Goal: Transaction & Acquisition: Purchase product/service

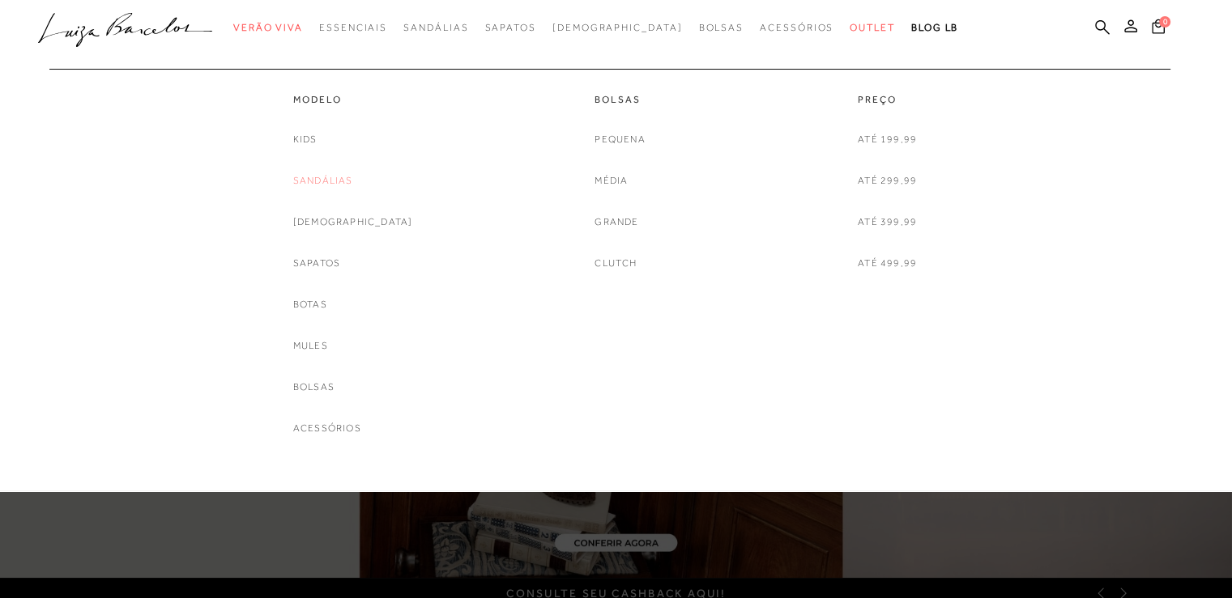
click at [350, 180] on link "Sandálias" at bounding box center [323, 180] width 60 height 17
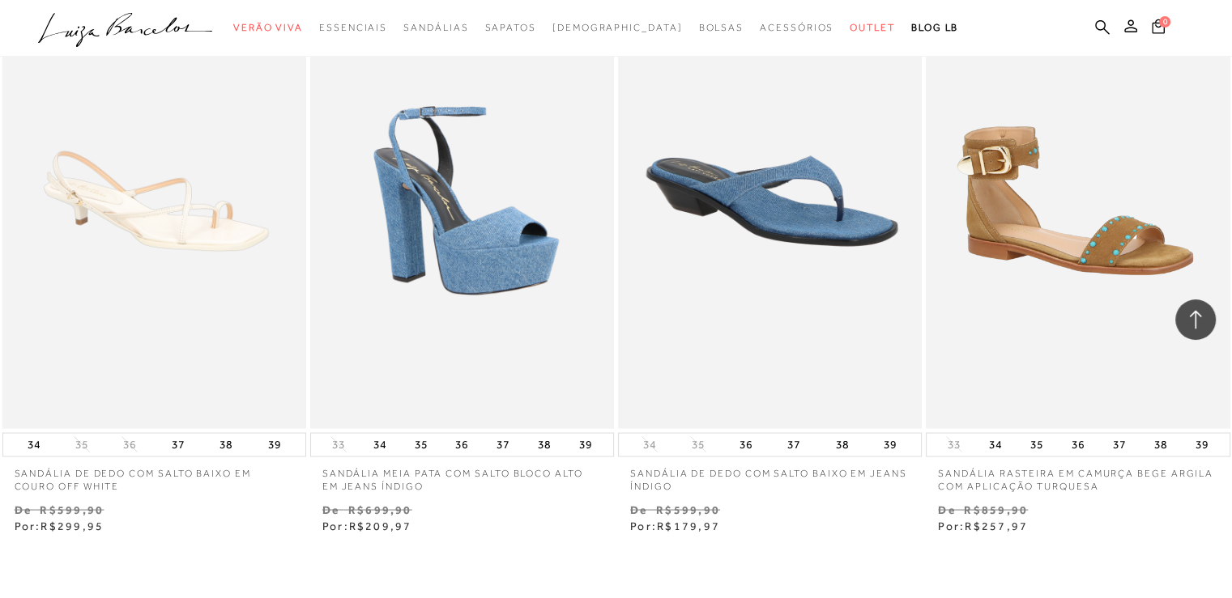
scroll to position [3239, 0]
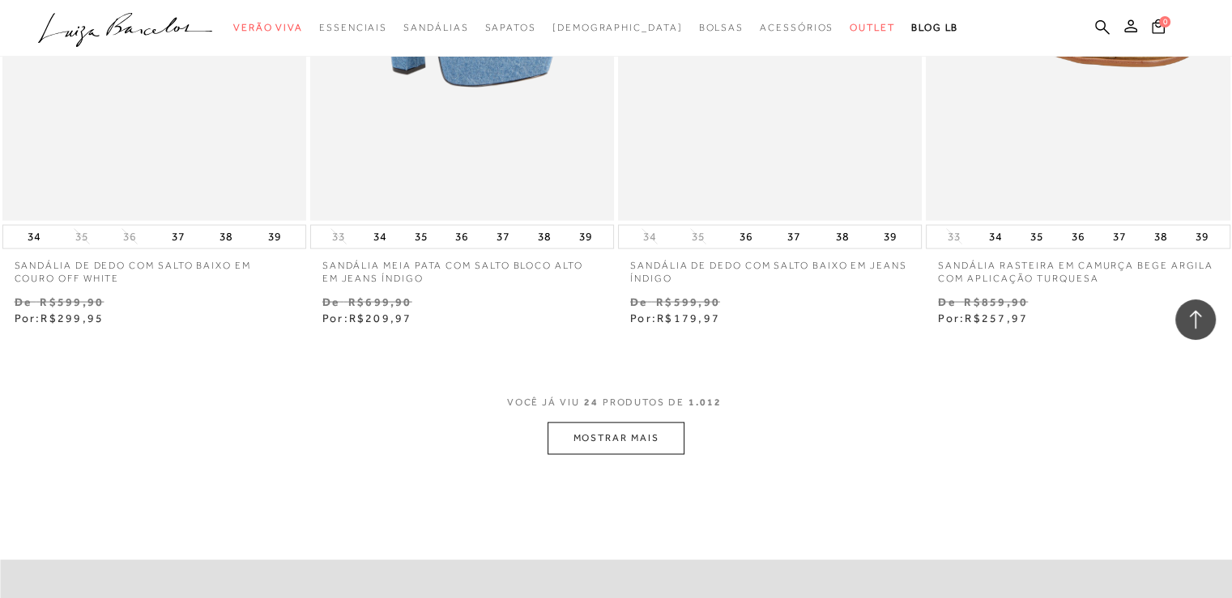
click at [648, 428] on button "MOSTRAR MAIS" at bounding box center [615, 439] width 136 height 32
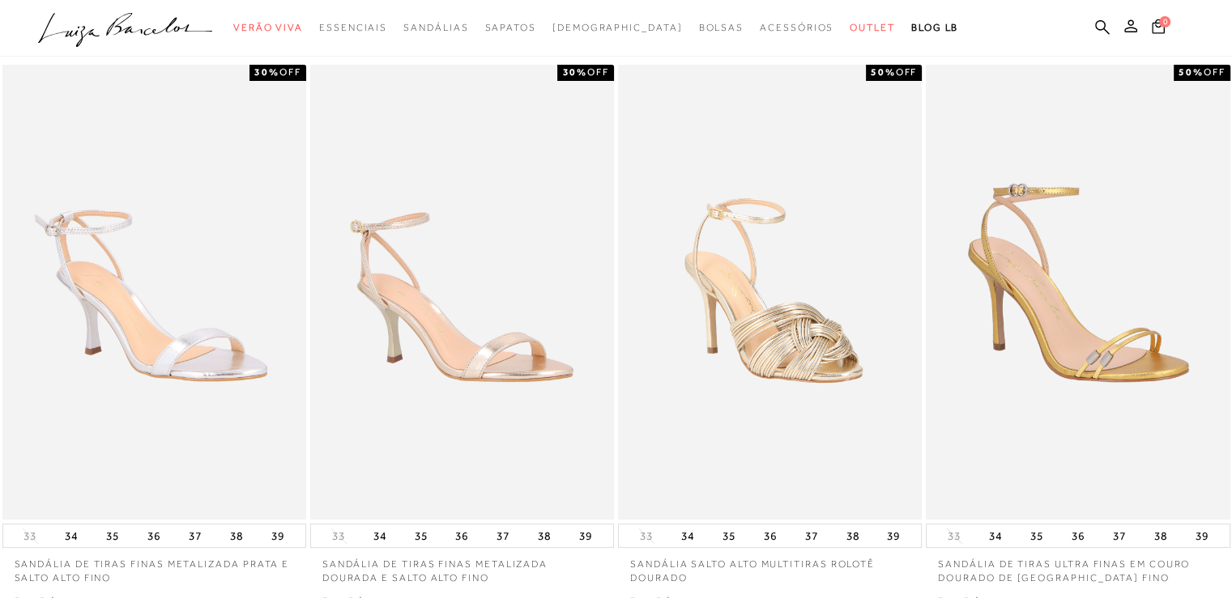
scroll to position [0, 0]
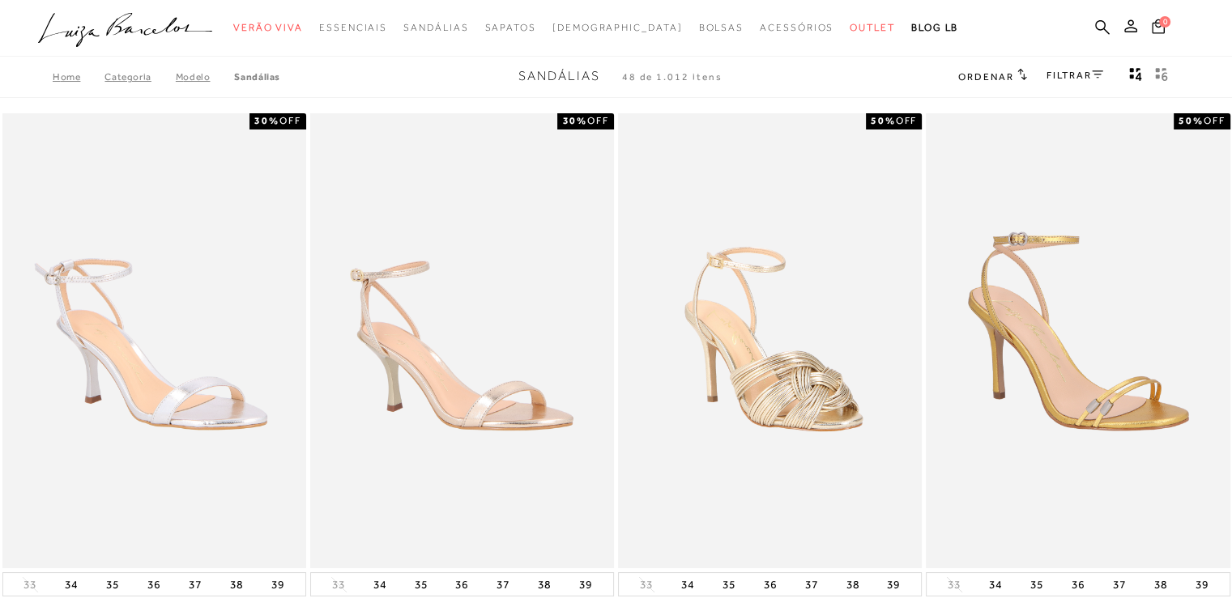
click at [1080, 75] on link "FILTRAR" at bounding box center [1074, 75] width 57 height 11
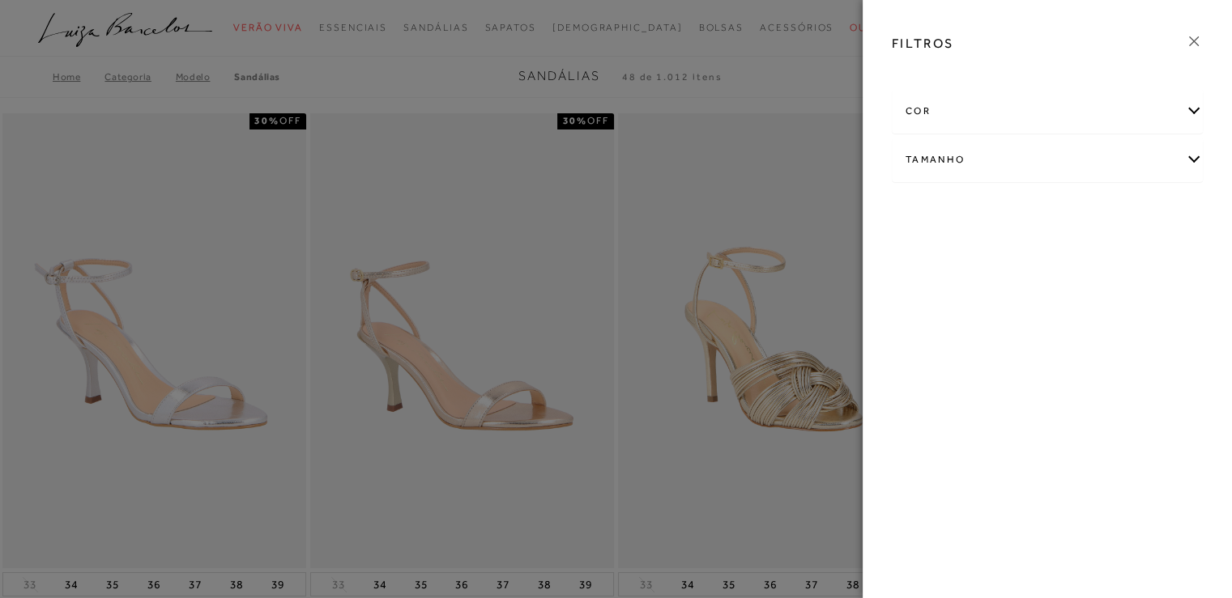
click at [971, 153] on div "Tamanho" at bounding box center [1046, 159] width 309 height 43
click at [1129, 258] on label "34" at bounding box center [1120, 255] width 37 height 35
click at [1115, 258] on input "34" at bounding box center [1107, 257] width 16 height 16
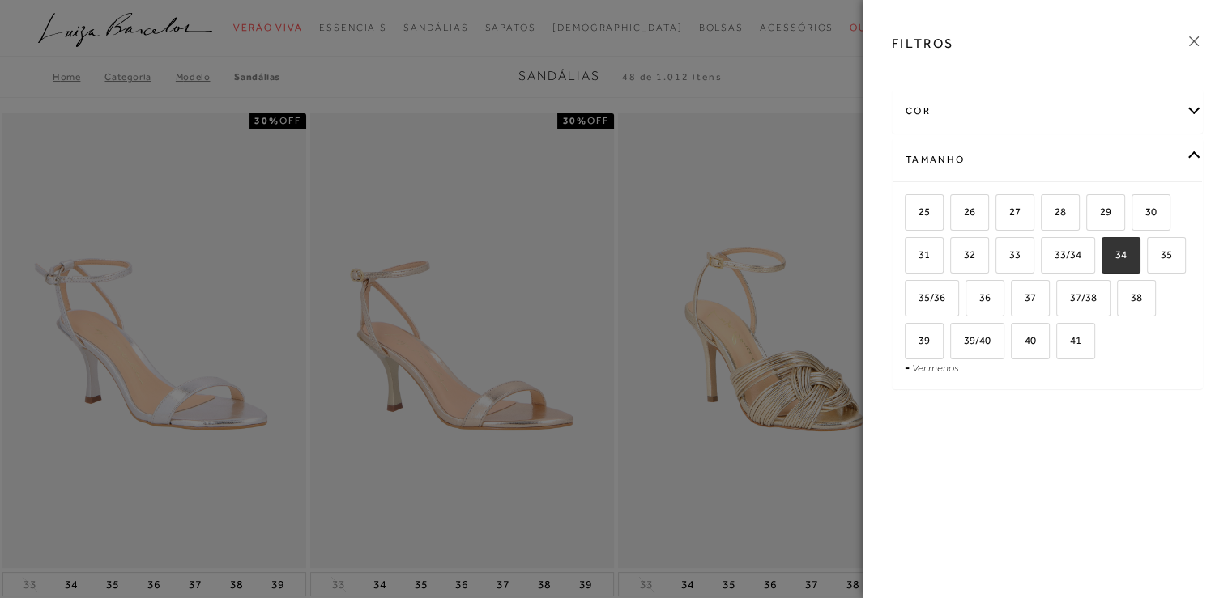
checkbox input "true"
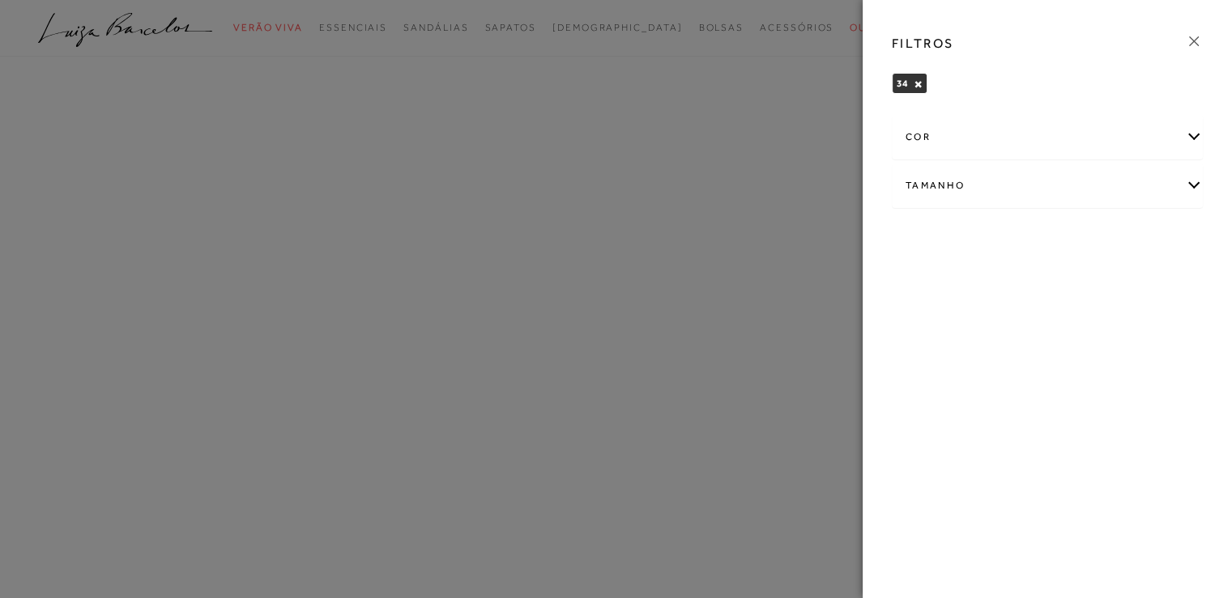
click at [699, 345] on div at bounding box center [616, 299] width 1232 height 598
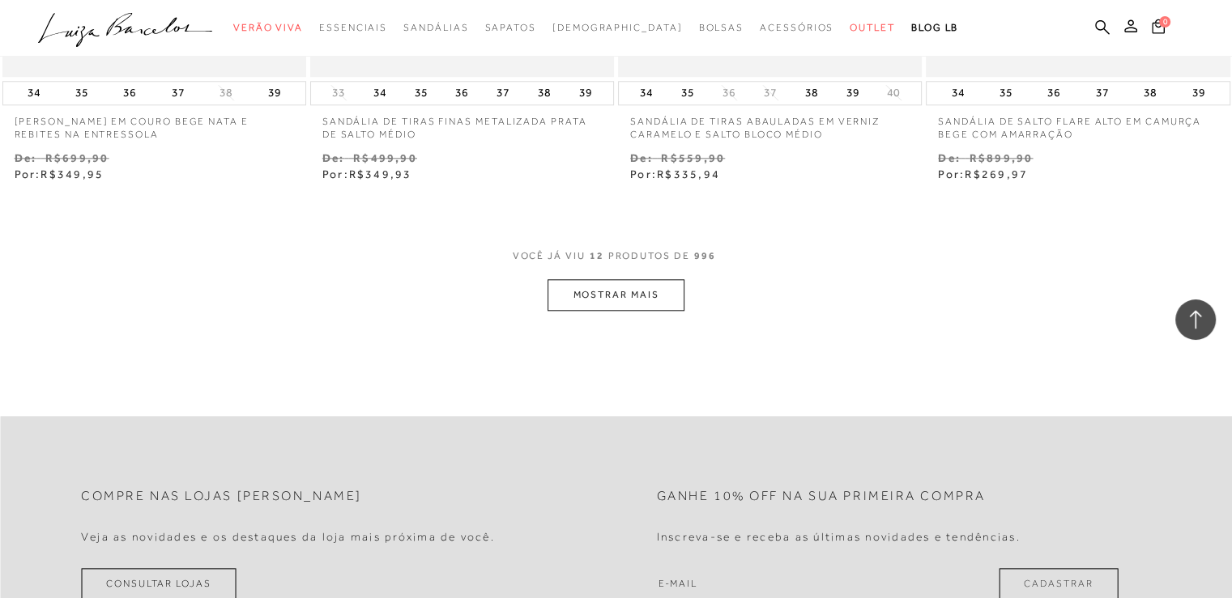
scroll to position [1701, 0]
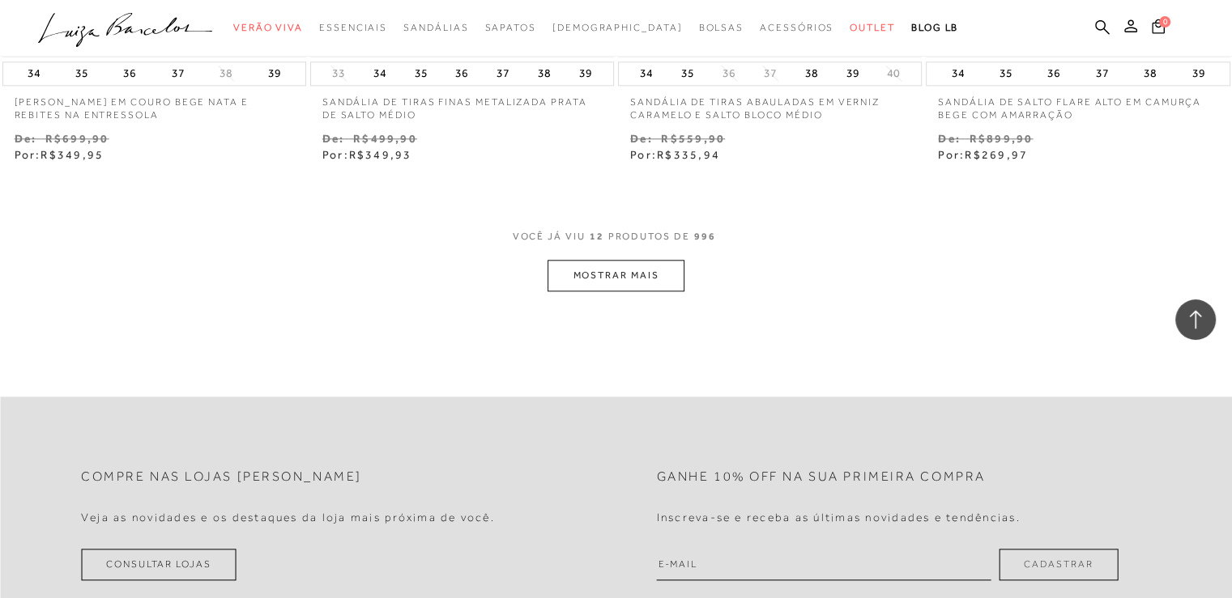
click at [619, 277] on button "MOSTRAR MAIS" at bounding box center [615, 276] width 136 height 32
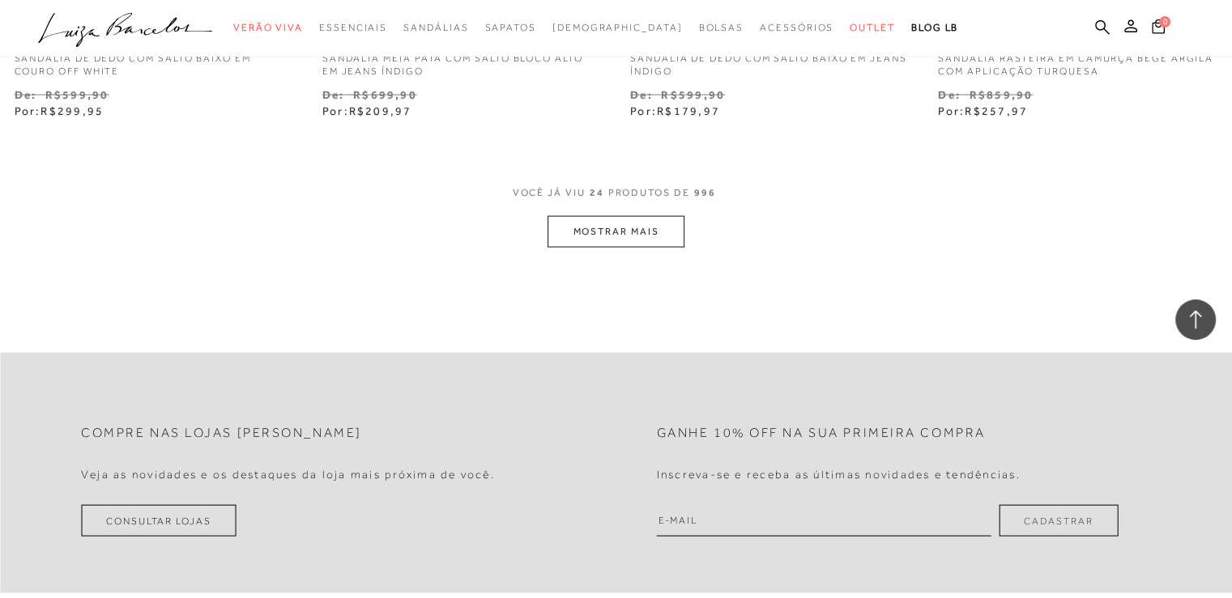
scroll to position [3482, 0]
click at [634, 240] on button "MOSTRAR MAIS" at bounding box center [615, 229] width 136 height 32
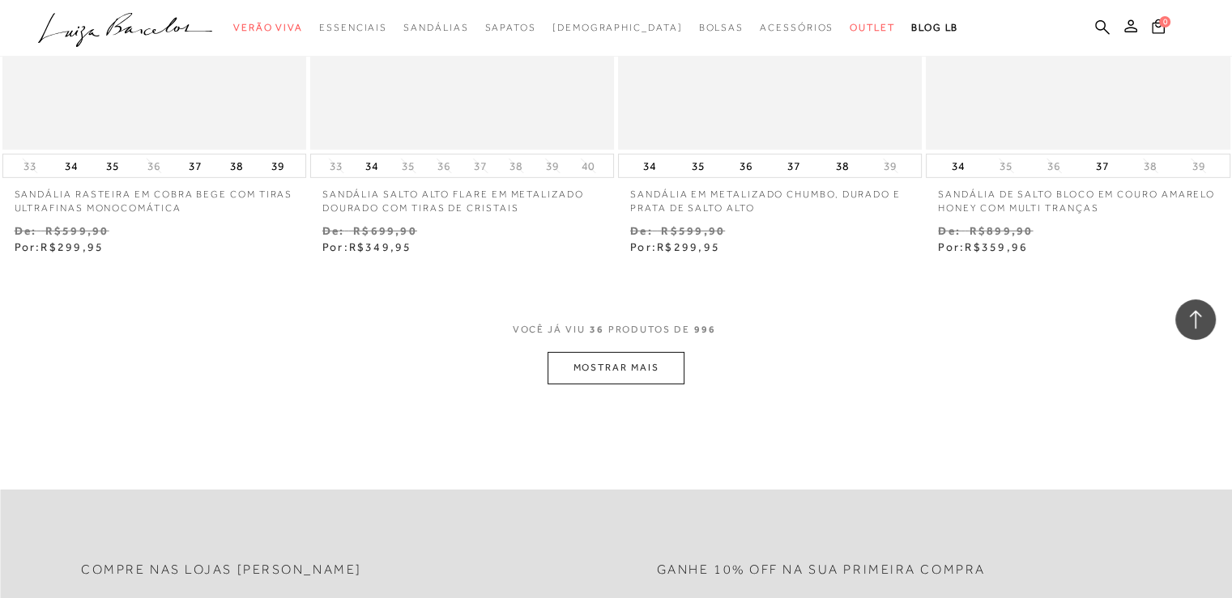
scroll to position [5082, 0]
click at [645, 351] on button "MOSTRAR MAIS" at bounding box center [615, 364] width 136 height 32
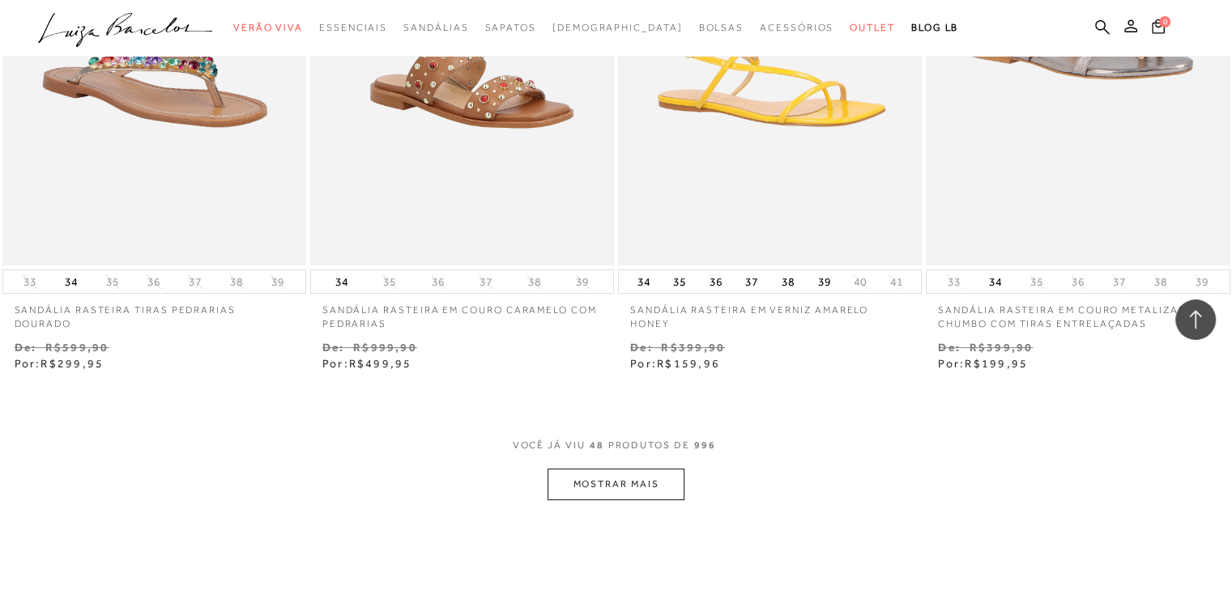
scroll to position [6944, 0]
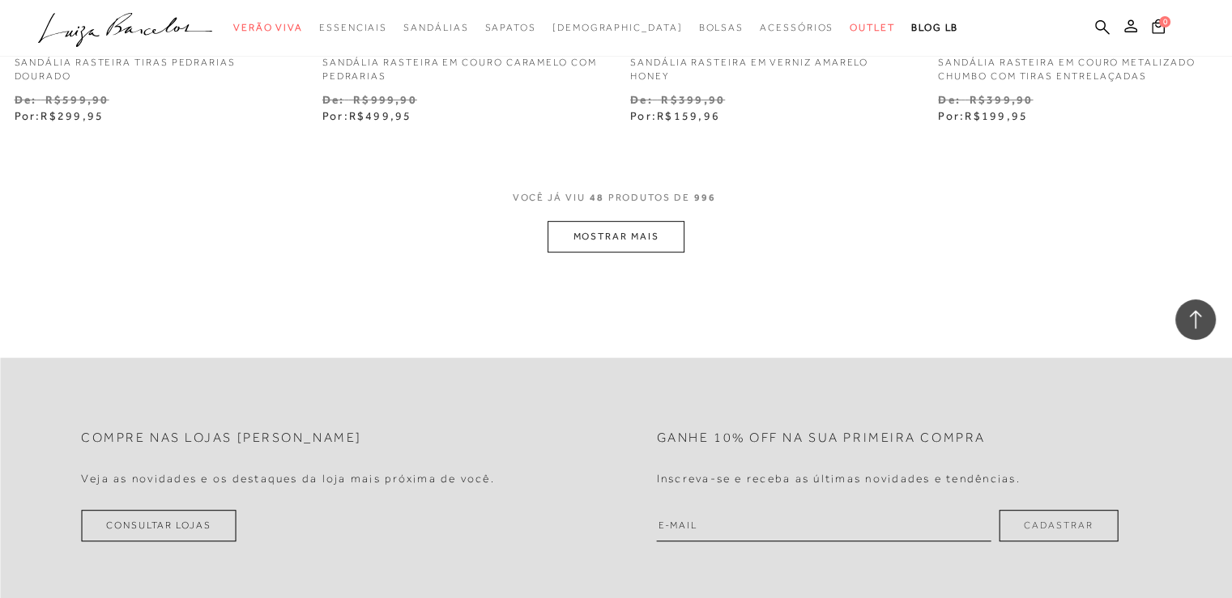
click at [633, 241] on button "MOSTRAR MAIS" at bounding box center [615, 237] width 136 height 32
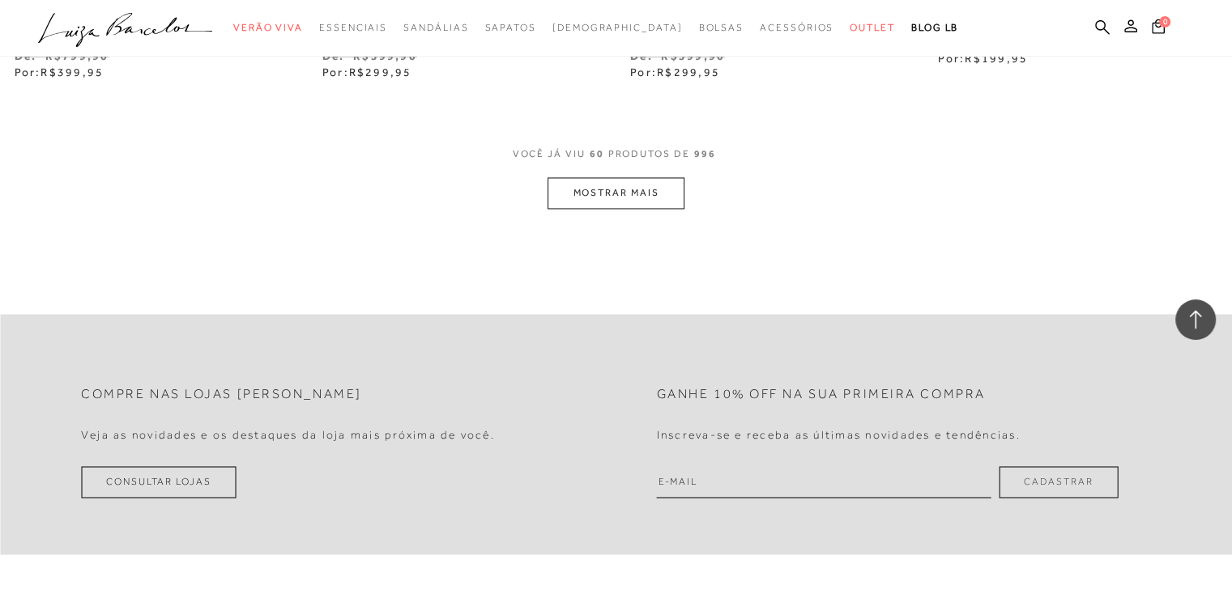
scroll to position [8726, 0]
click at [638, 191] on button "MOSTRAR MAIS" at bounding box center [615, 190] width 136 height 32
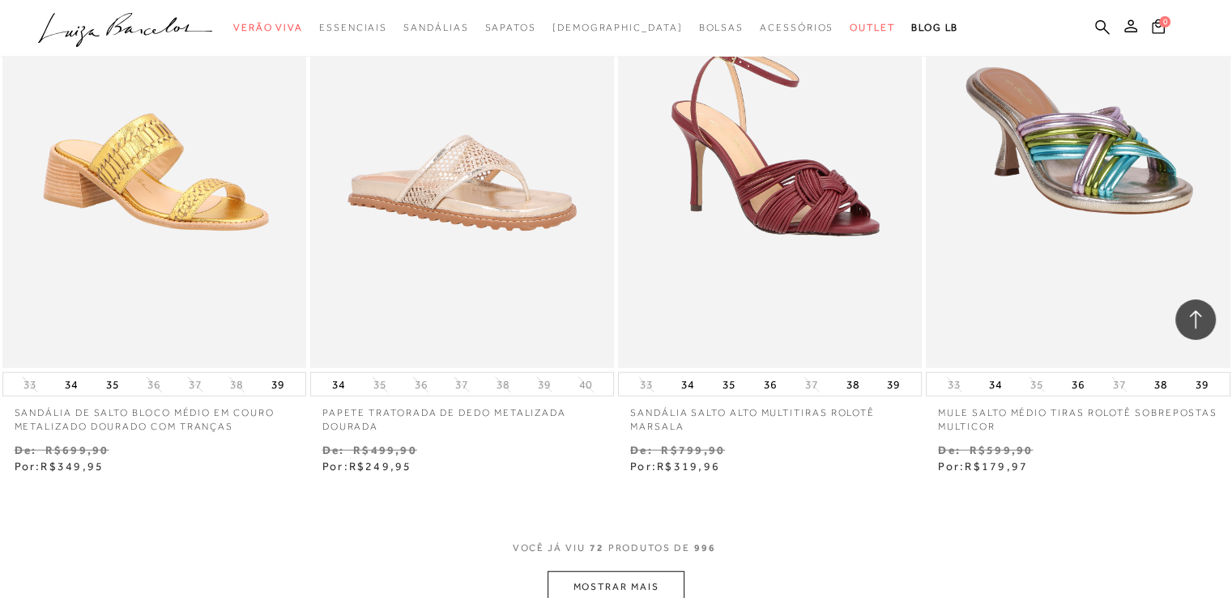
scroll to position [10265, 0]
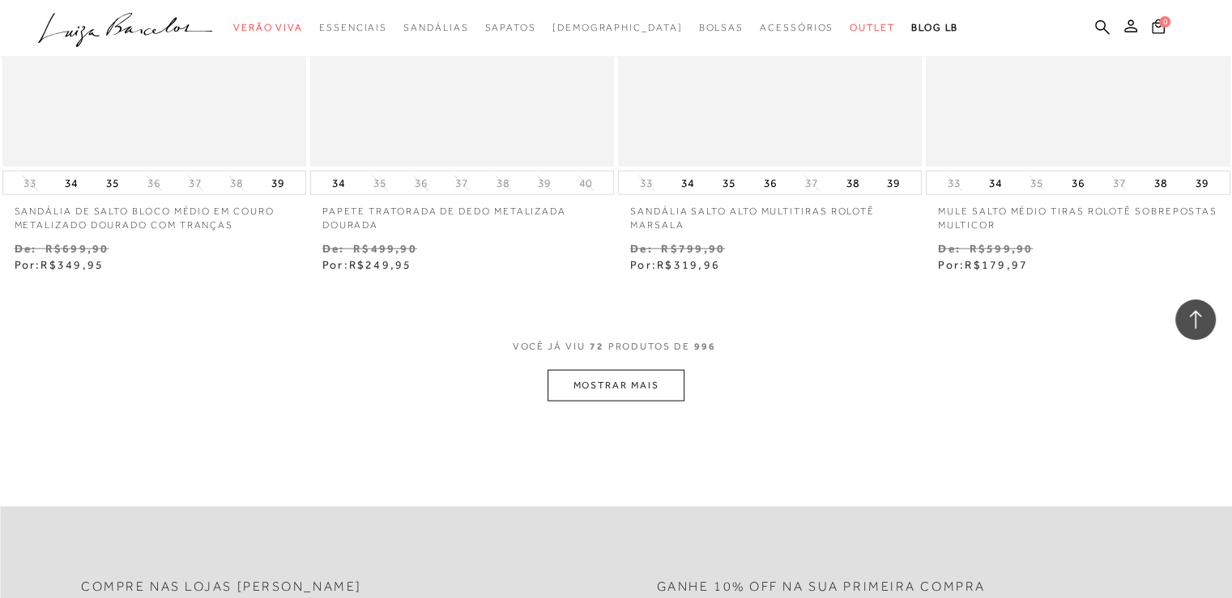
click at [644, 390] on button "MOSTRAR MAIS" at bounding box center [615, 386] width 136 height 32
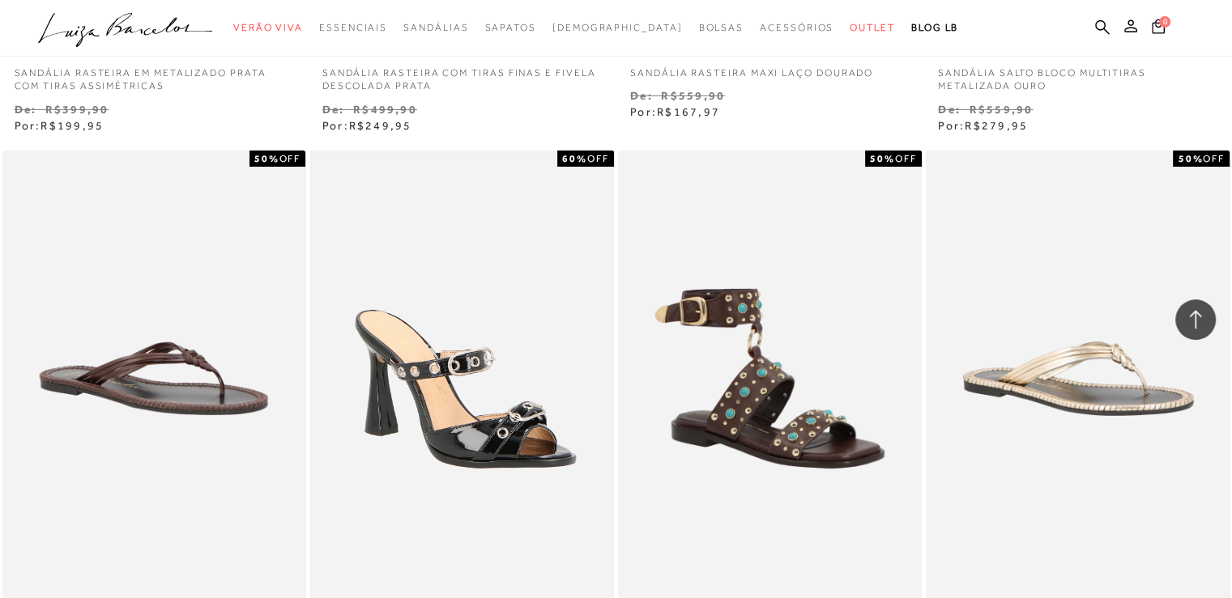
scroll to position [11885, 0]
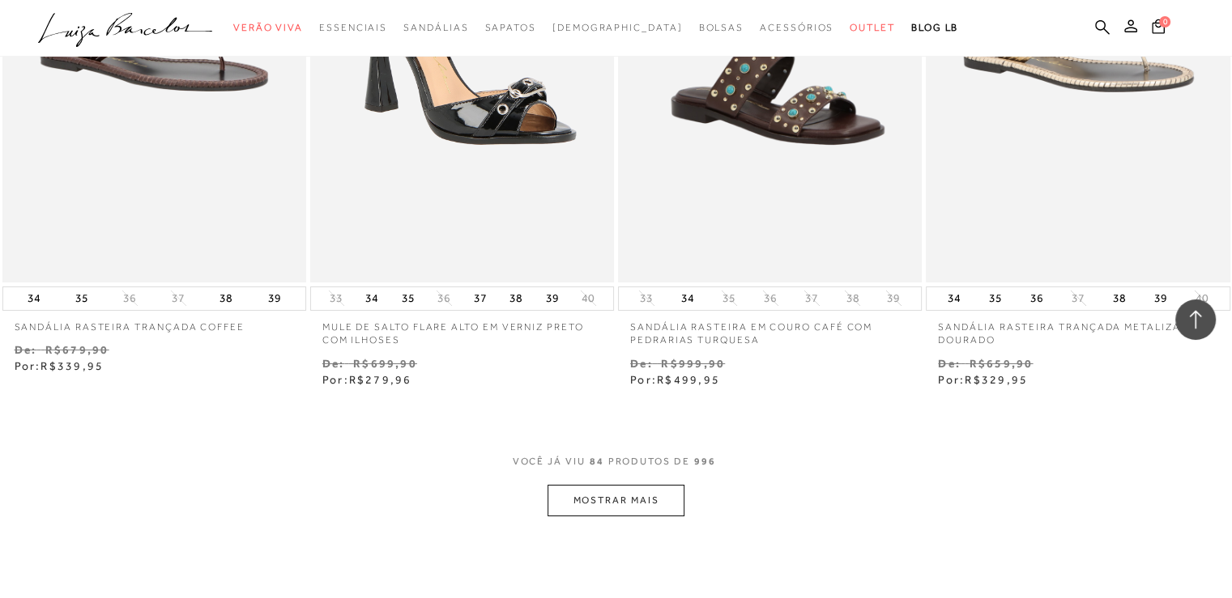
click at [674, 496] on button "MOSTRAR MAIS" at bounding box center [615, 501] width 136 height 32
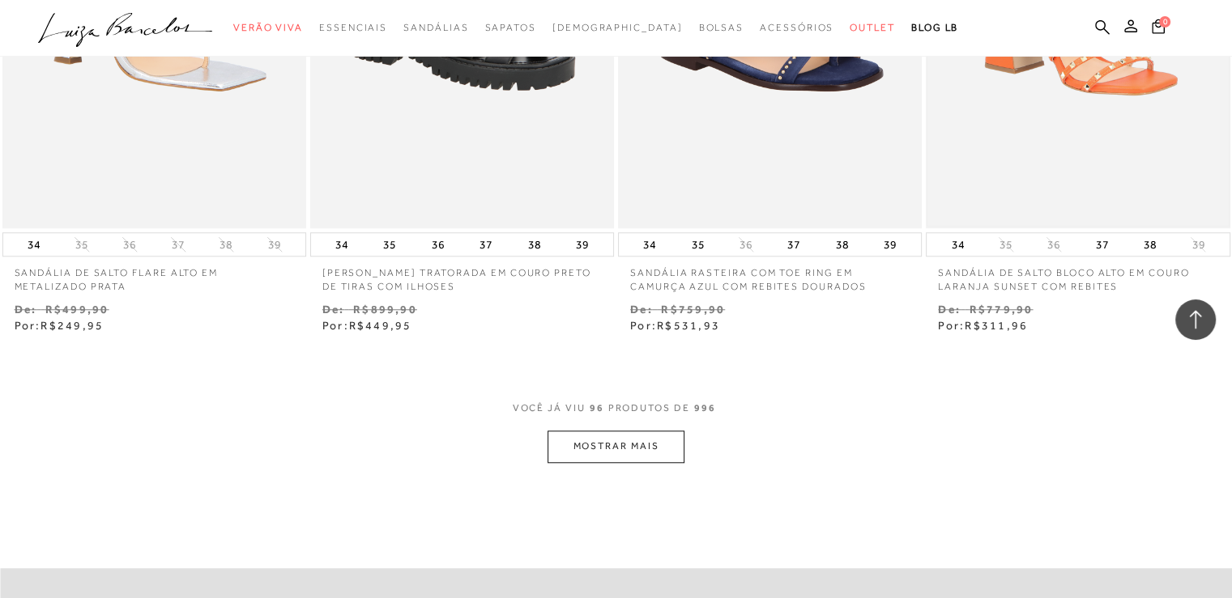
scroll to position [13909, 0]
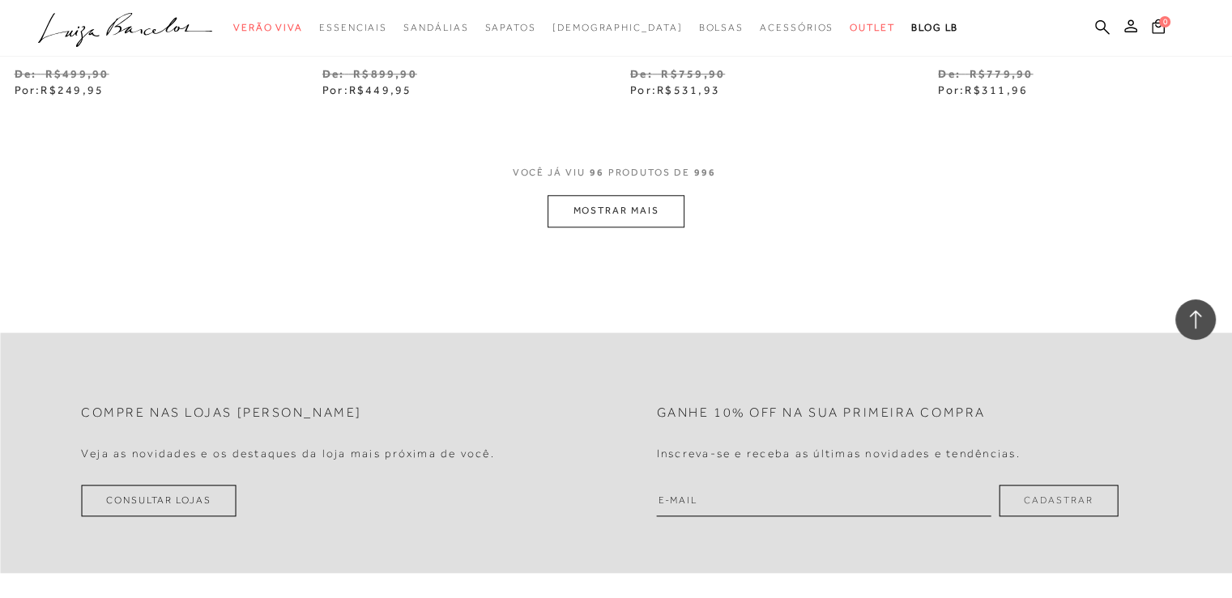
click at [611, 223] on button "MOSTRAR MAIS" at bounding box center [615, 211] width 136 height 32
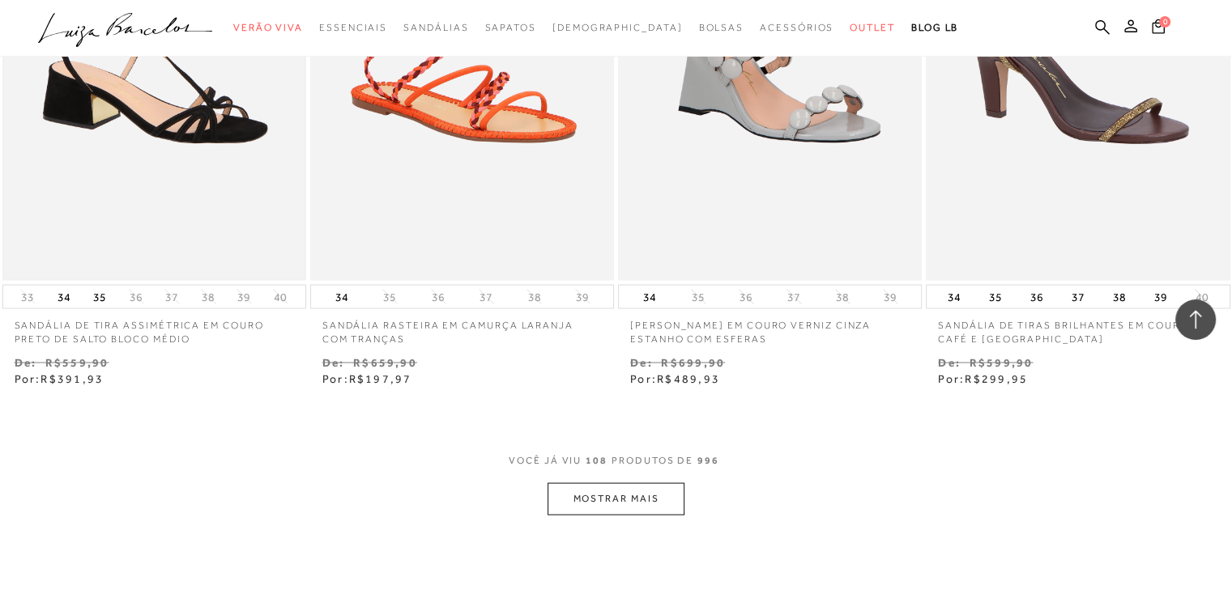
scroll to position [15367, 0]
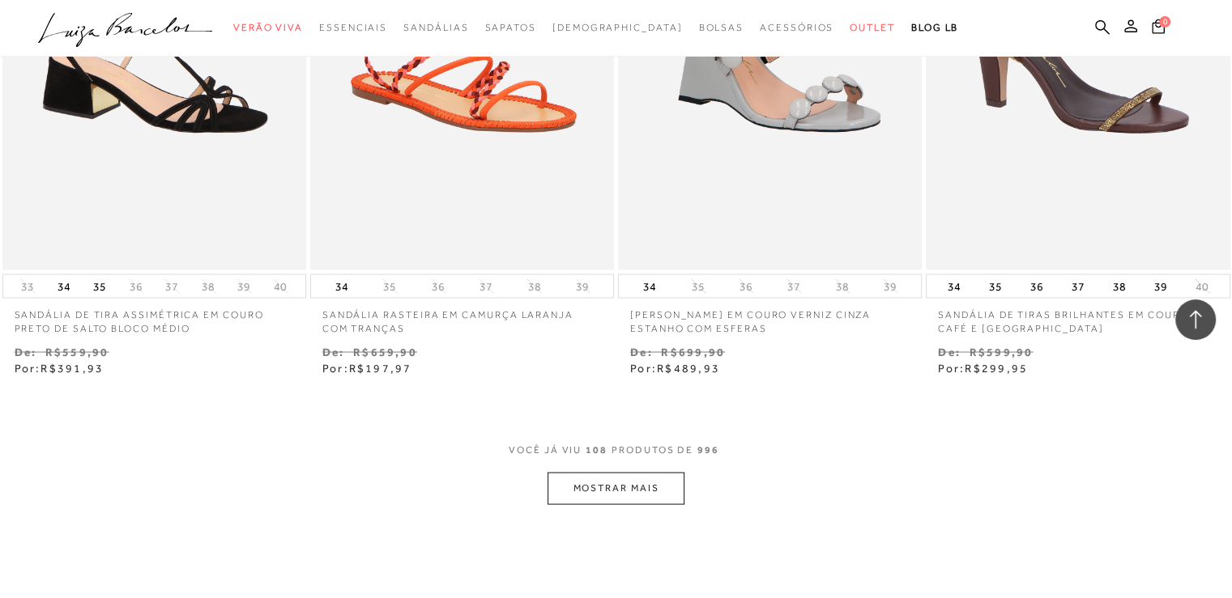
click at [620, 484] on button "MOSTRAR MAIS" at bounding box center [615, 488] width 136 height 32
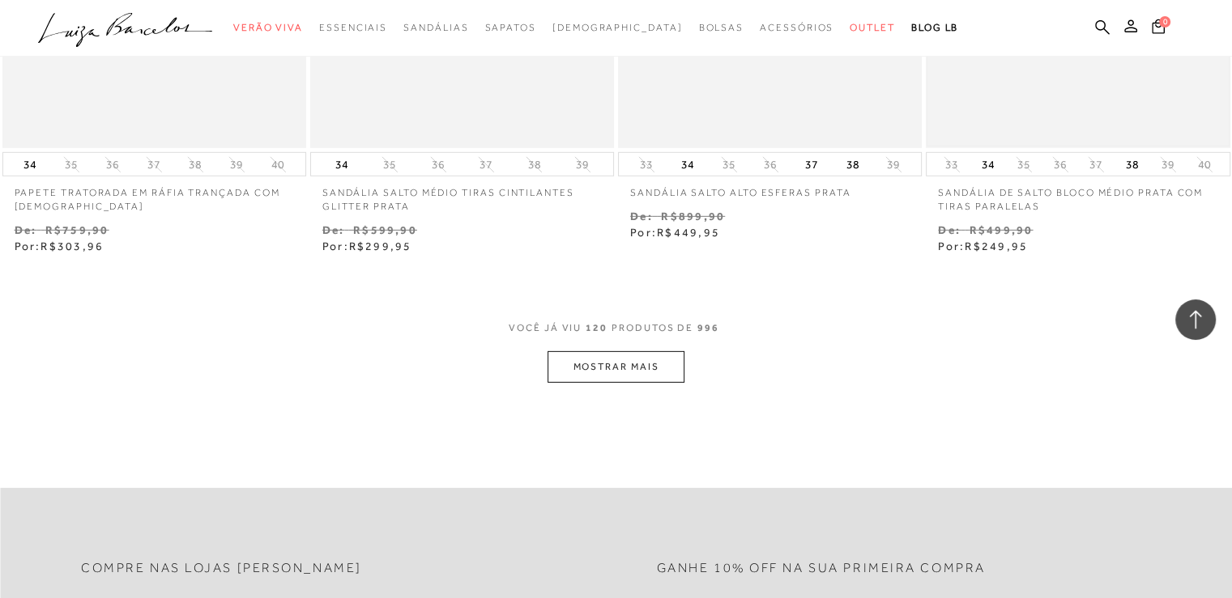
scroll to position [17230, 0]
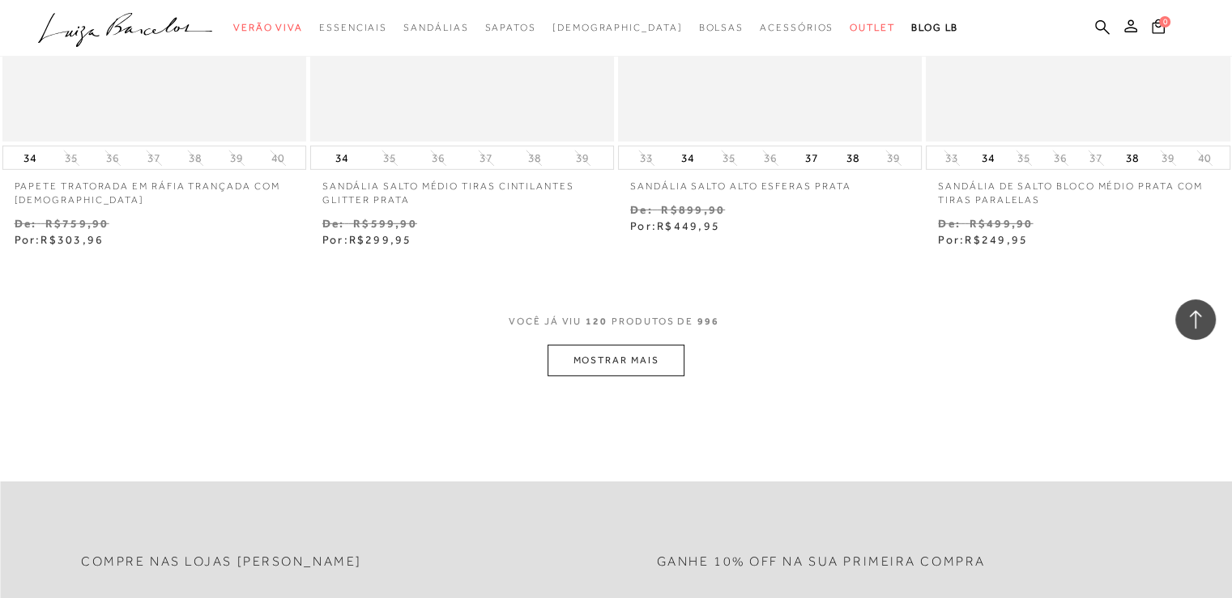
click at [621, 357] on button "MOSTRAR MAIS" at bounding box center [615, 361] width 136 height 32
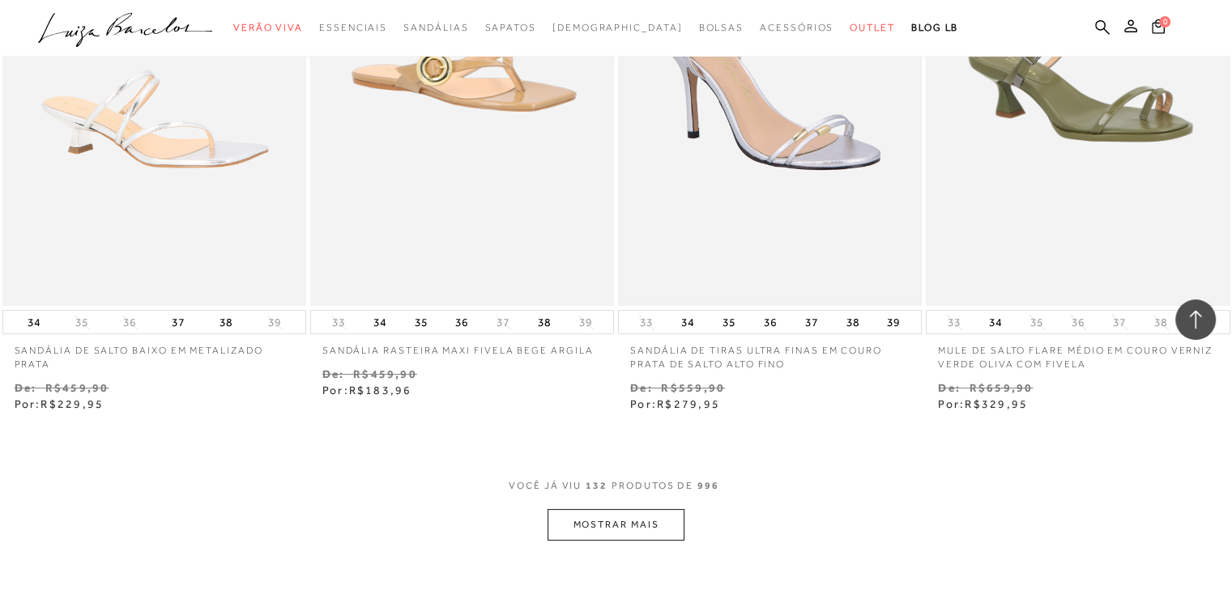
scroll to position [19120, 0]
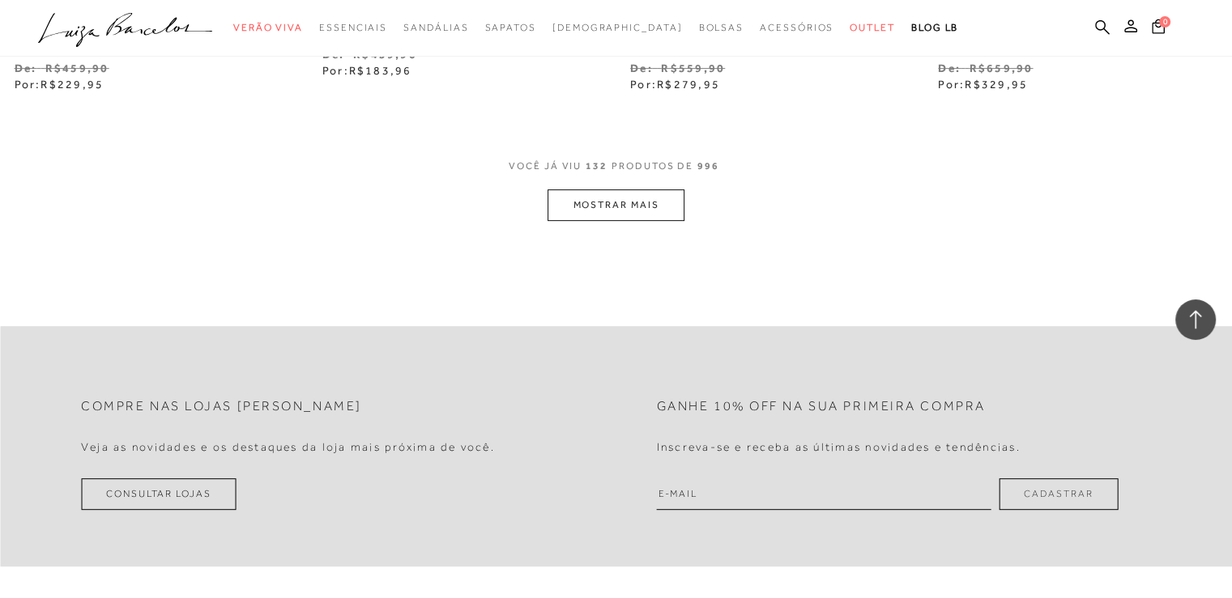
click at [651, 197] on button "MOSTRAR MAIS" at bounding box center [615, 206] width 136 height 32
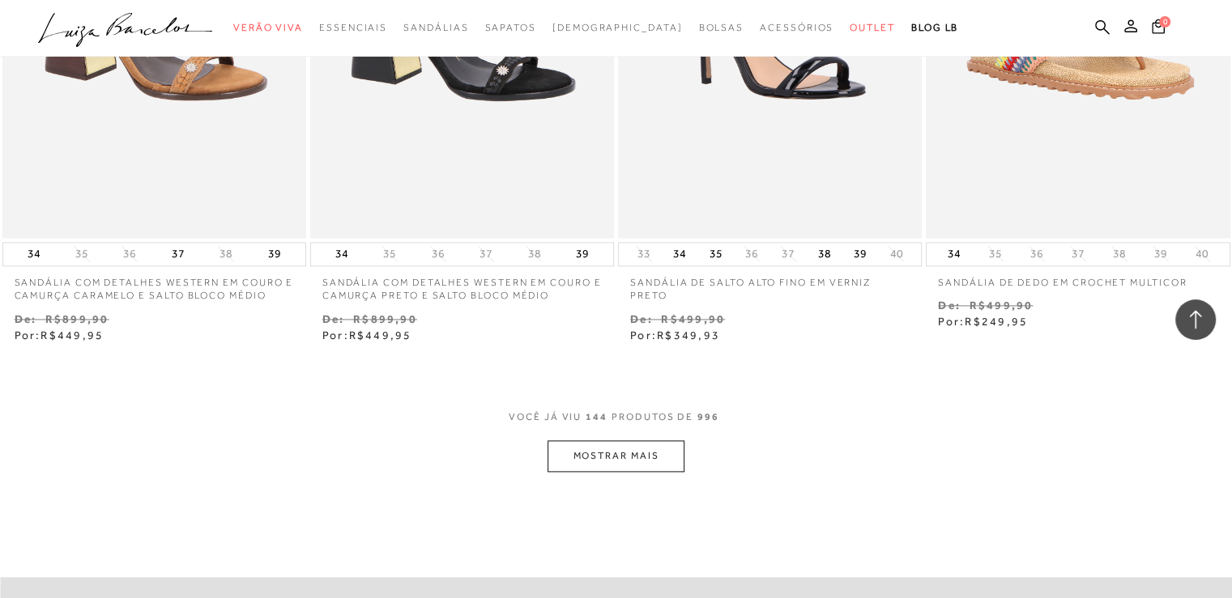
scroll to position [20658, 0]
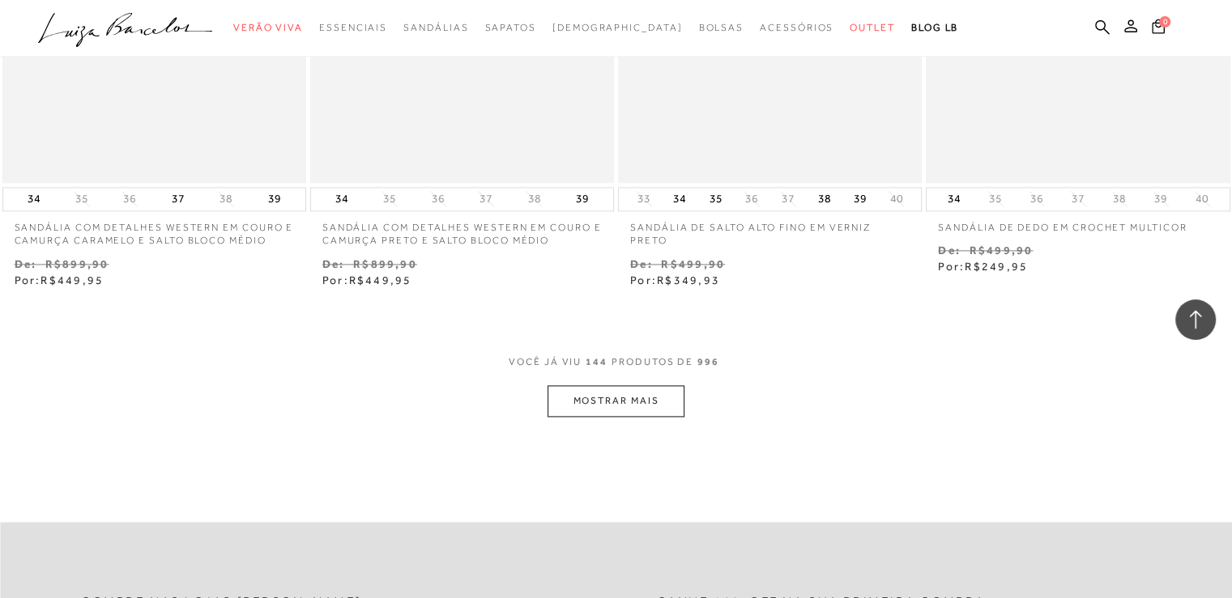
click at [603, 399] on button "MOSTRAR MAIS" at bounding box center [615, 401] width 136 height 32
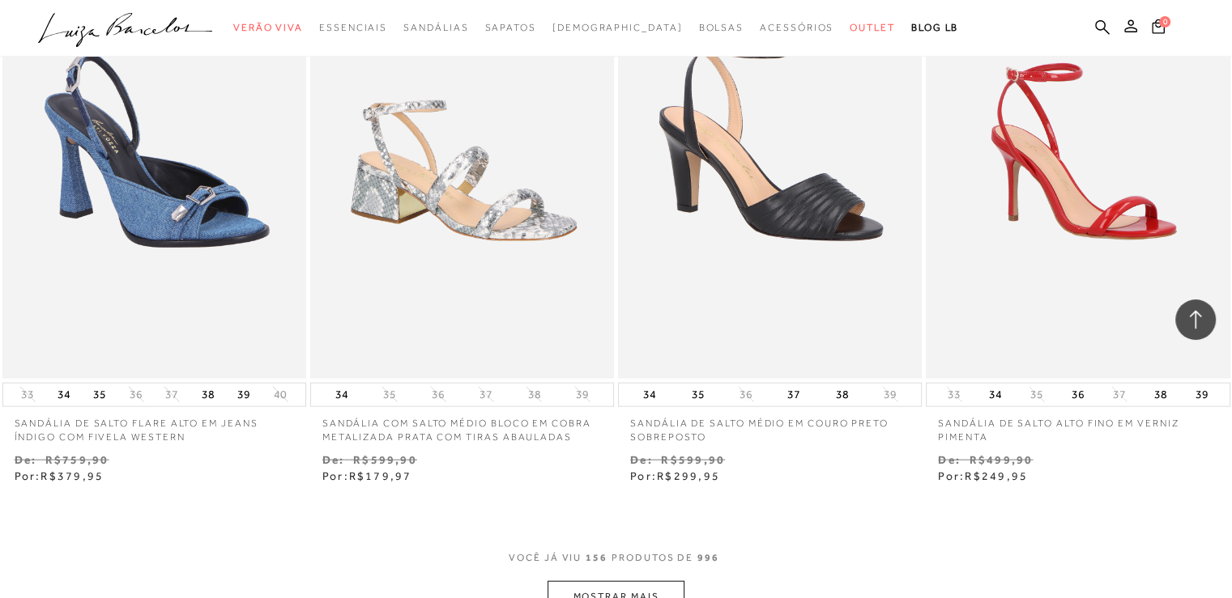
scroll to position [22602, 0]
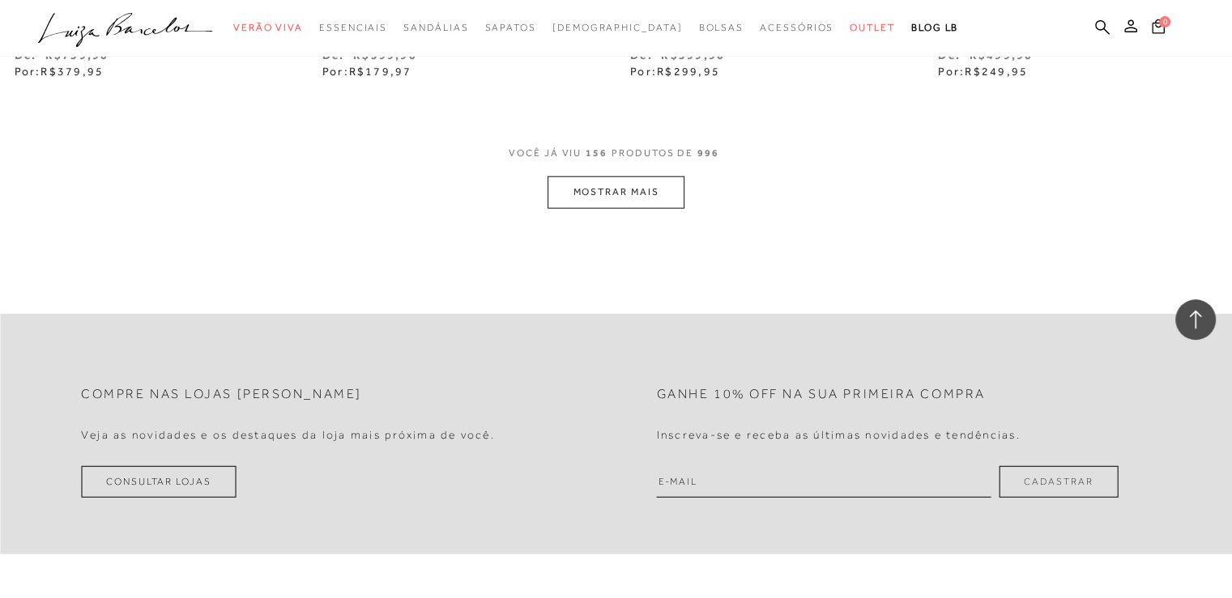
click at [599, 179] on button "MOSTRAR MAIS" at bounding box center [615, 193] width 136 height 32
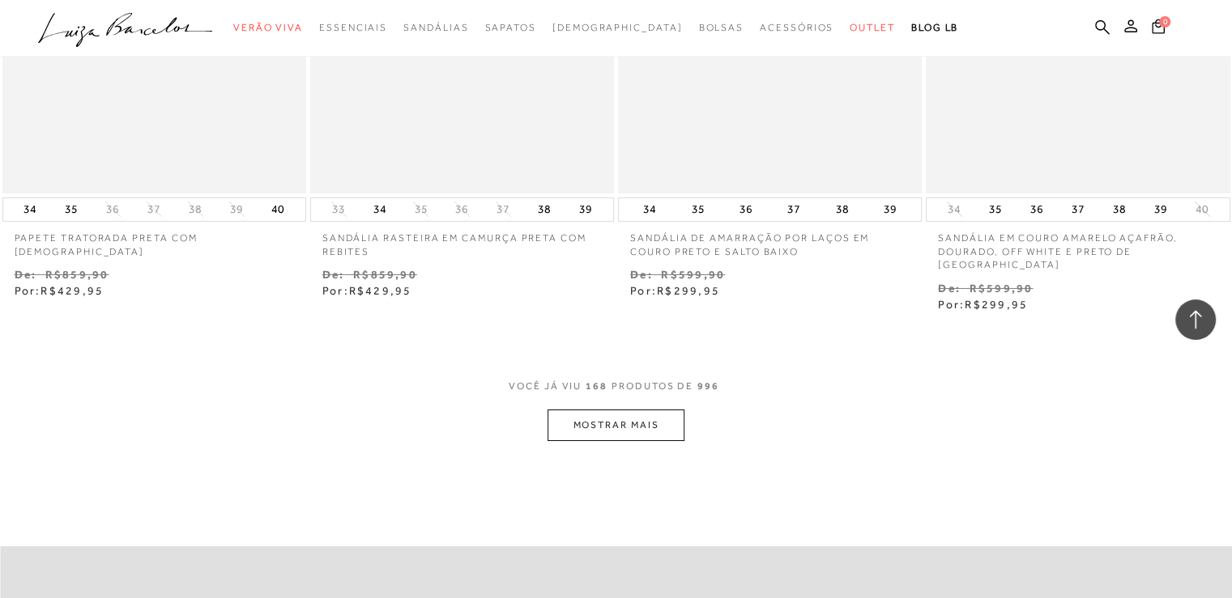
scroll to position [24303, 0]
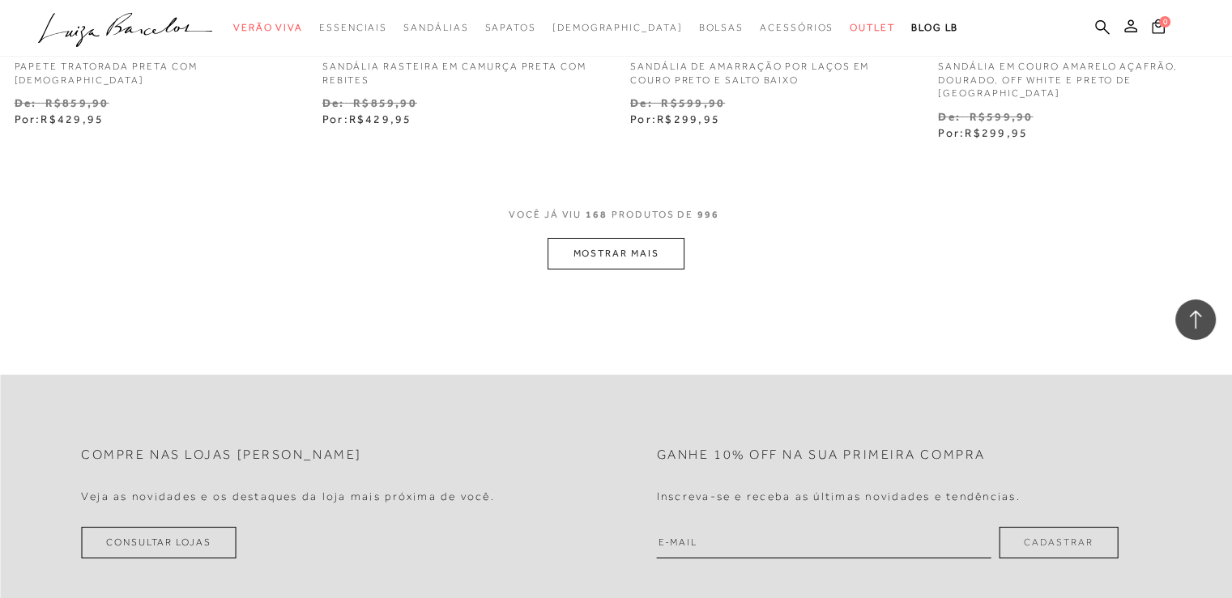
click at [591, 238] on button "MOSTRAR MAIS" at bounding box center [615, 254] width 136 height 32
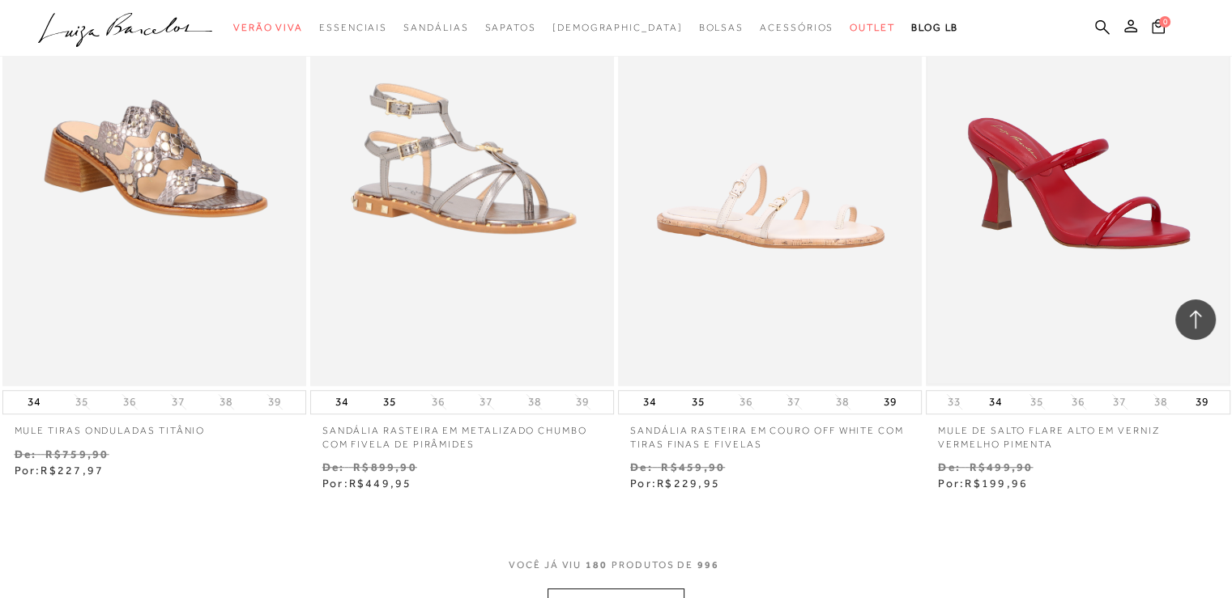
scroll to position [26003, 0]
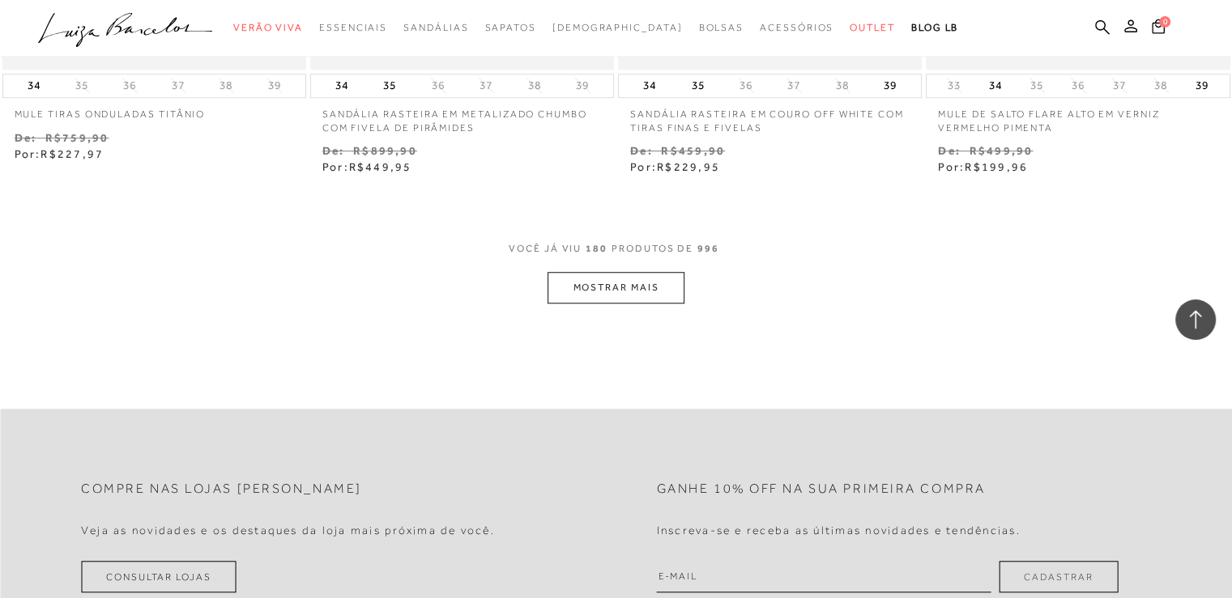
click at [599, 272] on button "MOSTRAR MAIS" at bounding box center [615, 288] width 136 height 32
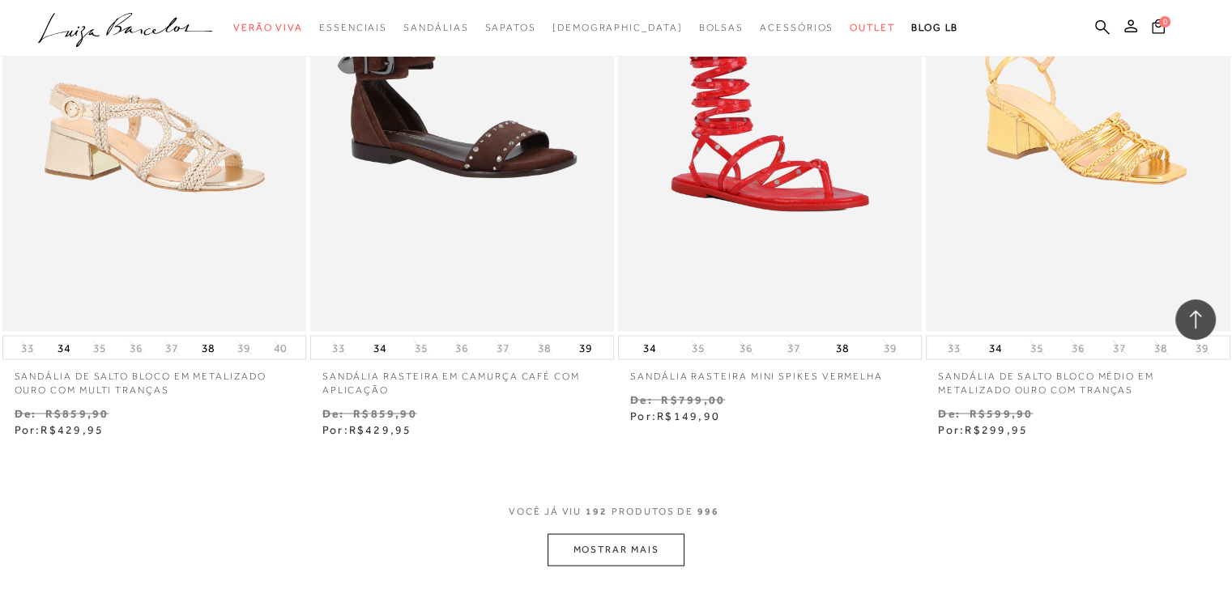
scroll to position [27704, 0]
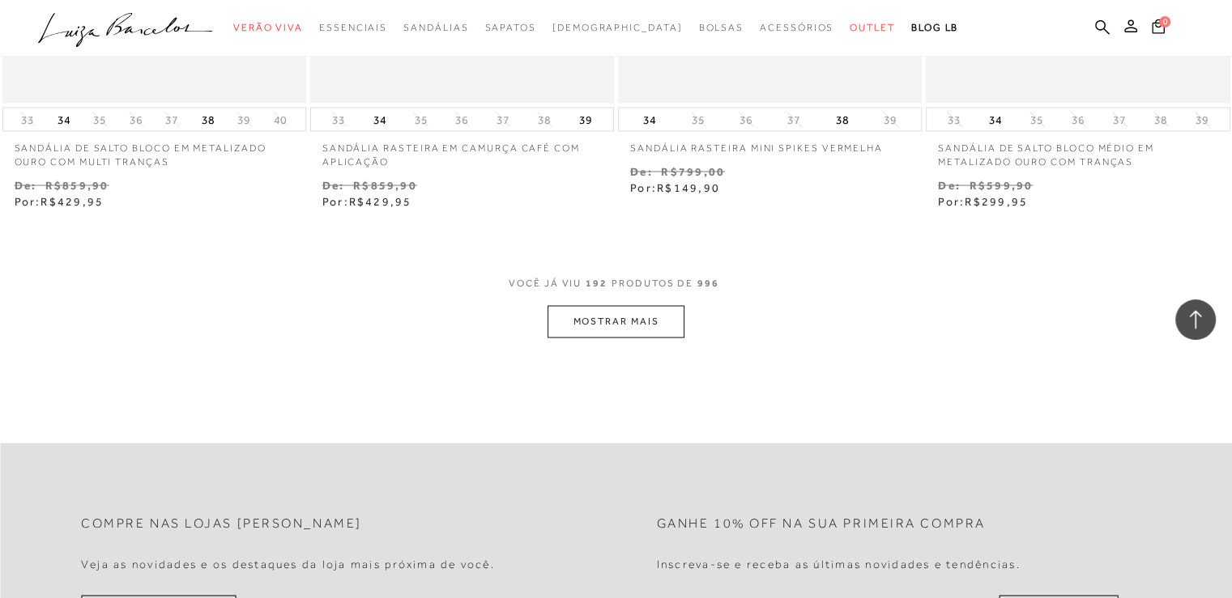
click at [594, 306] on button "MOSTRAR MAIS" at bounding box center [615, 322] width 136 height 32
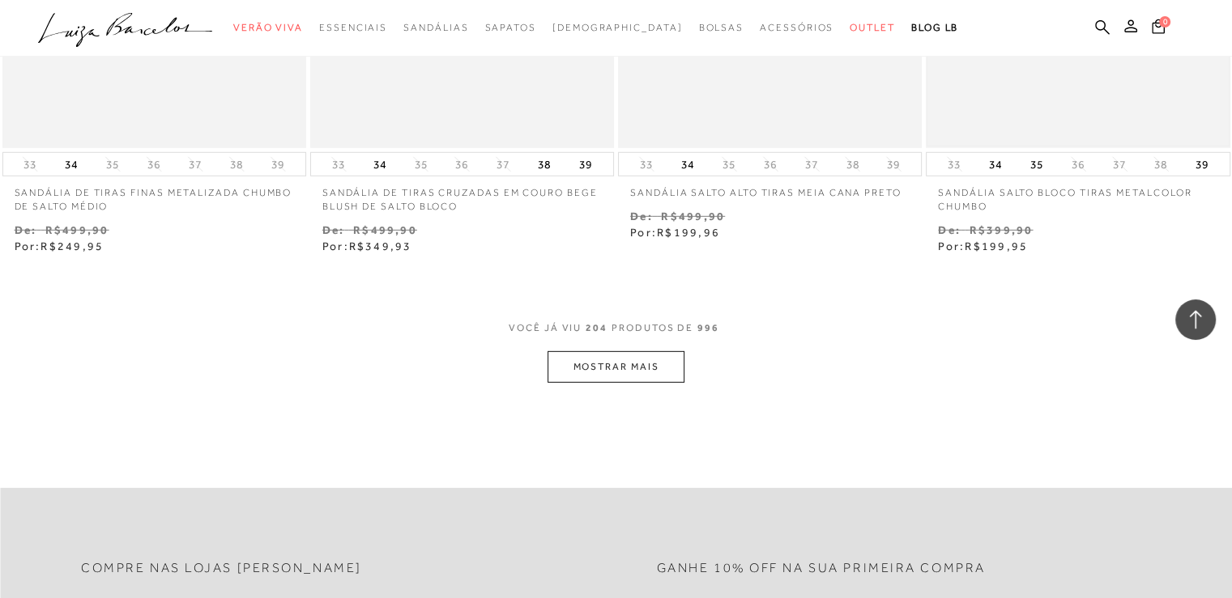
scroll to position [29405, 0]
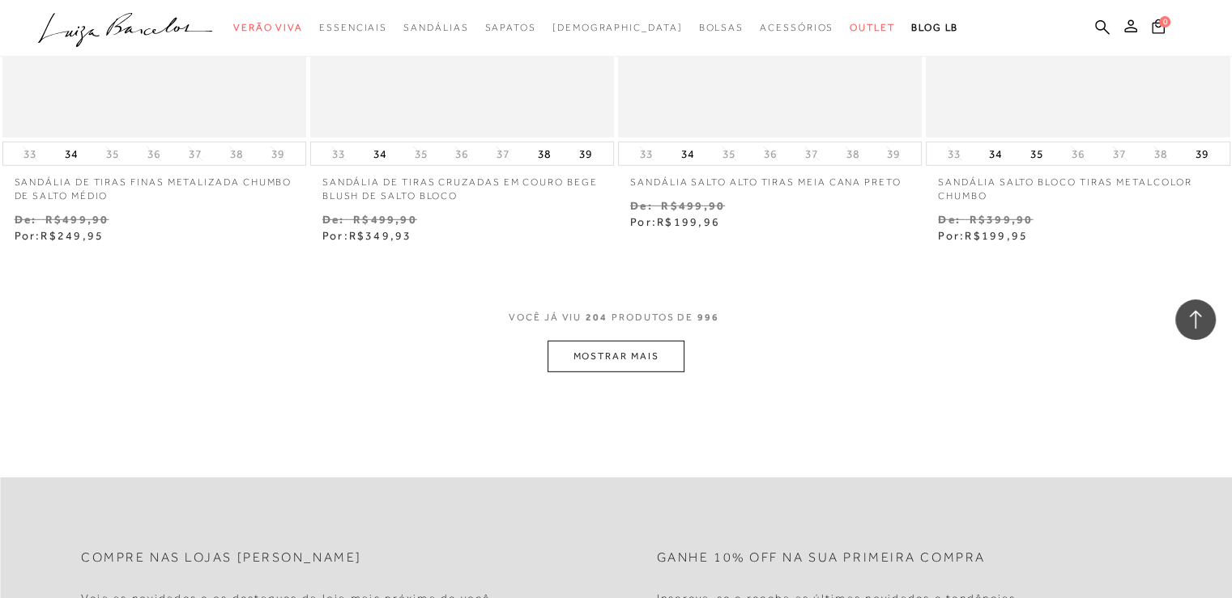
click at [648, 341] on button "MOSTRAR MAIS" at bounding box center [615, 357] width 136 height 32
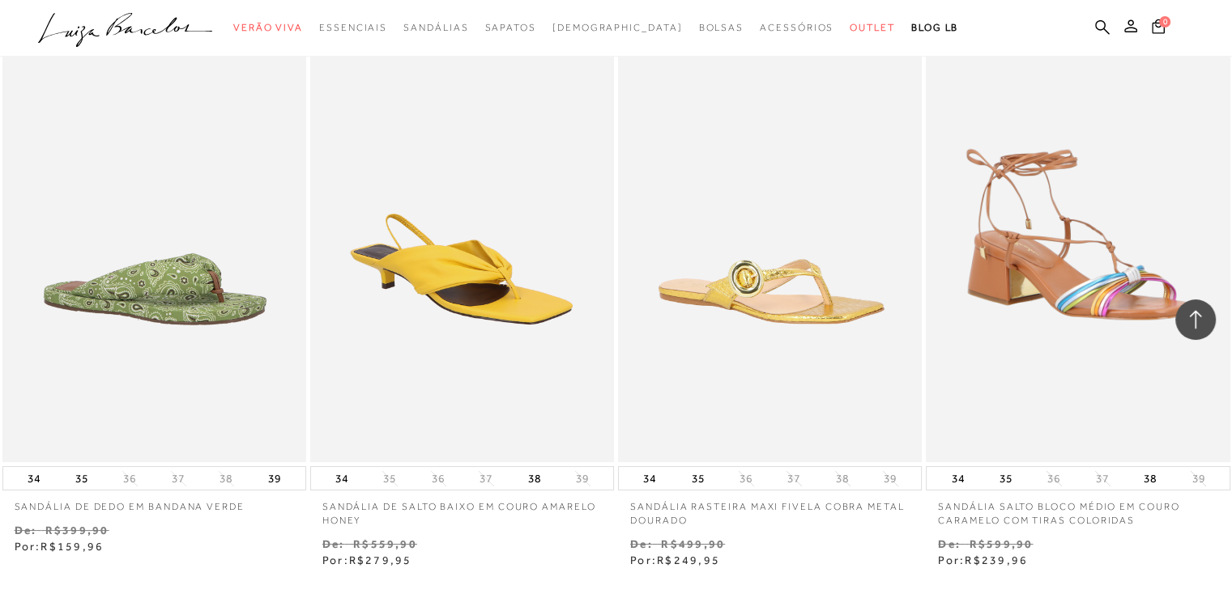
scroll to position [31025, 0]
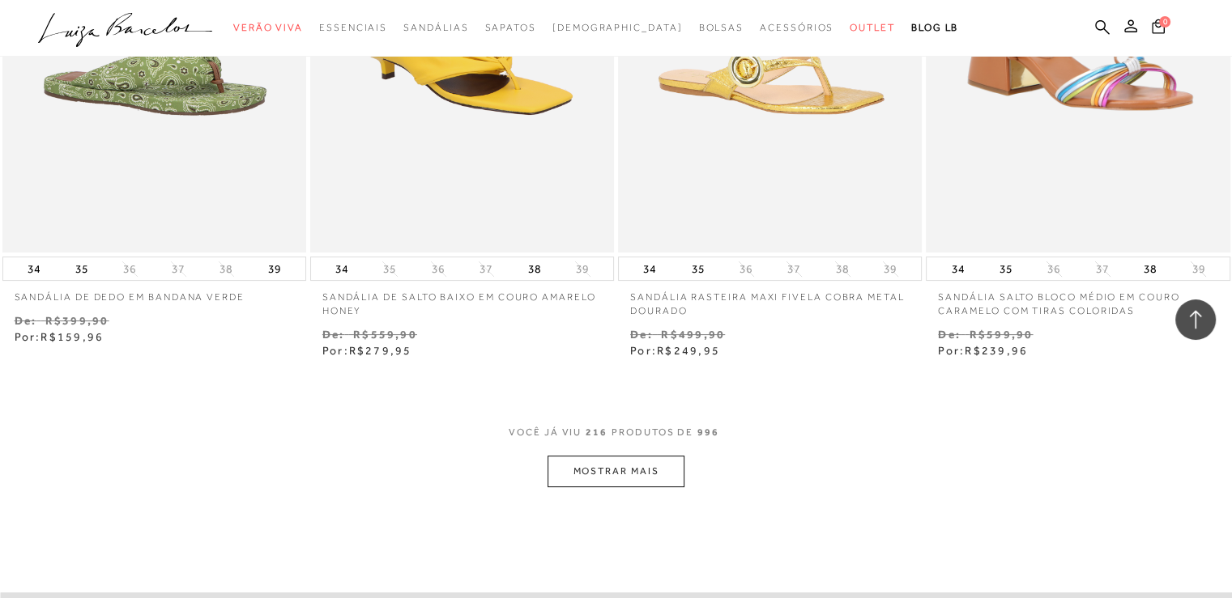
click at [624, 456] on button "MOSTRAR MAIS" at bounding box center [615, 472] width 136 height 32
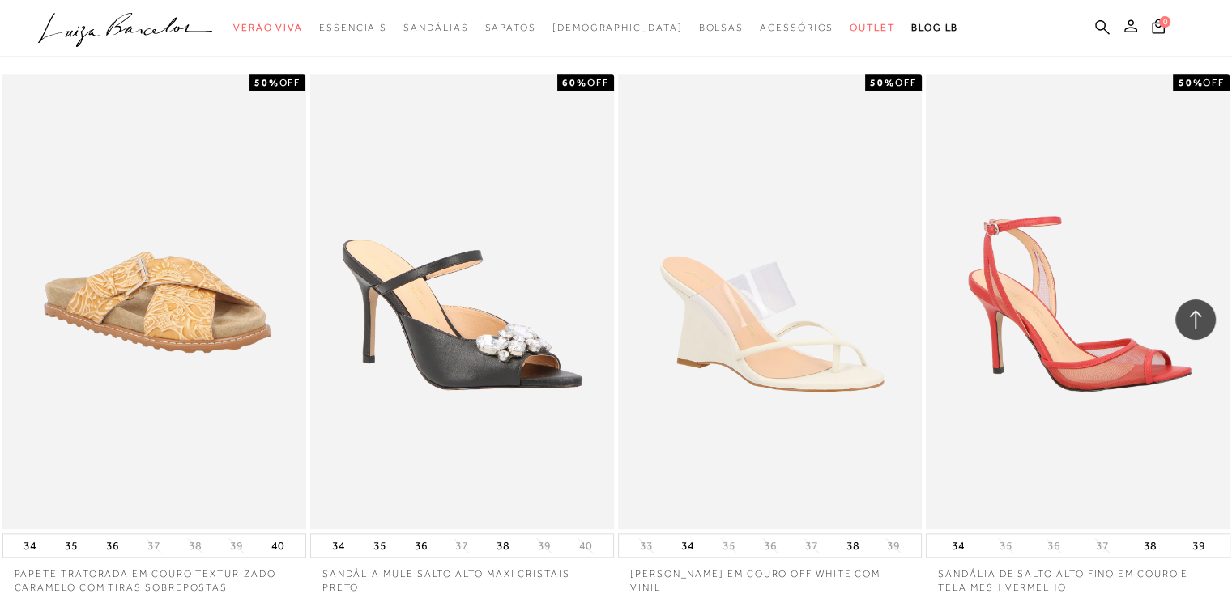
scroll to position [32968, 0]
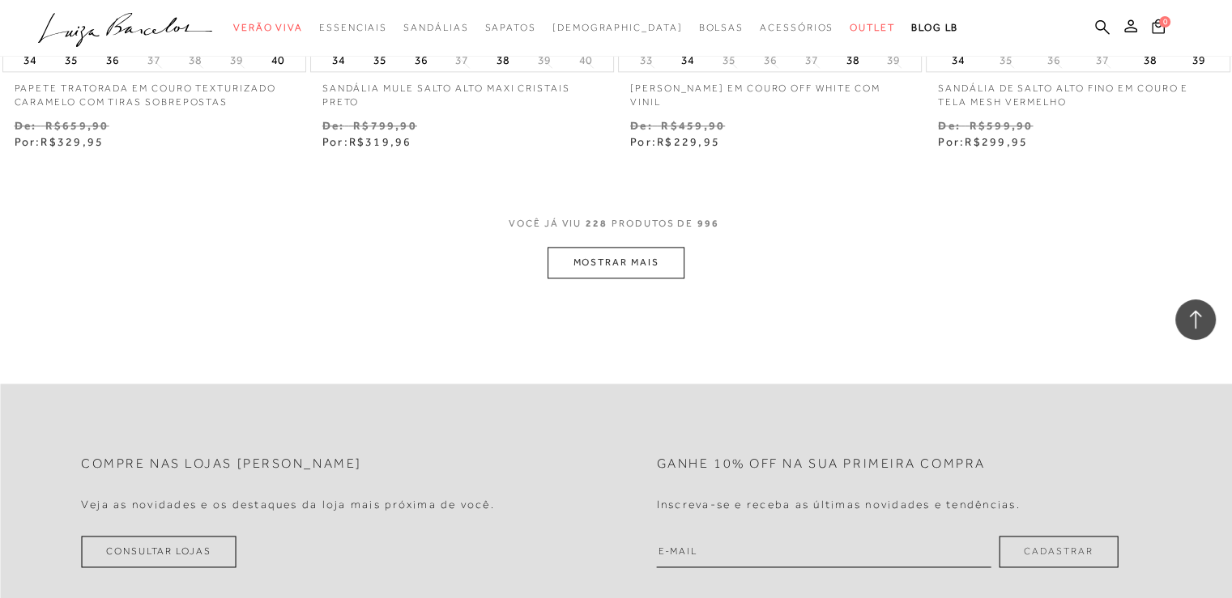
click at [637, 247] on button "MOSTRAR MAIS" at bounding box center [615, 263] width 136 height 32
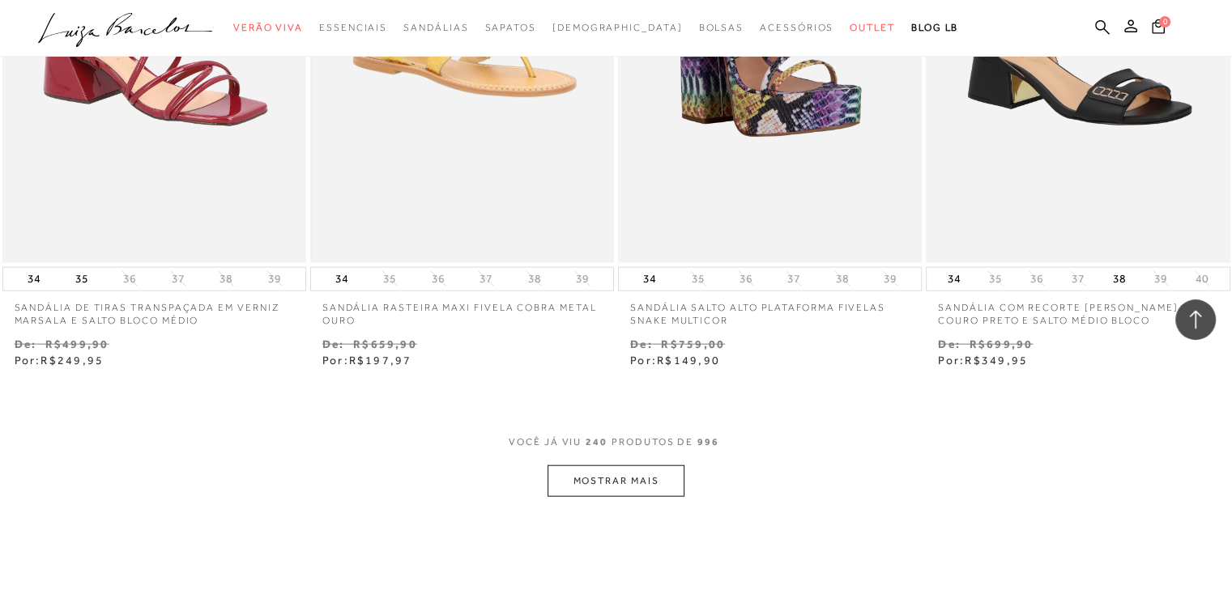
scroll to position [34507, 0]
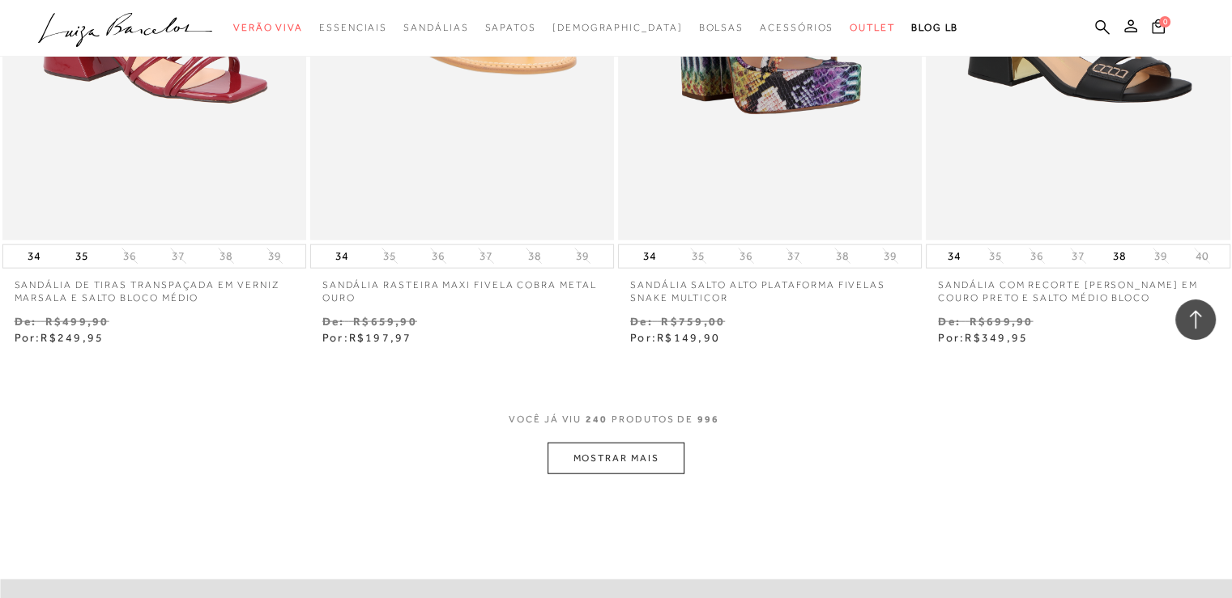
click at [602, 443] on button "MOSTRAR MAIS" at bounding box center [615, 459] width 136 height 32
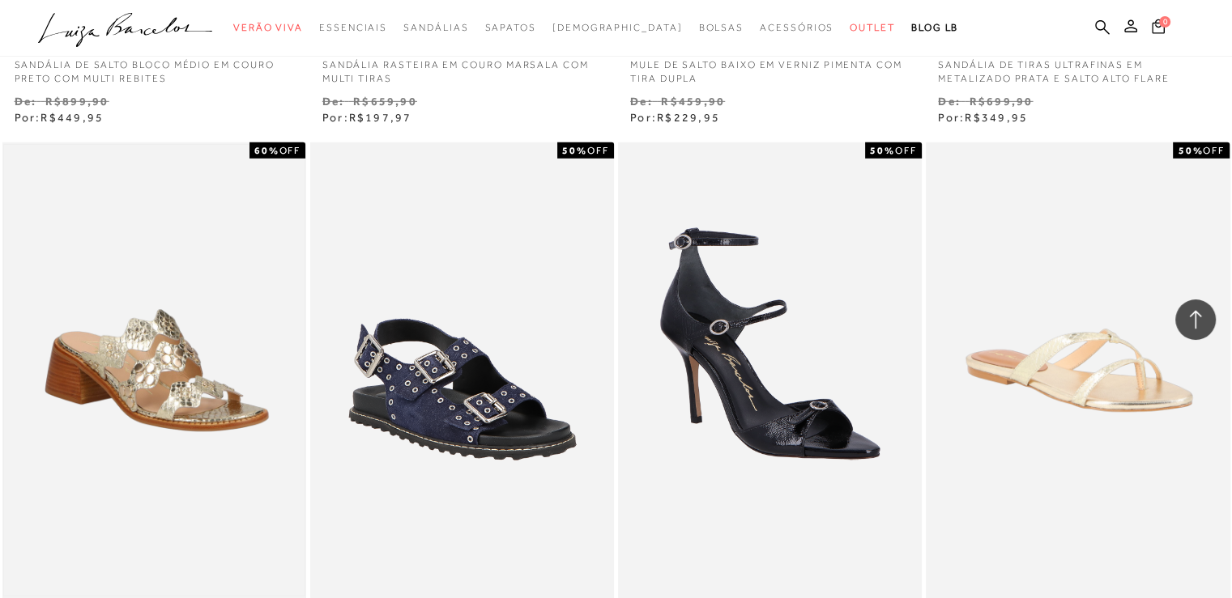
scroll to position [36127, 0]
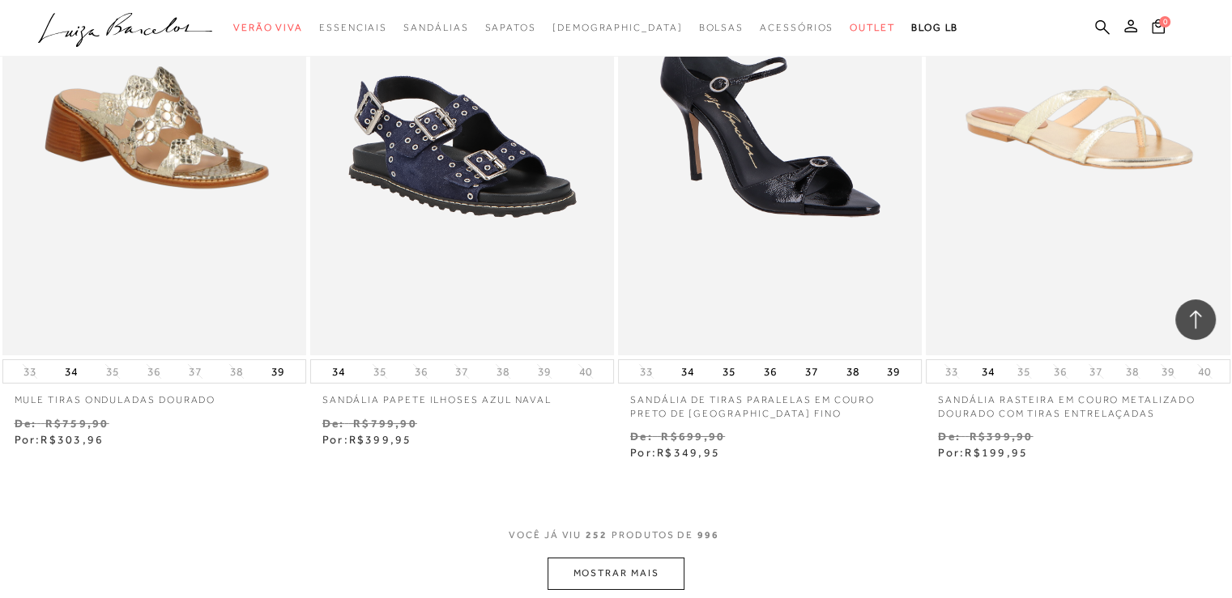
click at [593, 558] on button "MOSTRAR MAIS" at bounding box center [615, 574] width 136 height 32
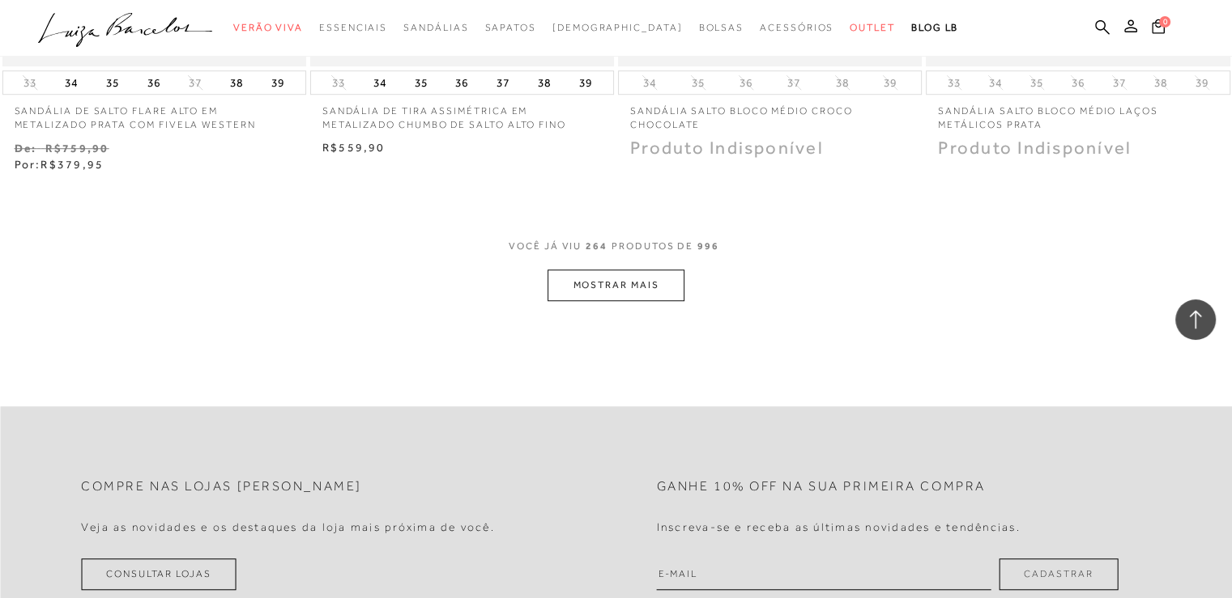
scroll to position [38151, 0]
click at [649, 269] on button "MOSTRAR MAIS" at bounding box center [615, 285] width 136 height 32
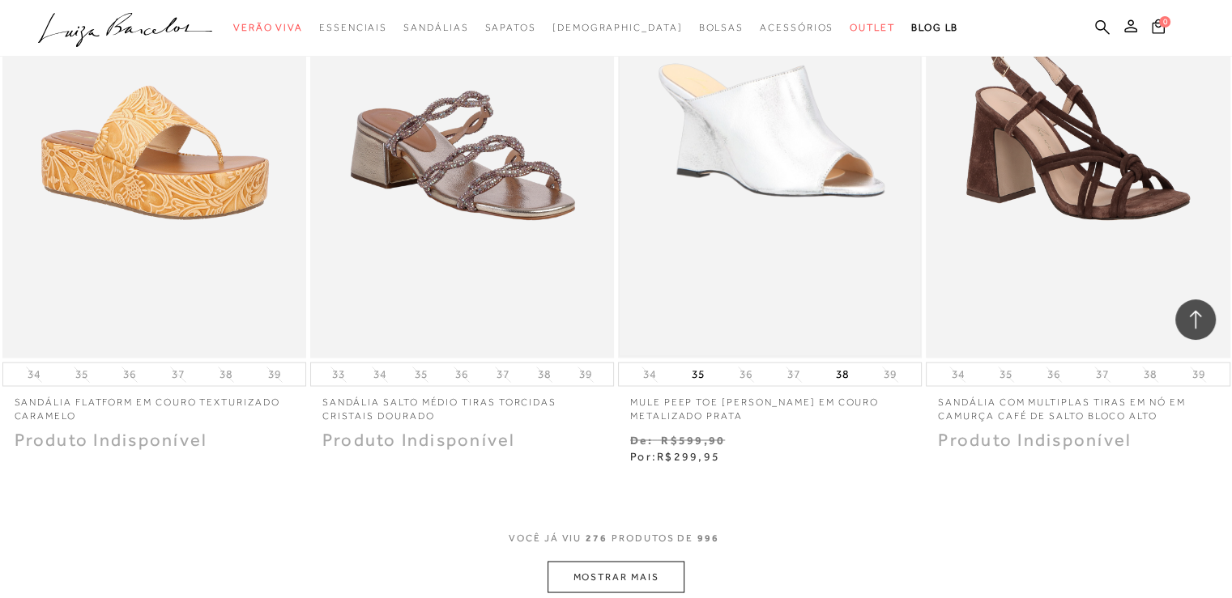
scroll to position [39771, 0]
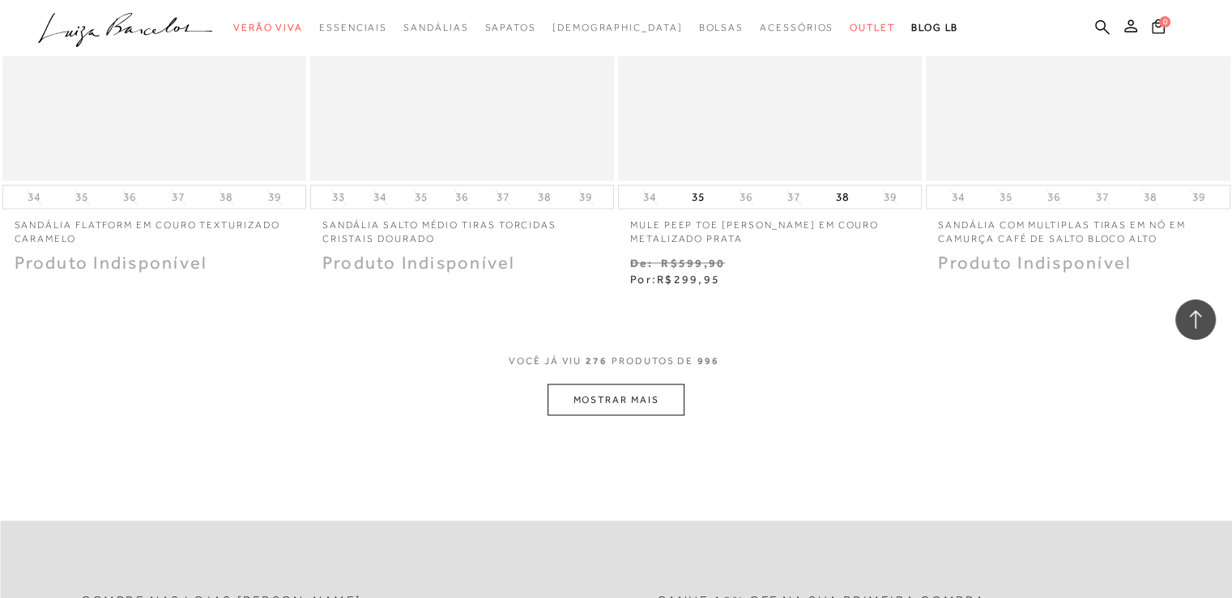
click at [644, 384] on button "MOSTRAR MAIS" at bounding box center [615, 400] width 136 height 32
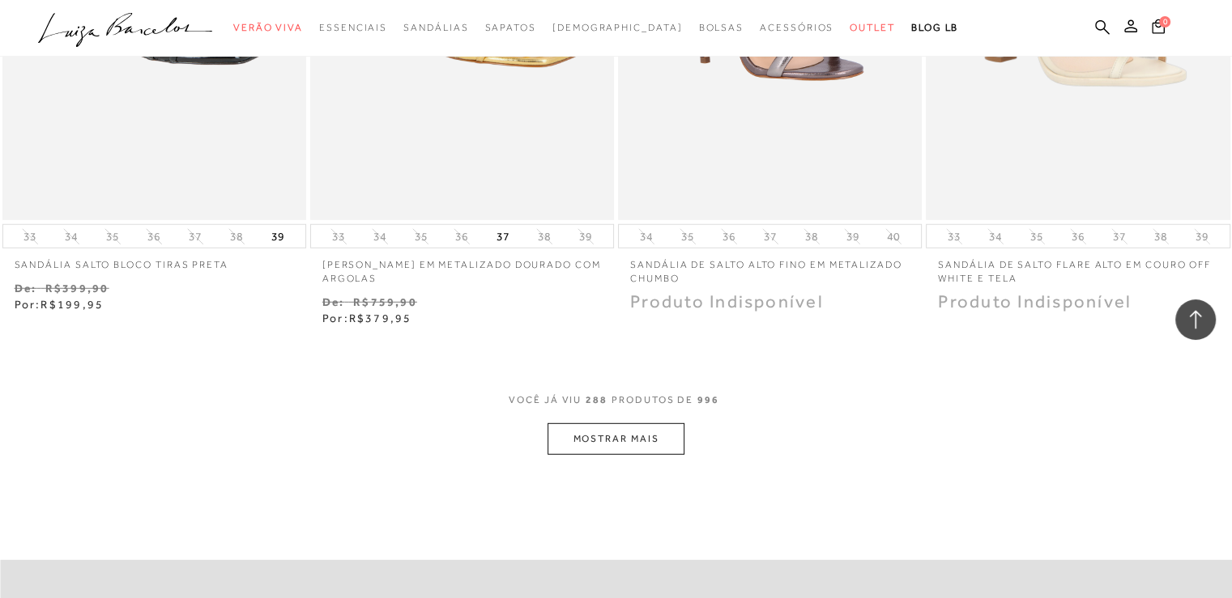
scroll to position [41634, 0]
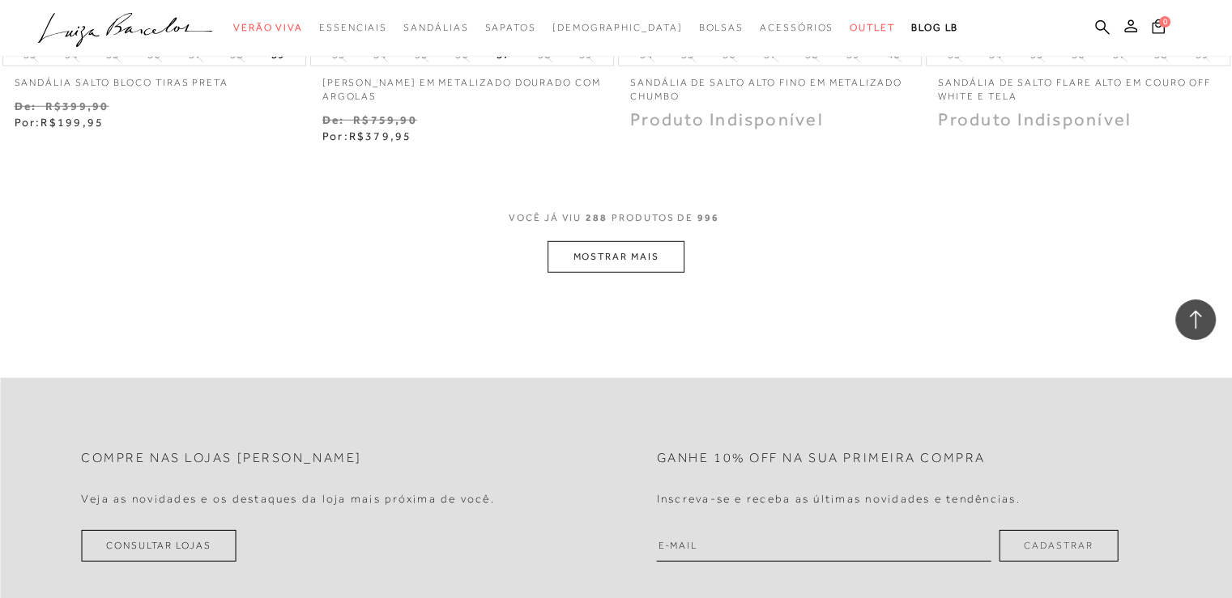
click at [590, 241] on button "MOSTRAR MAIS" at bounding box center [615, 257] width 136 height 32
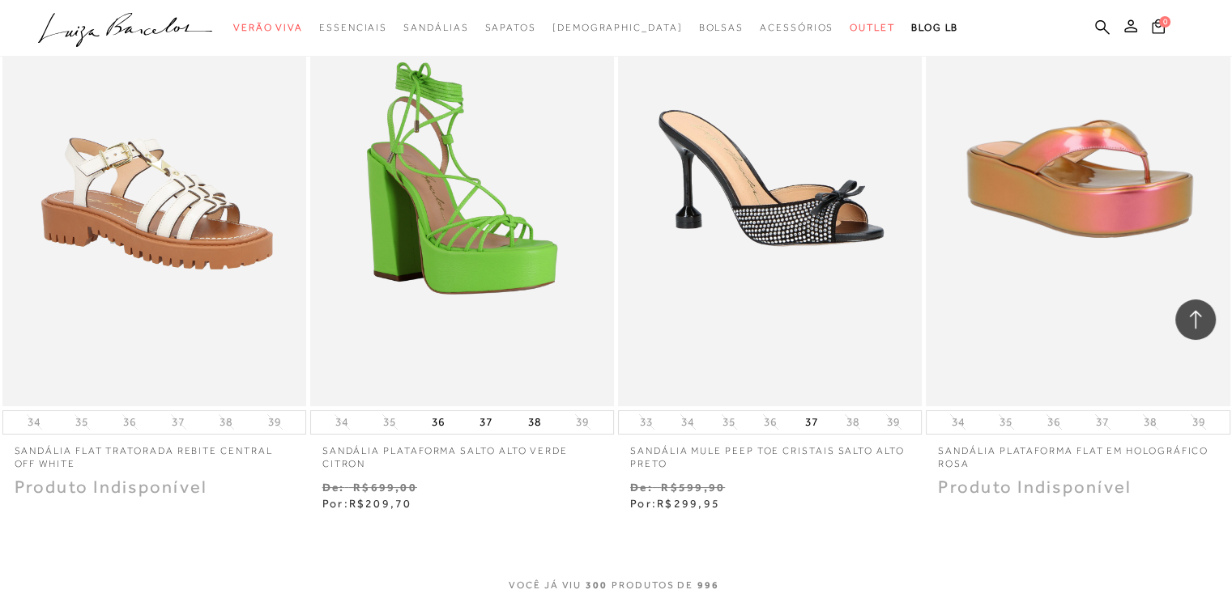
scroll to position [43091, 0]
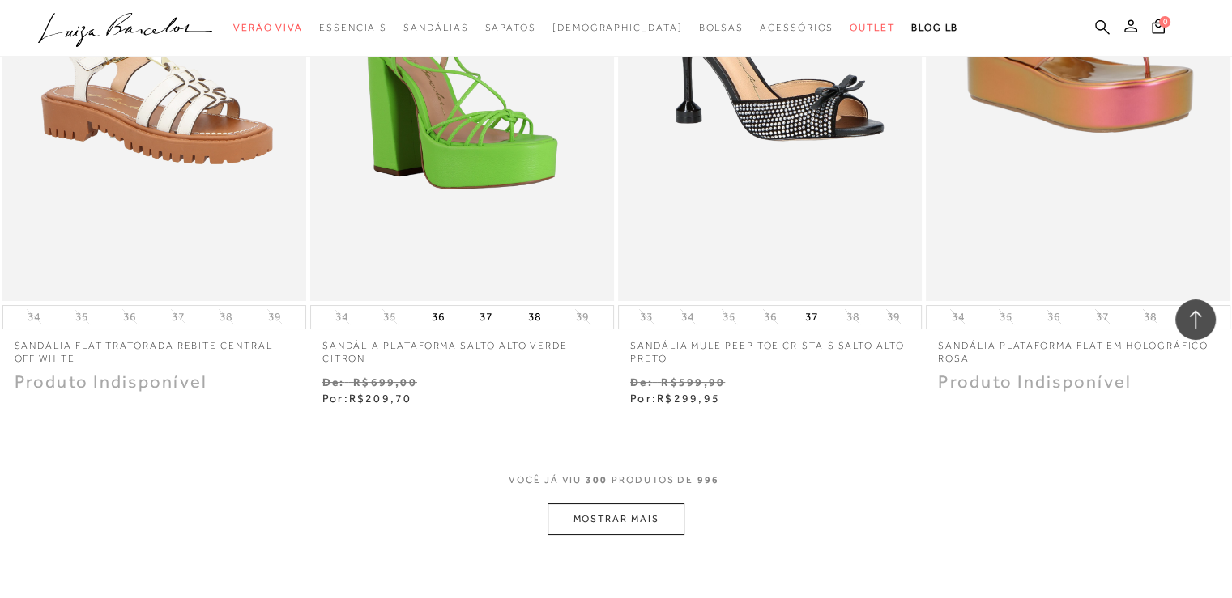
click at [644, 504] on button "MOSTRAR MAIS" at bounding box center [615, 520] width 136 height 32
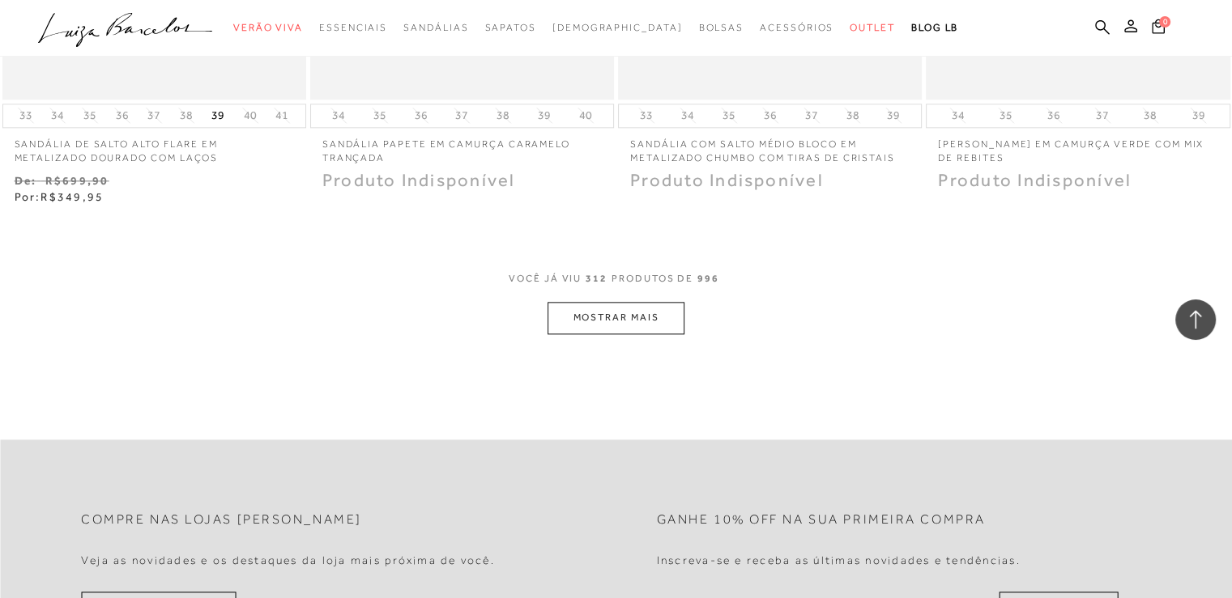
scroll to position [45035, 0]
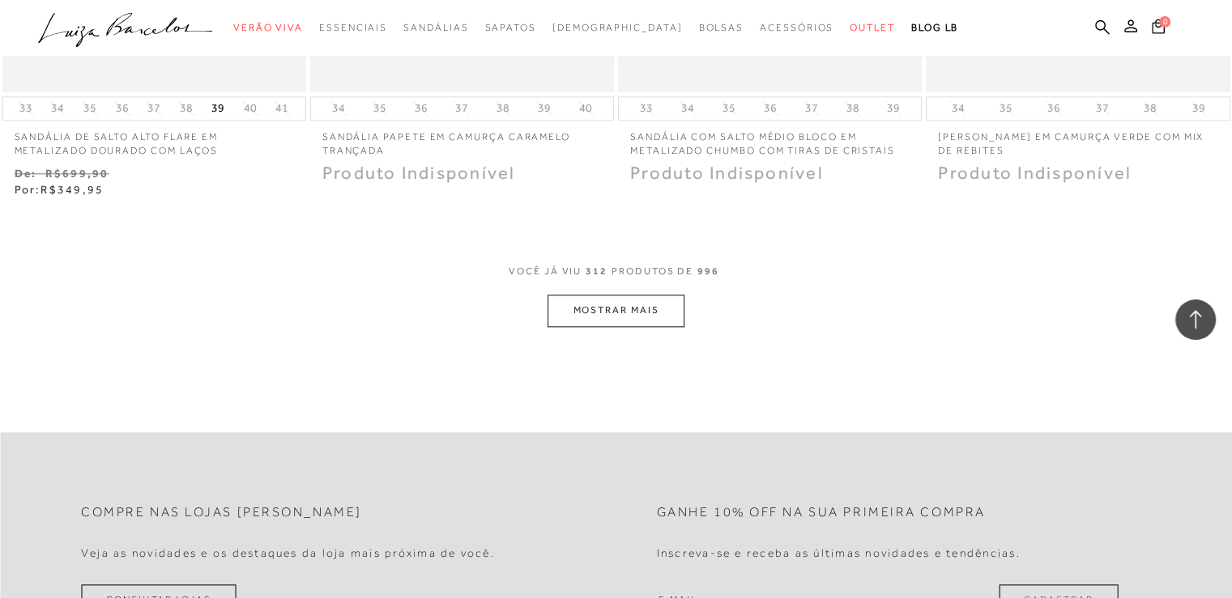
click at [654, 295] on button "MOSTRAR MAIS" at bounding box center [615, 311] width 136 height 32
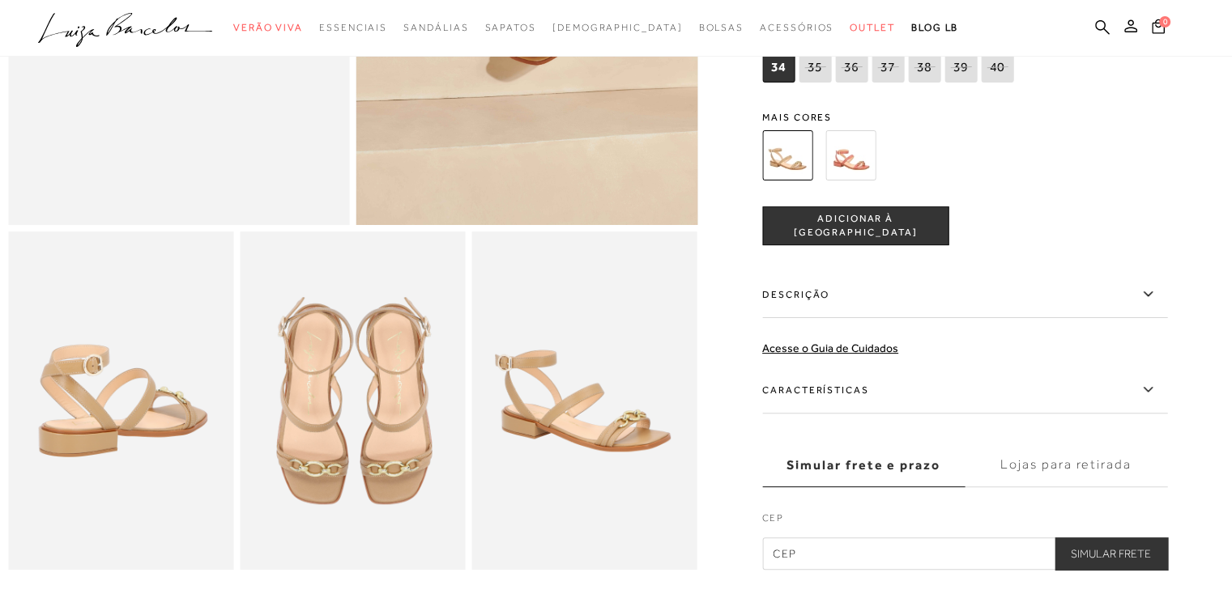
scroll to position [405, 0]
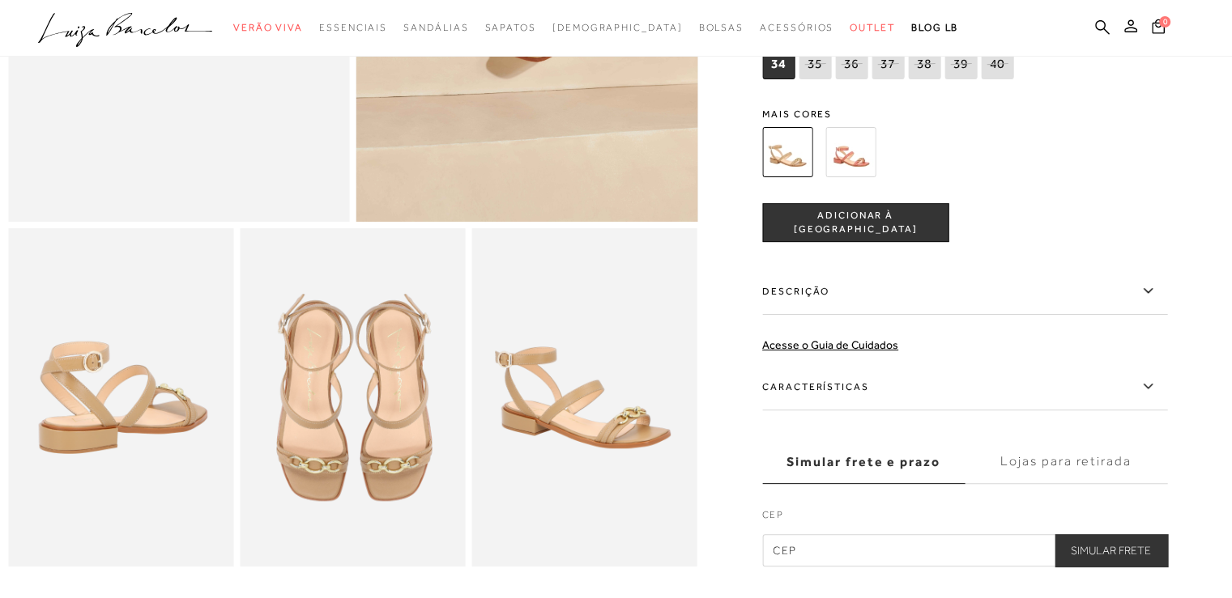
click at [564, 449] on img at bounding box center [584, 397] width 225 height 338
click at [204, 462] on img at bounding box center [120, 397] width 225 height 338
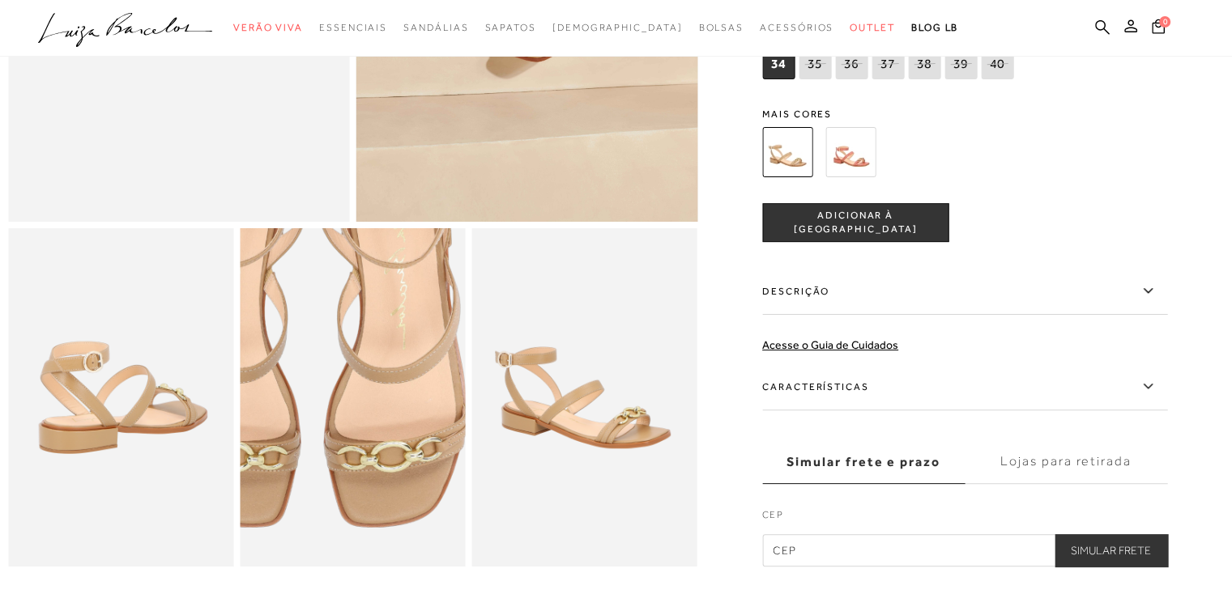
click at [397, 488] on img at bounding box center [309, 321] width 451 height 676
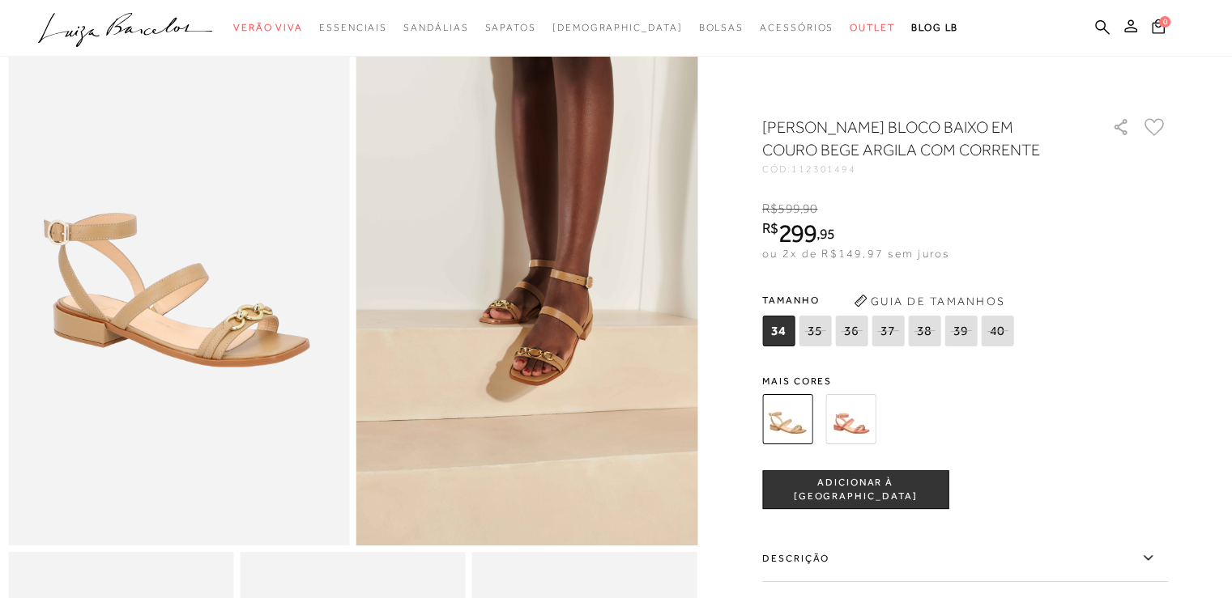
scroll to position [81, 0]
click at [846, 424] on img at bounding box center [850, 419] width 50 height 50
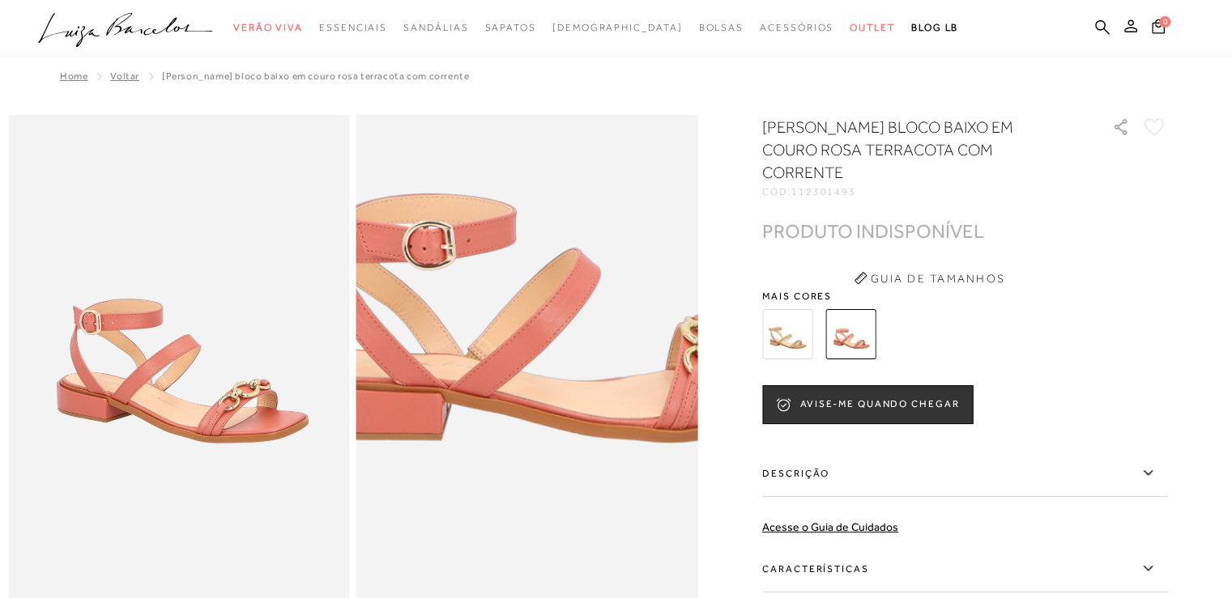
click at [517, 429] on img at bounding box center [539, 318] width 683 height 1024
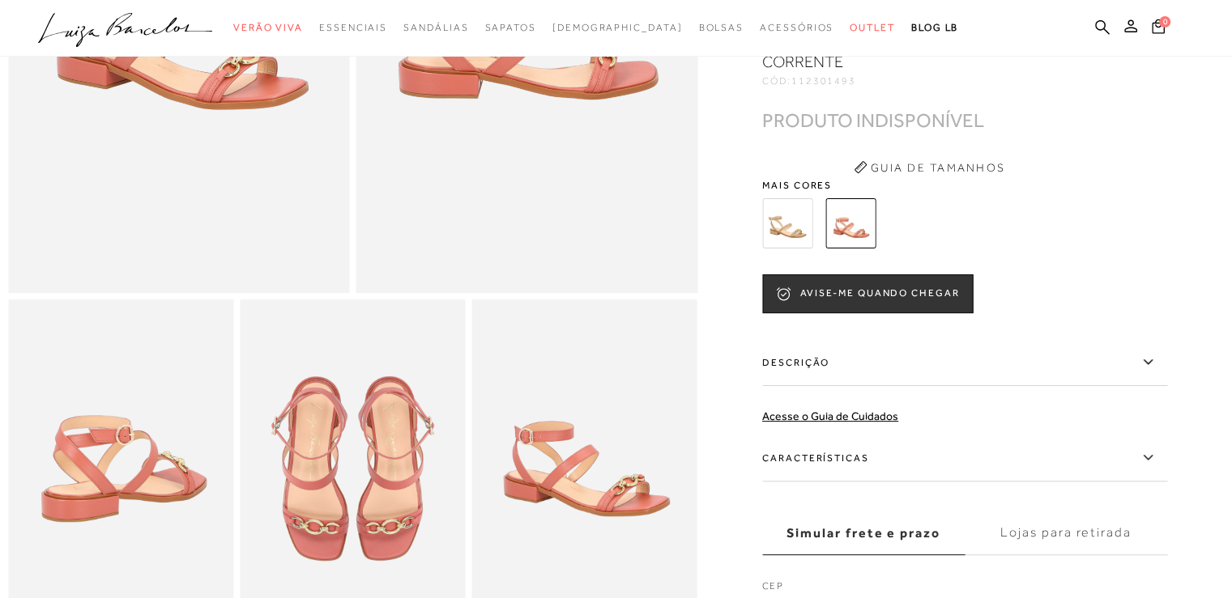
scroll to position [324, 0]
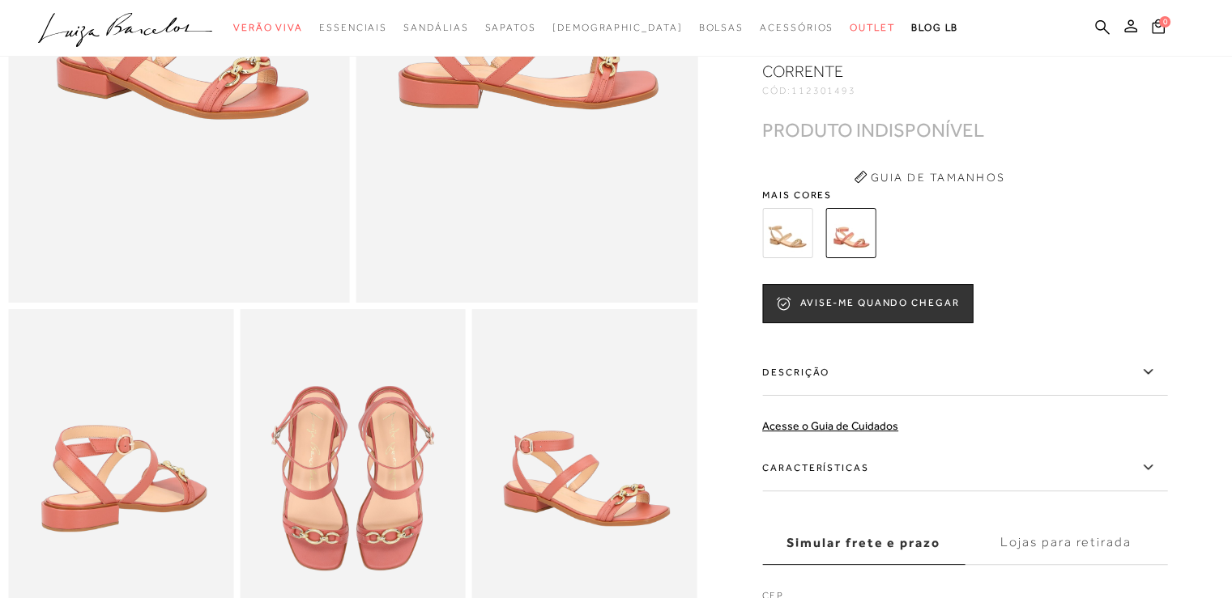
click at [793, 249] on img at bounding box center [787, 233] width 50 height 50
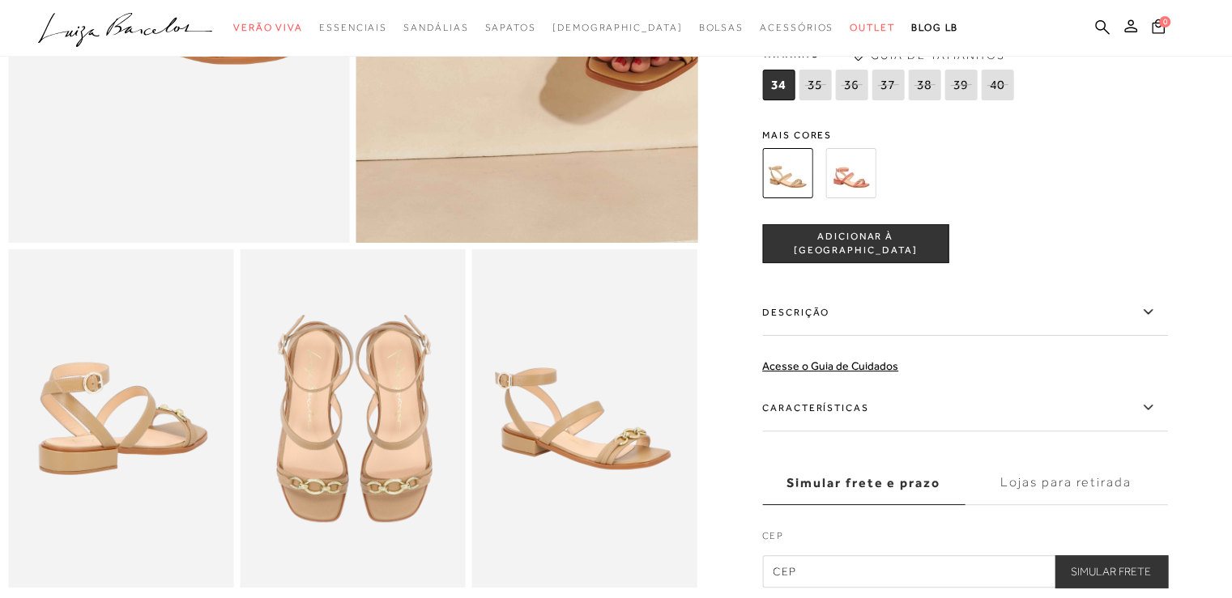
scroll to position [648, 0]
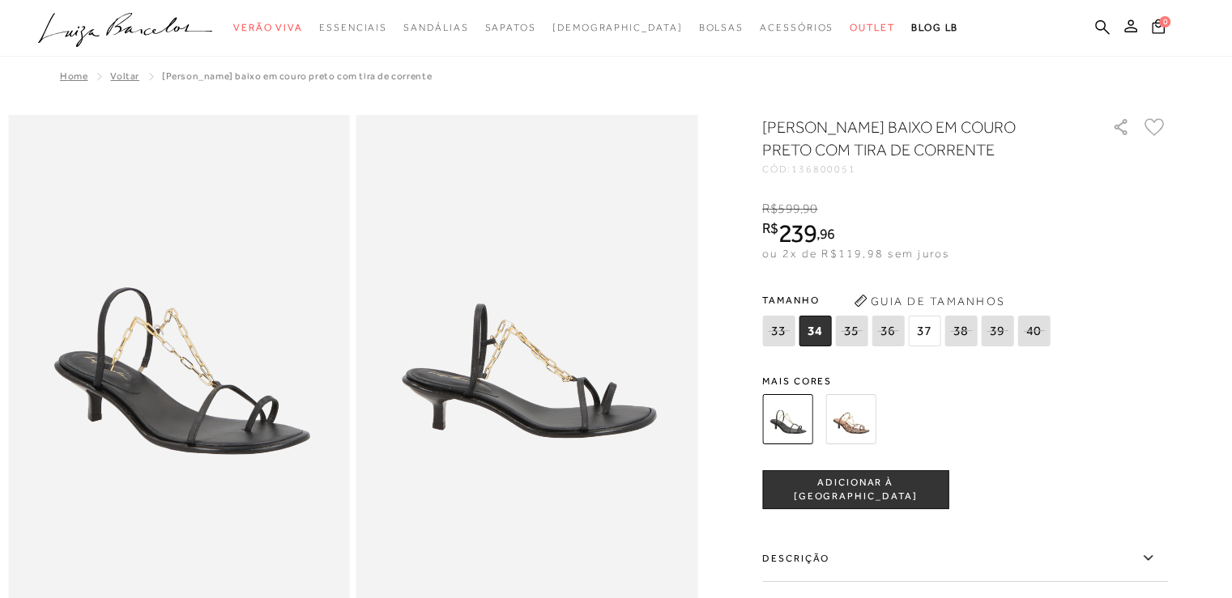
click at [845, 415] on img at bounding box center [850, 419] width 50 height 50
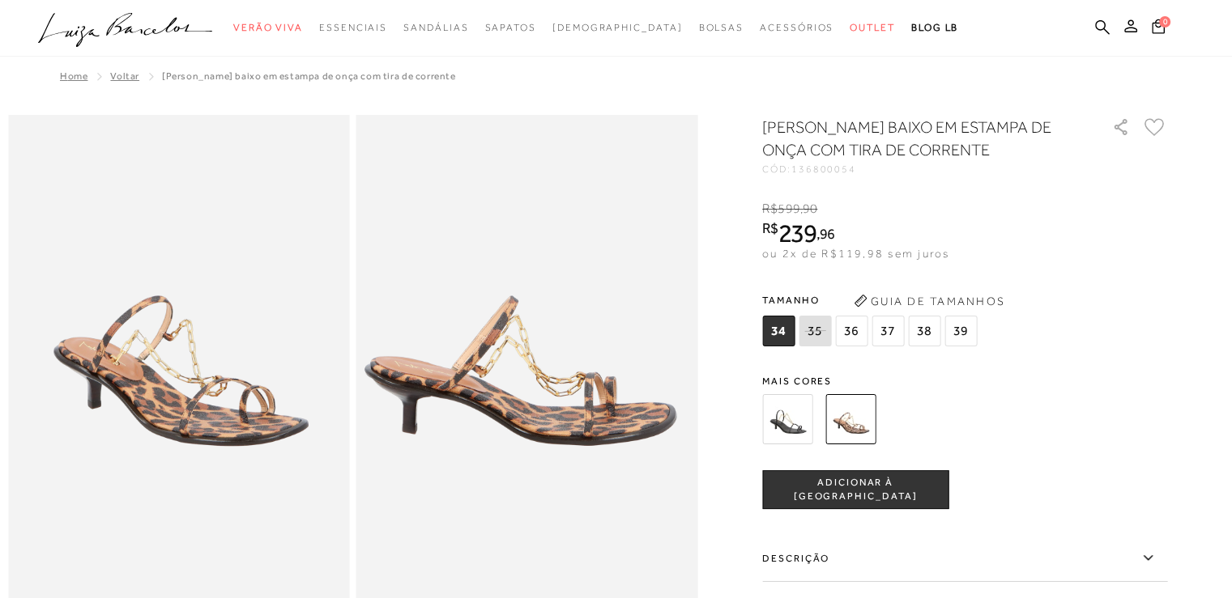
click at [794, 425] on img at bounding box center [787, 419] width 50 height 50
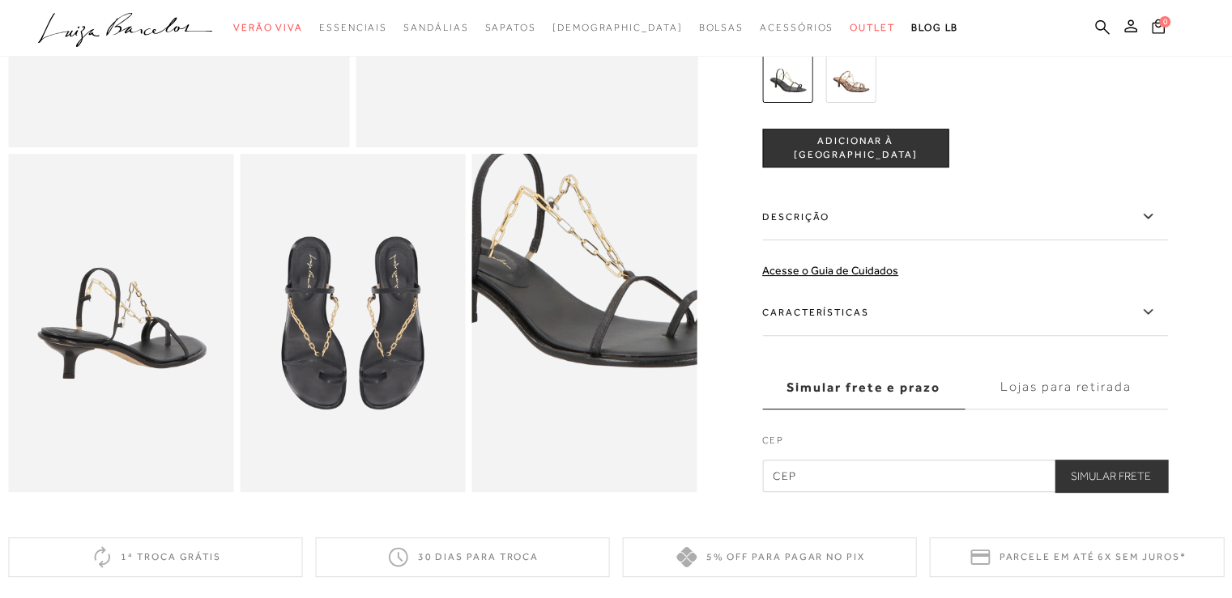
scroll to position [648, 0]
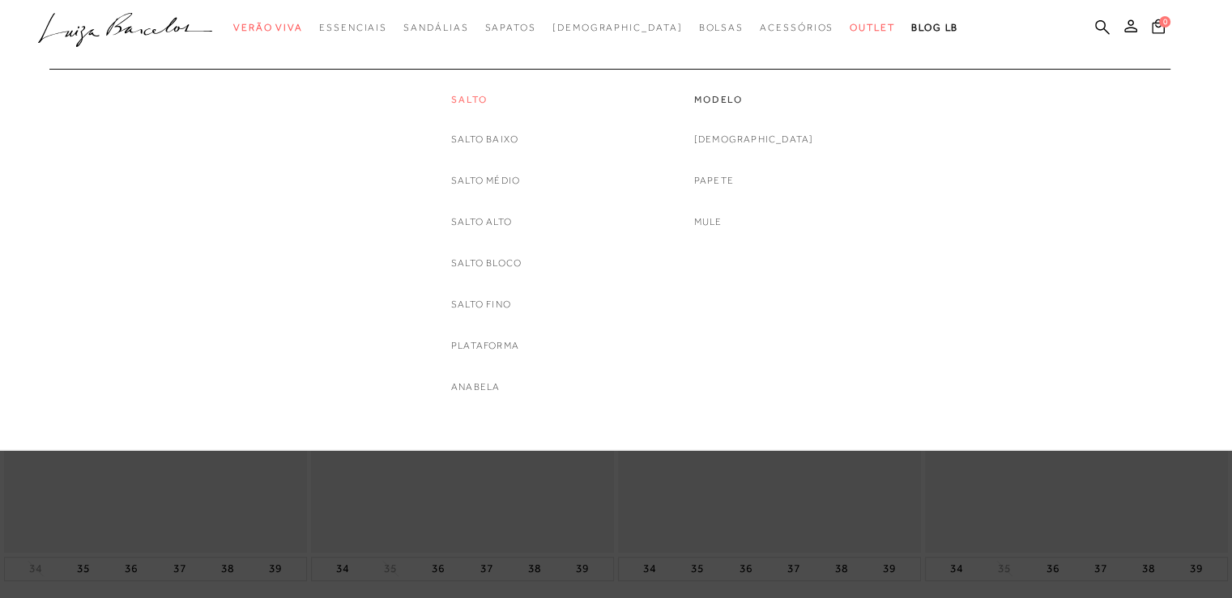
scroll to position [1053, 0]
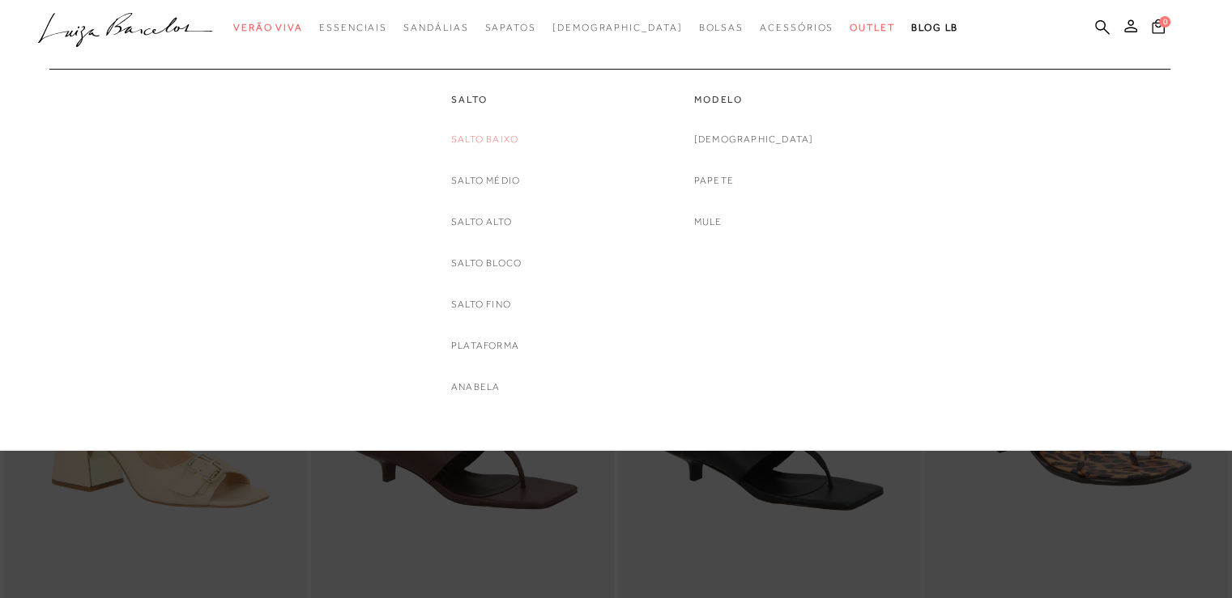
click at [488, 136] on link "Salto Baixo" at bounding box center [484, 139] width 67 height 17
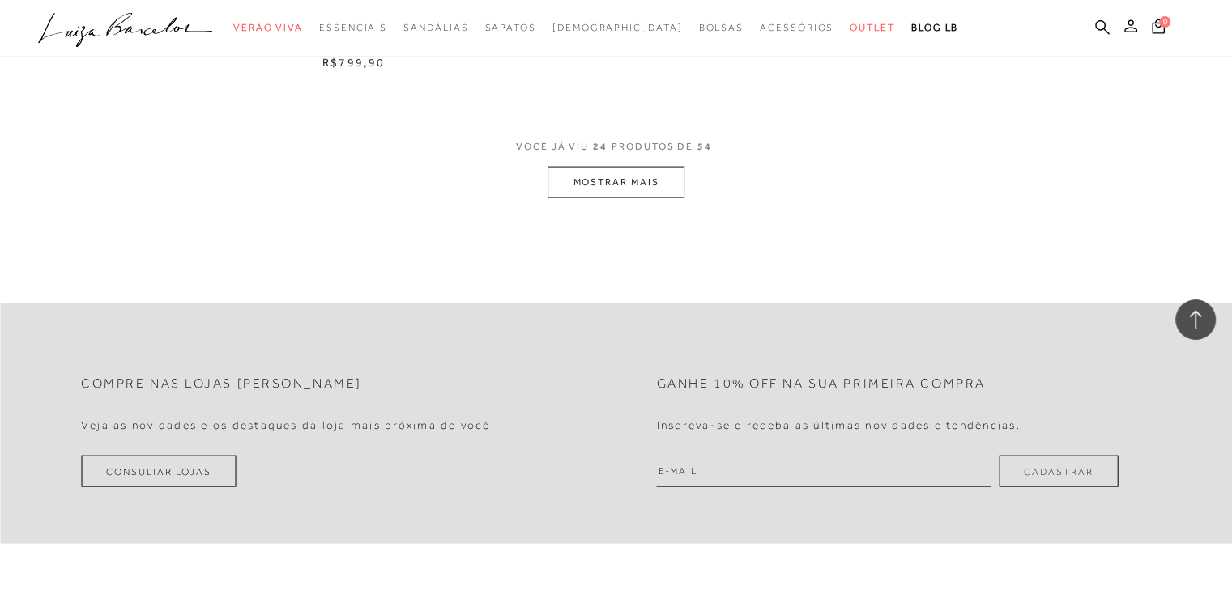
scroll to position [3320, 0]
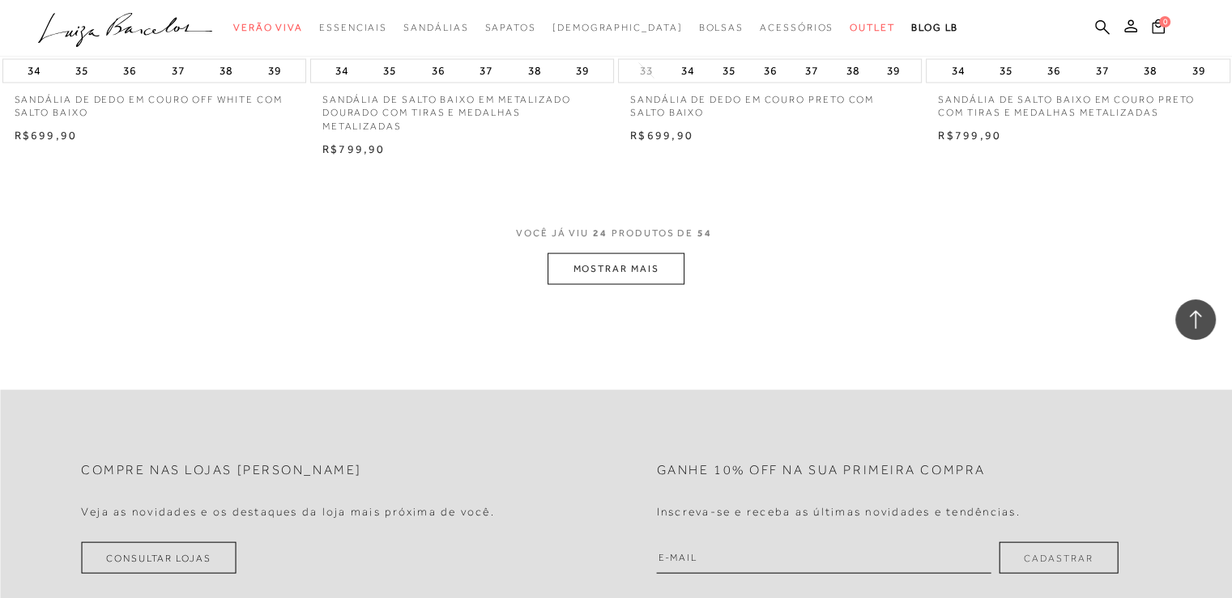
click at [622, 265] on button "MOSTRAR MAIS" at bounding box center [615, 269] width 136 height 32
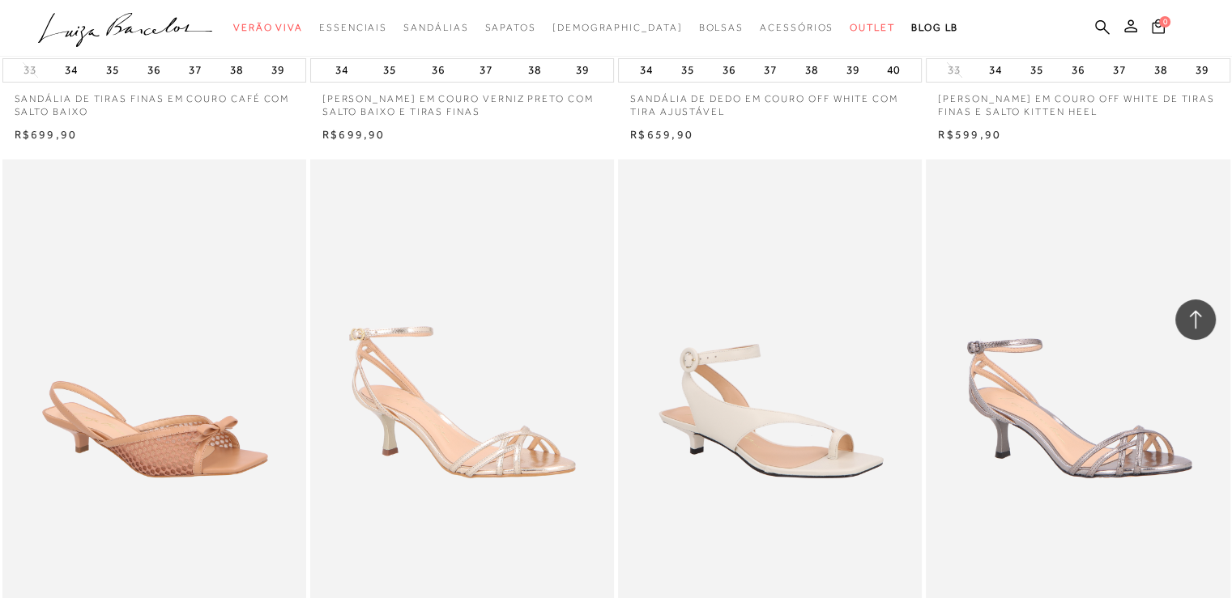
scroll to position [6641, 0]
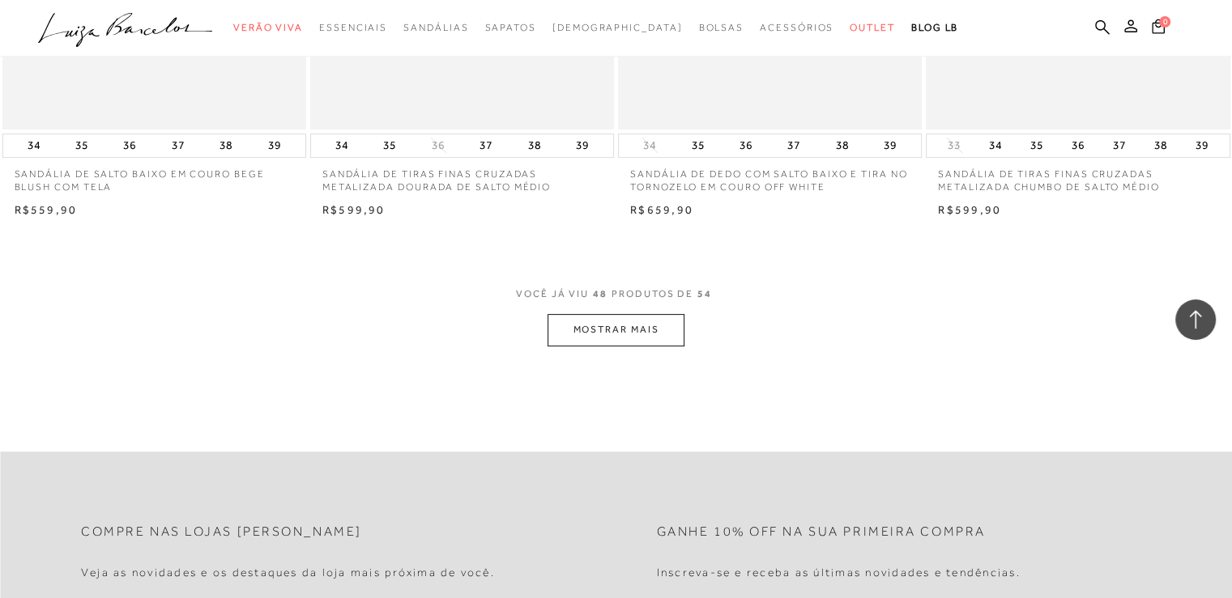
click at [624, 328] on button "MOSTRAR MAIS" at bounding box center [615, 330] width 136 height 32
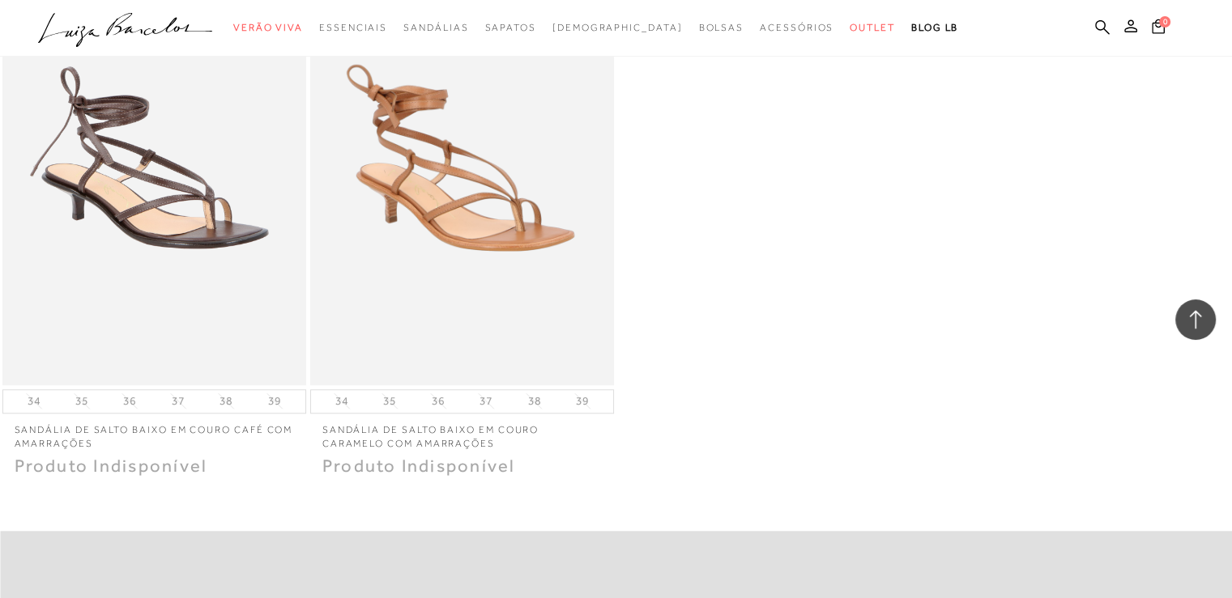
scroll to position [7289, 0]
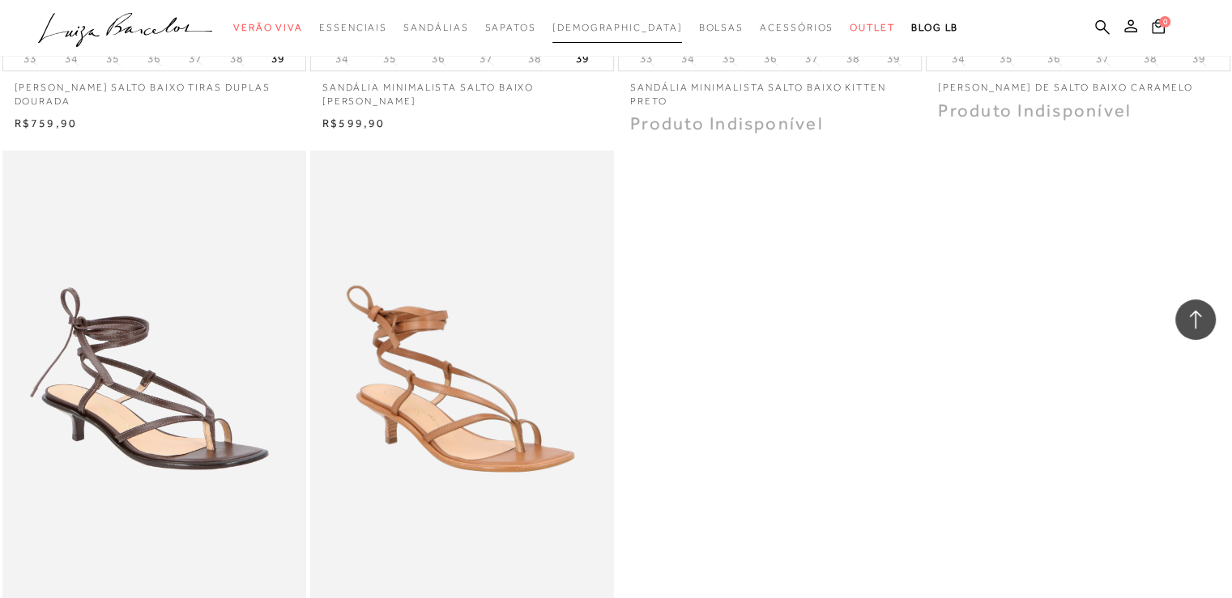
click at [612, 17] on link "[DEMOGRAPHIC_DATA]" at bounding box center [617, 28] width 130 height 30
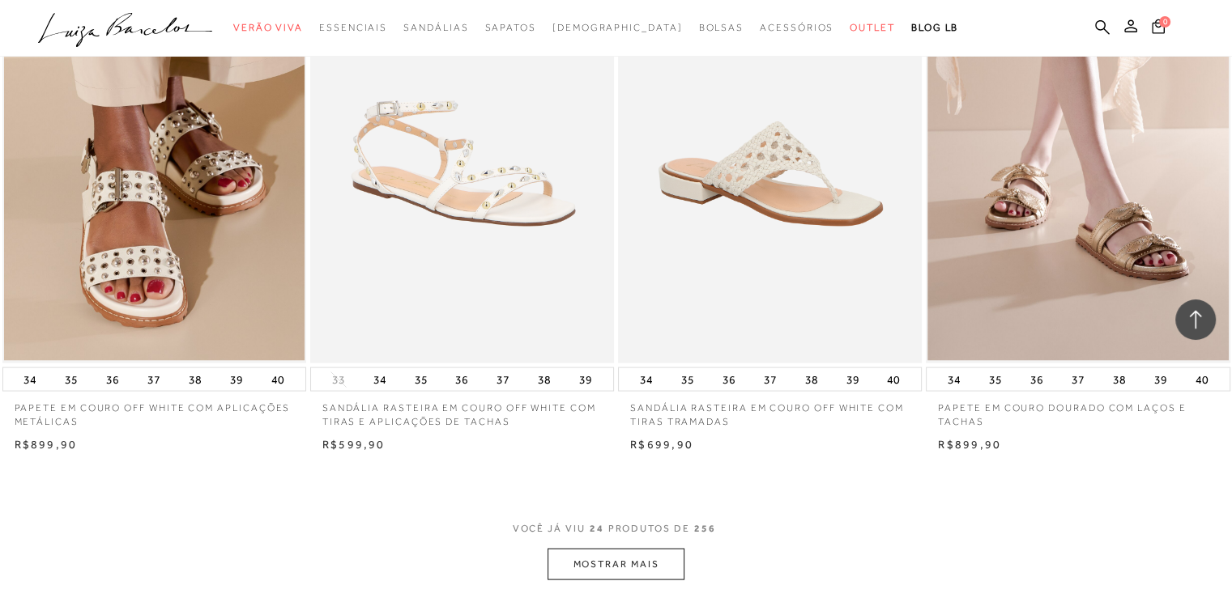
scroll to position [3239, 0]
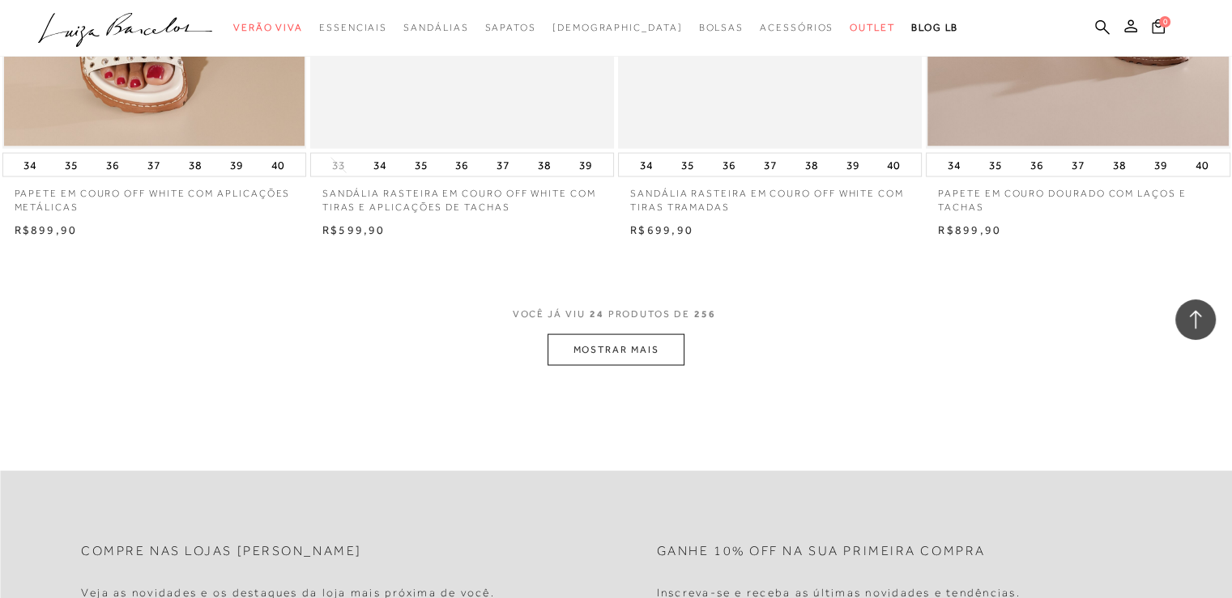
click at [643, 359] on button "MOSTRAR MAIS" at bounding box center [615, 350] width 136 height 32
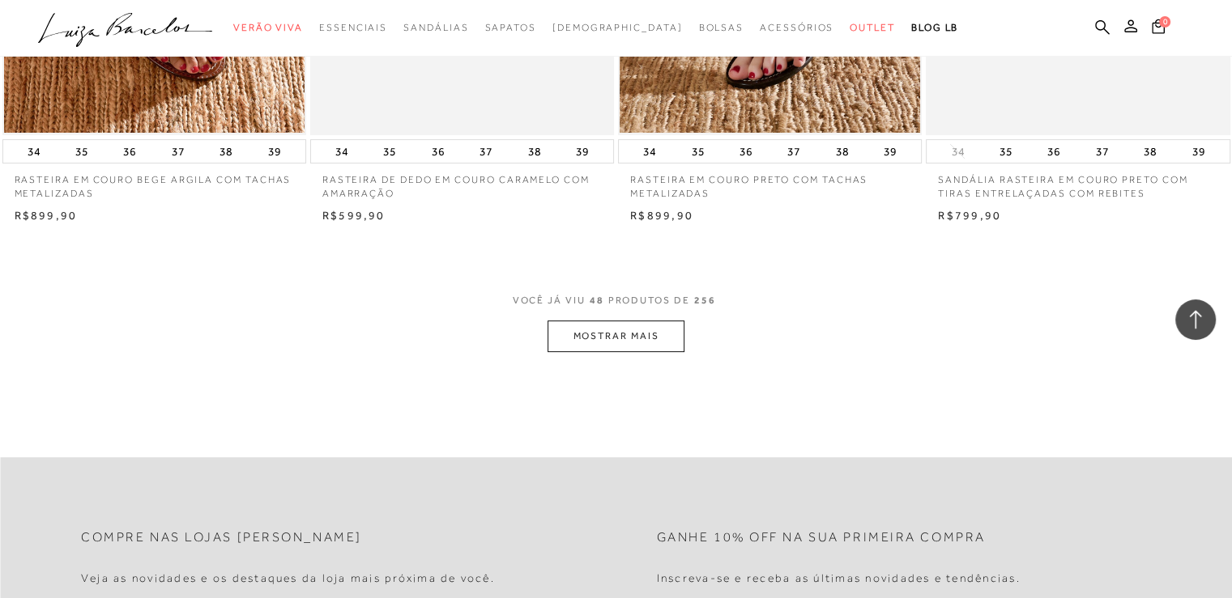
scroll to position [6803, 0]
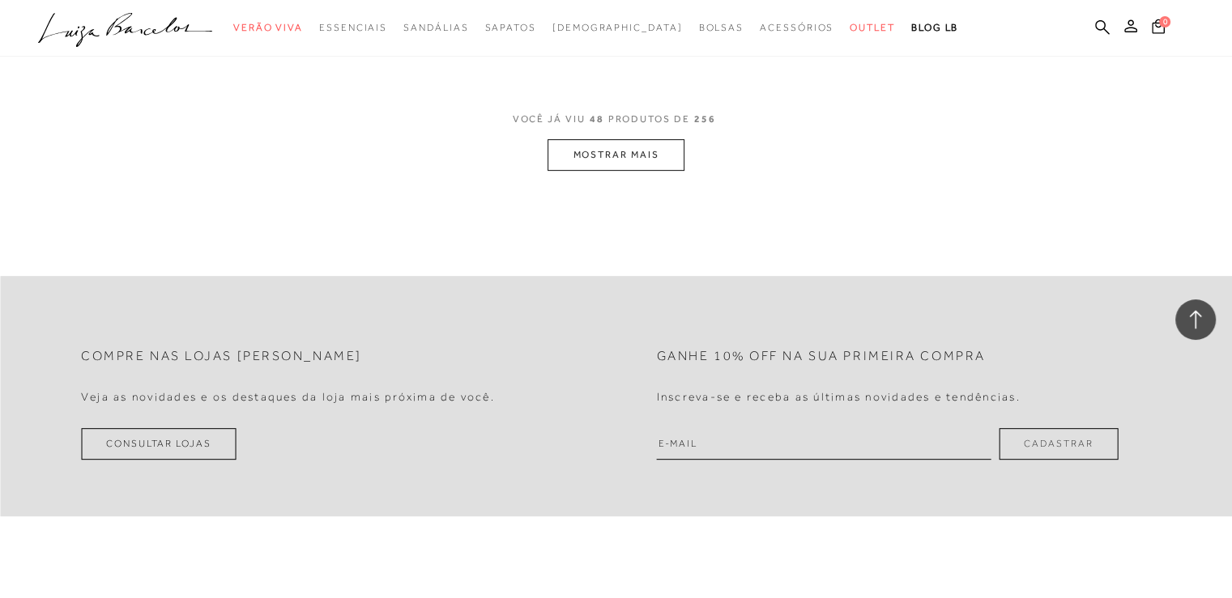
click at [644, 143] on button "MOSTRAR MAIS" at bounding box center [615, 155] width 136 height 32
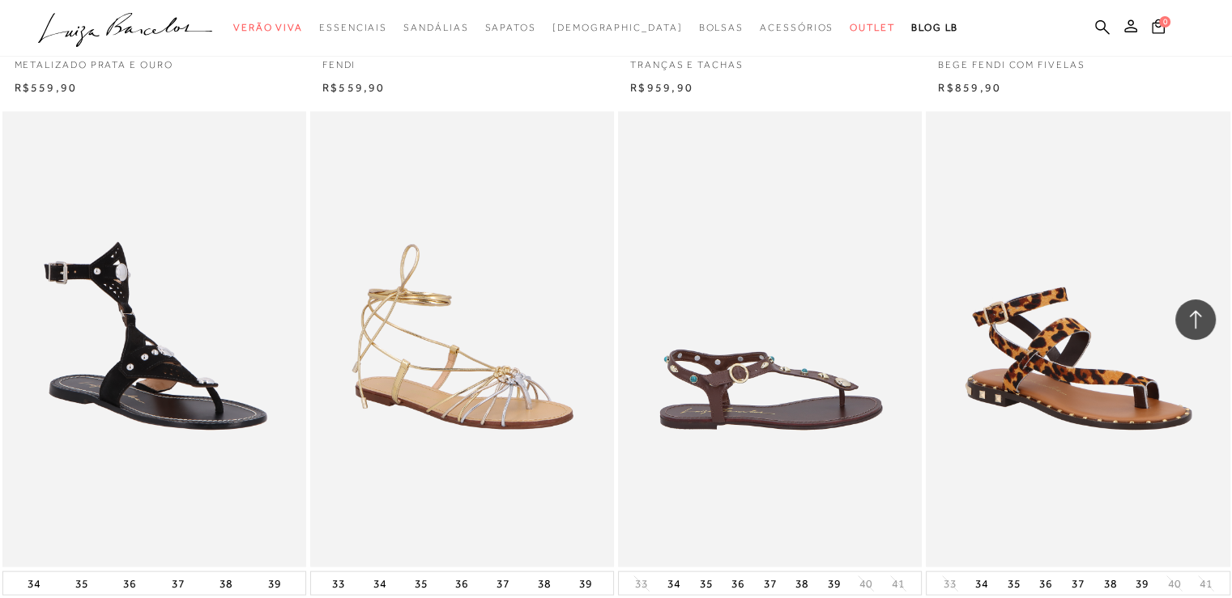
scroll to position [9880, 0]
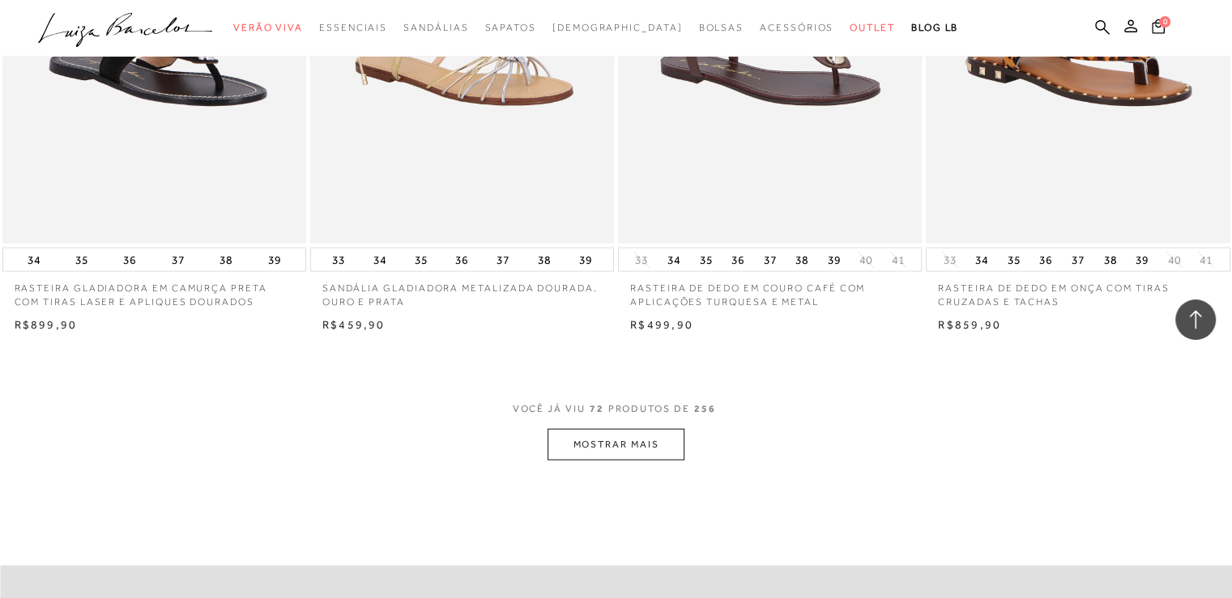
click at [616, 458] on button "MOSTRAR MAIS" at bounding box center [615, 445] width 136 height 32
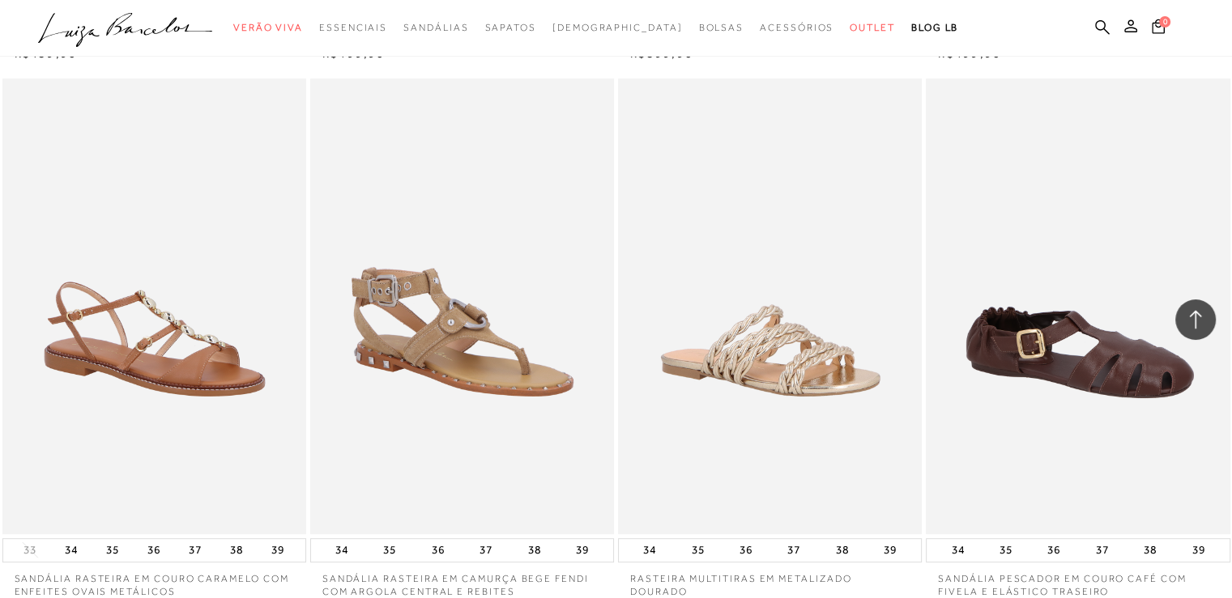
scroll to position [13444, 0]
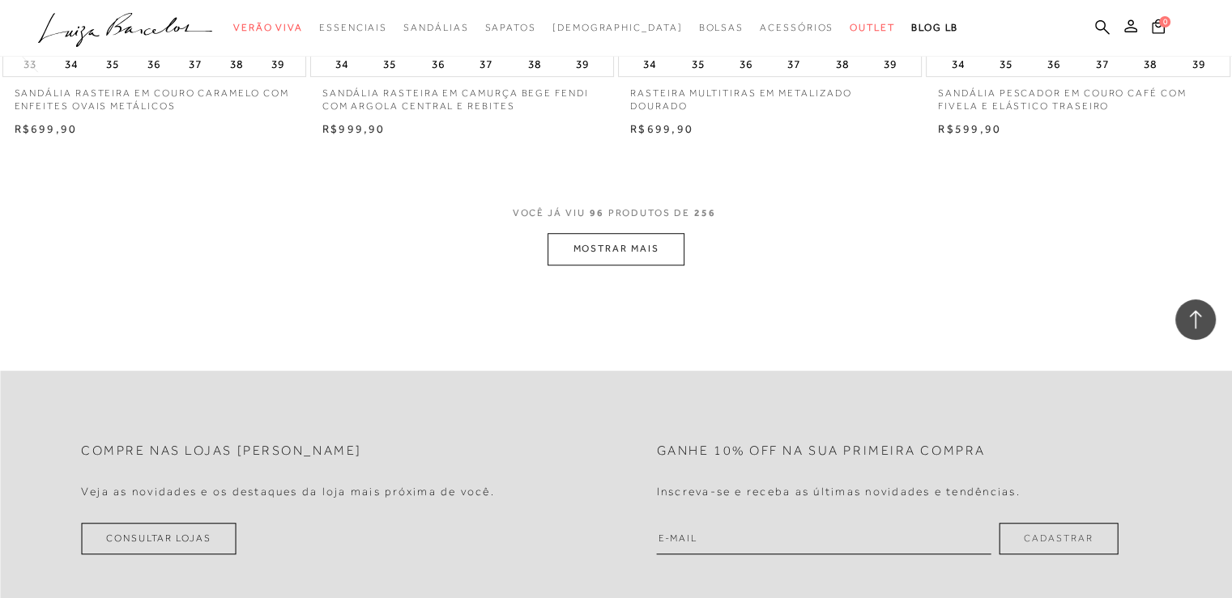
click at [635, 255] on button "MOSTRAR MAIS" at bounding box center [615, 249] width 136 height 32
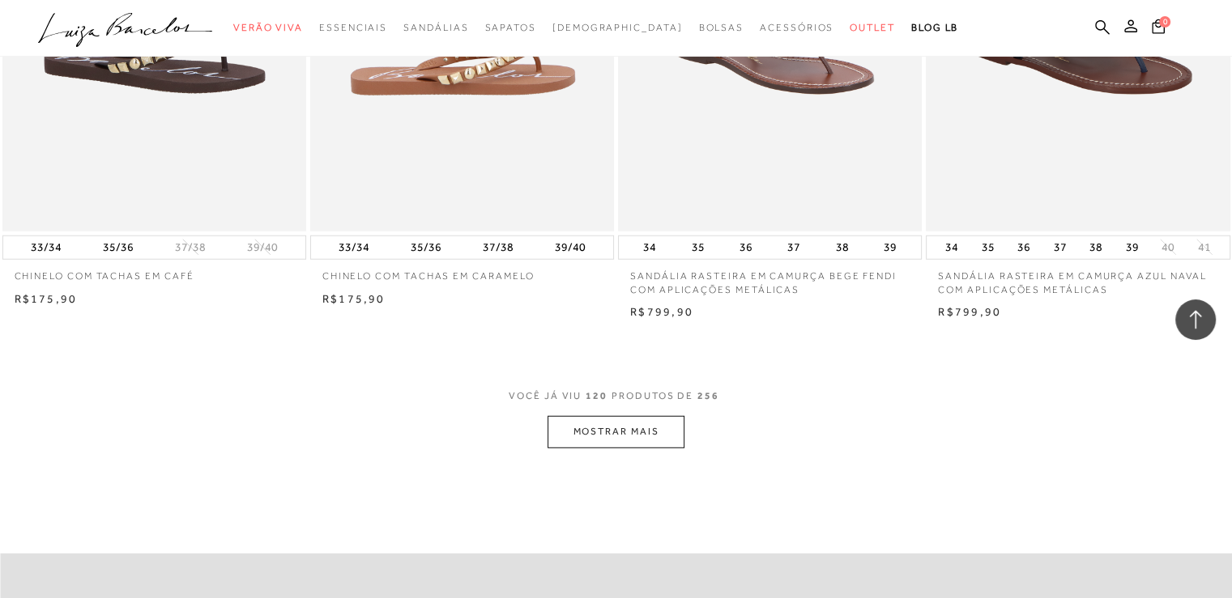
scroll to position [16845, 0]
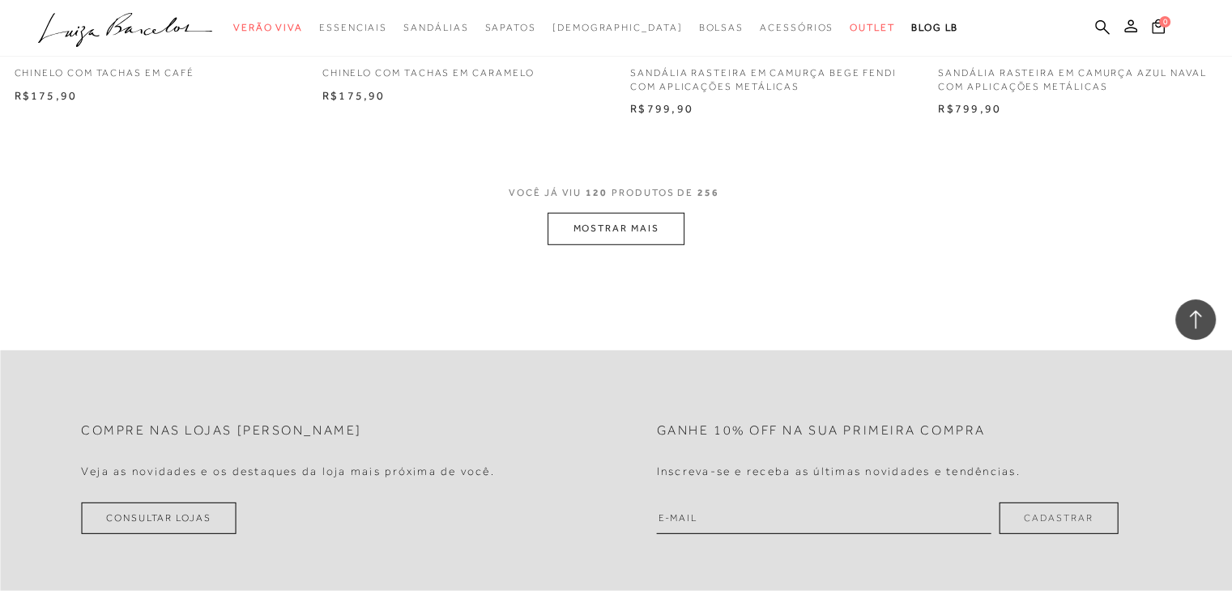
click at [662, 216] on button "MOSTRAR MAIS" at bounding box center [615, 229] width 136 height 32
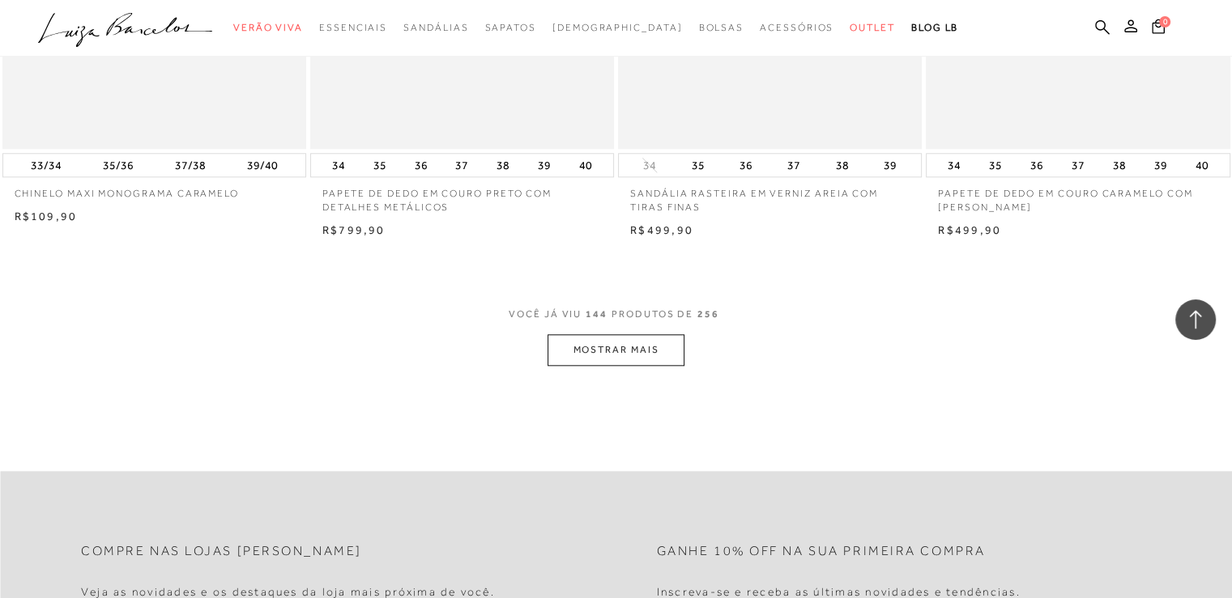
scroll to position [20084, 0]
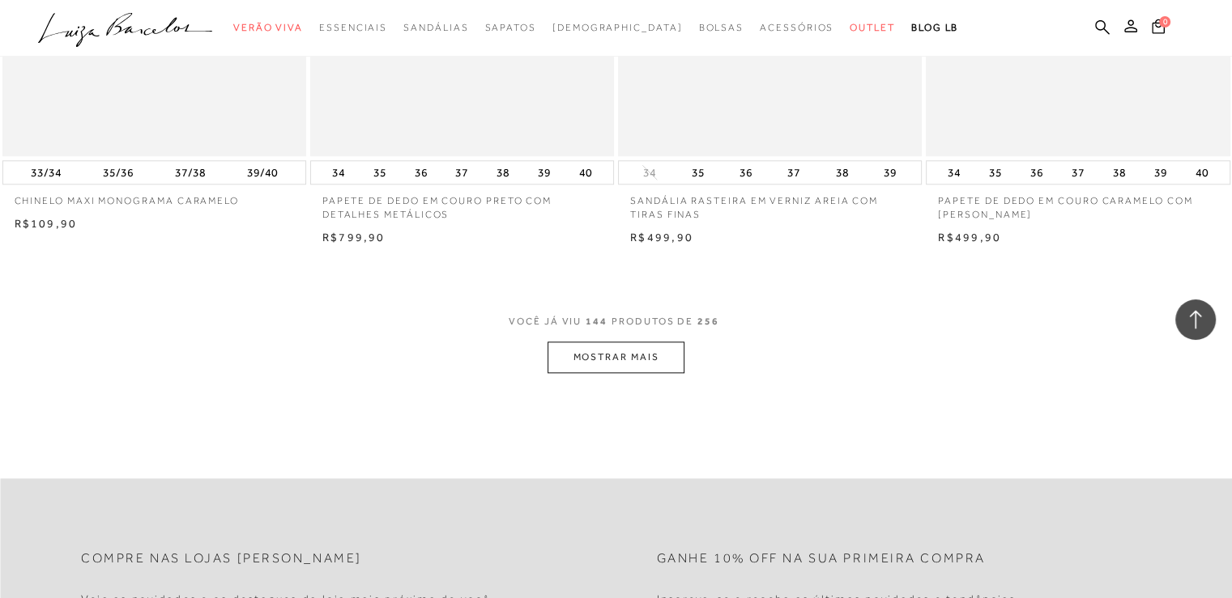
click at [630, 364] on button "MOSTRAR MAIS" at bounding box center [615, 358] width 136 height 32
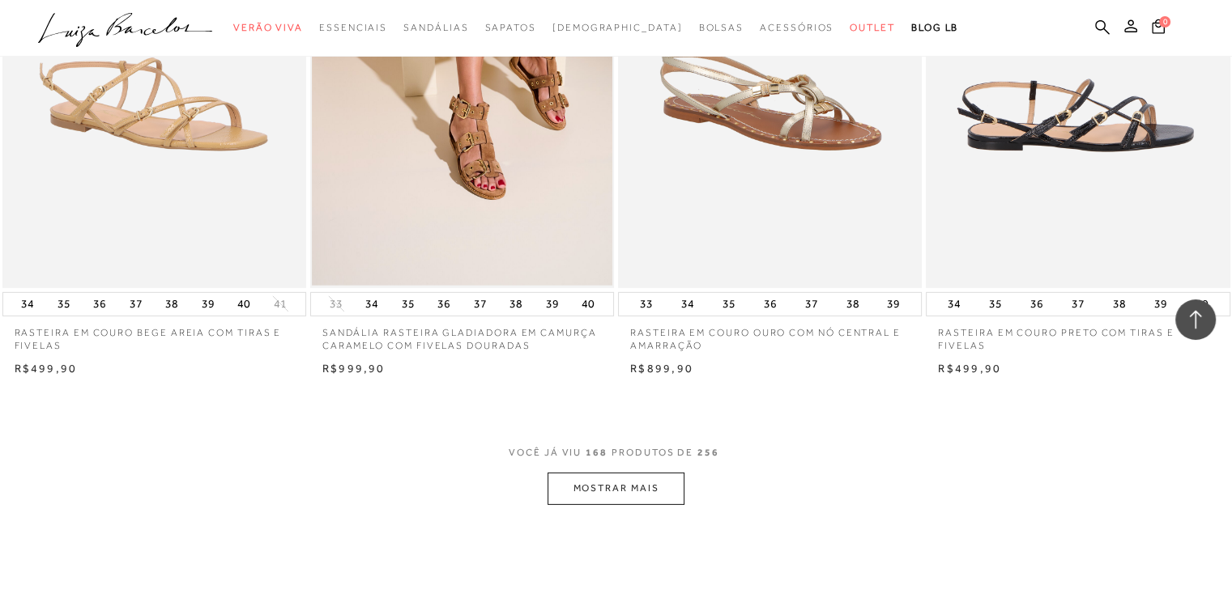
scroll to position [23567, 0]
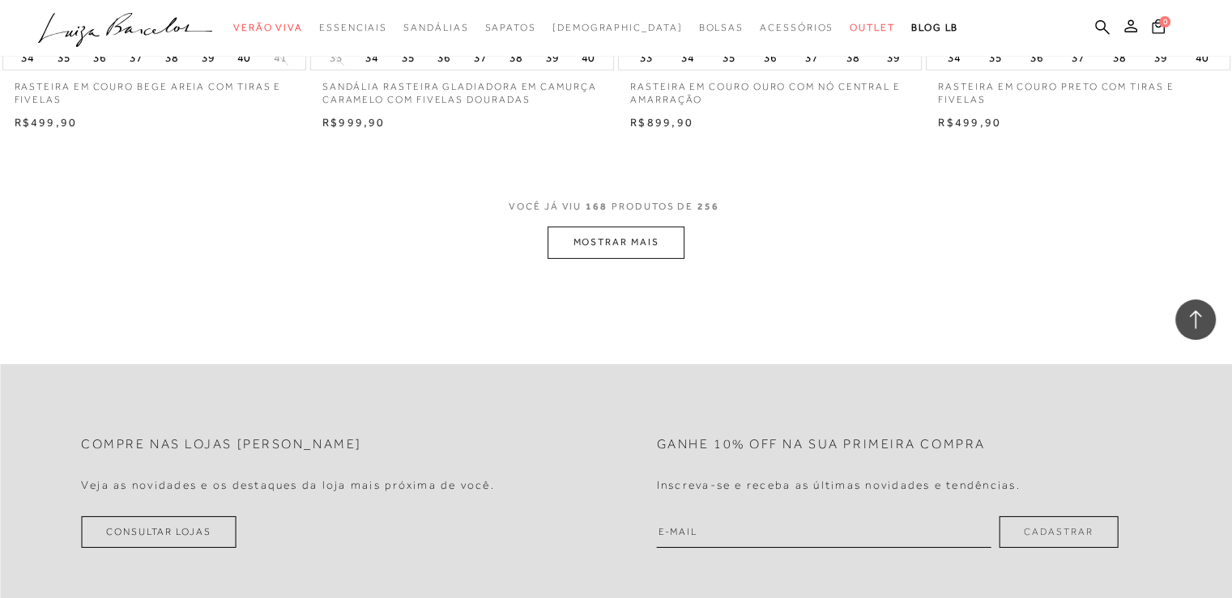
click at [645, 249] on button "MOSTRAR MAIS" at bounding box center [615, 243] width 136 height 32
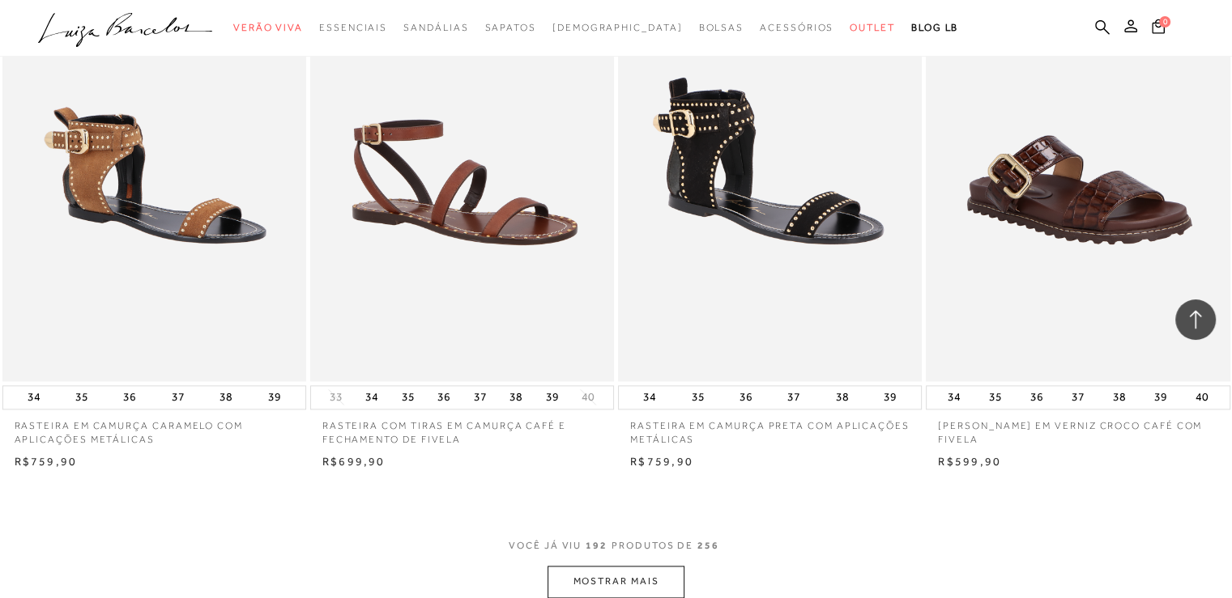
scroll to position [26644, 0]
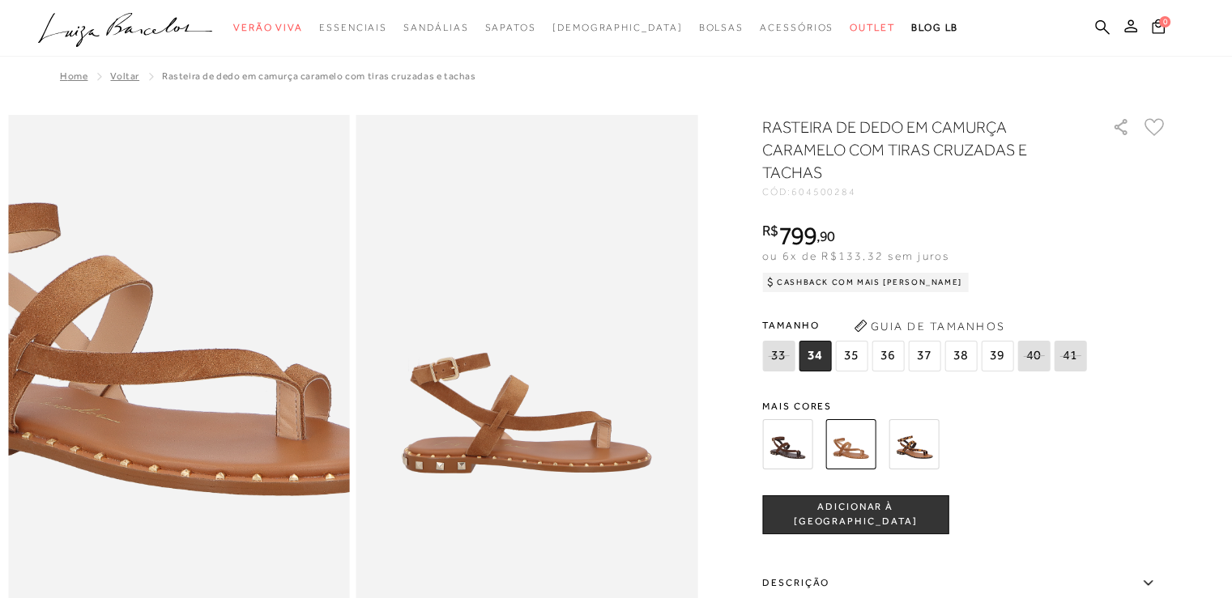
click at [209, 457] on img at bounding box center [146, 291] width 683 height 1024
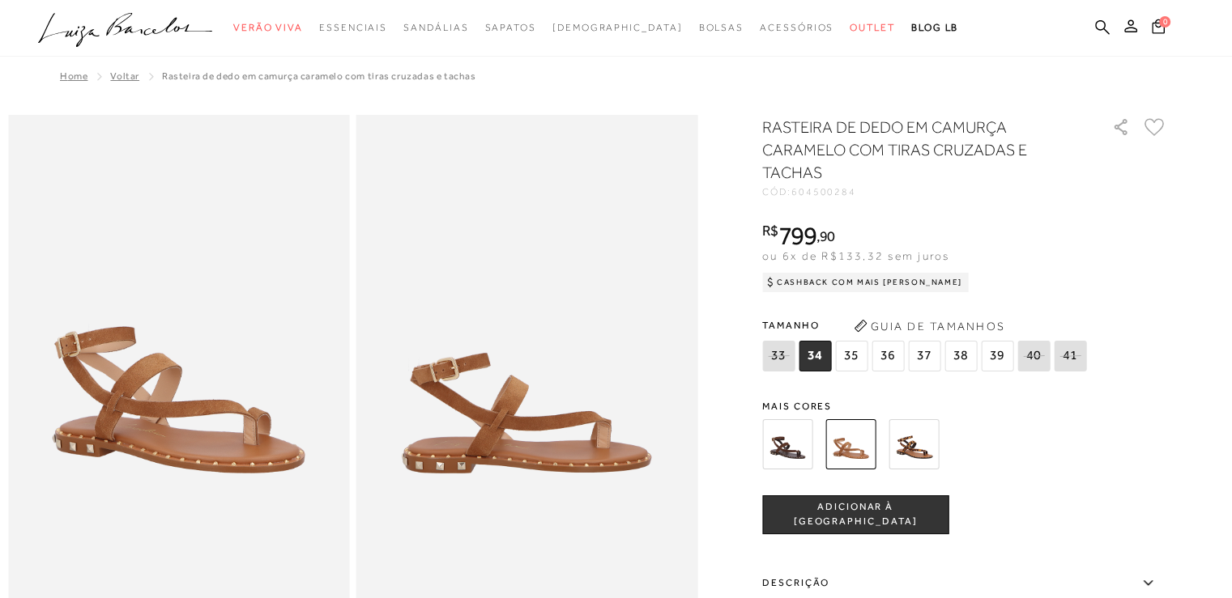
click at [927, 455] on img at bounding box center [913, 445] width 50 height 50
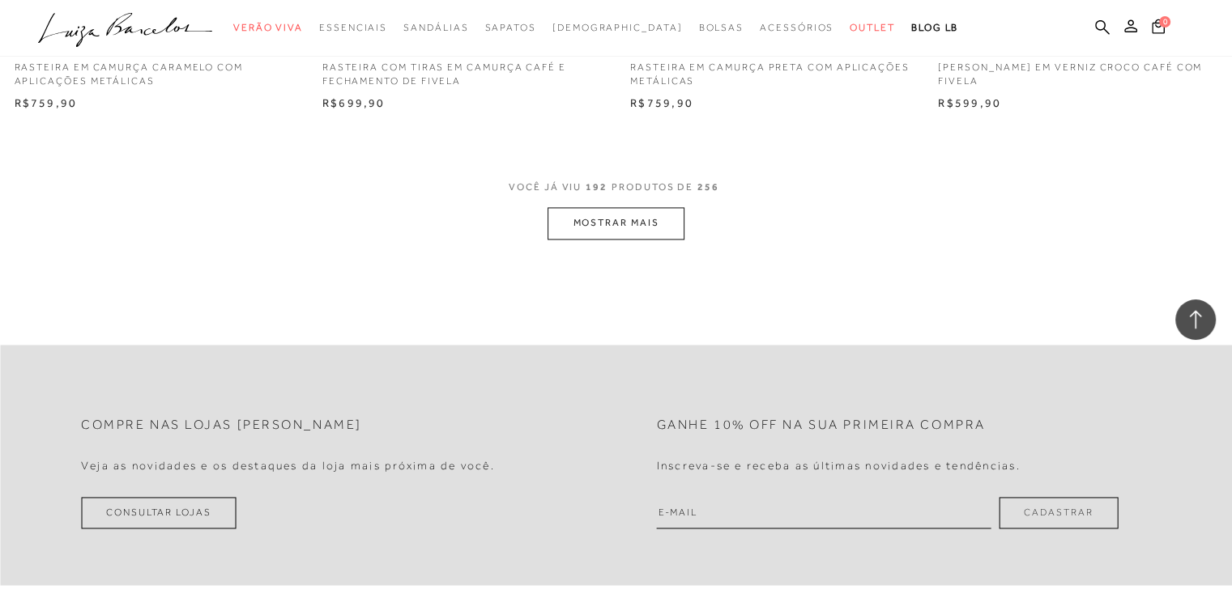
scroll to position [26968, 0]
click at [621, 215] on button "MOSTRAR MAIS" at bounding box center [615, 223] width 136 height 32
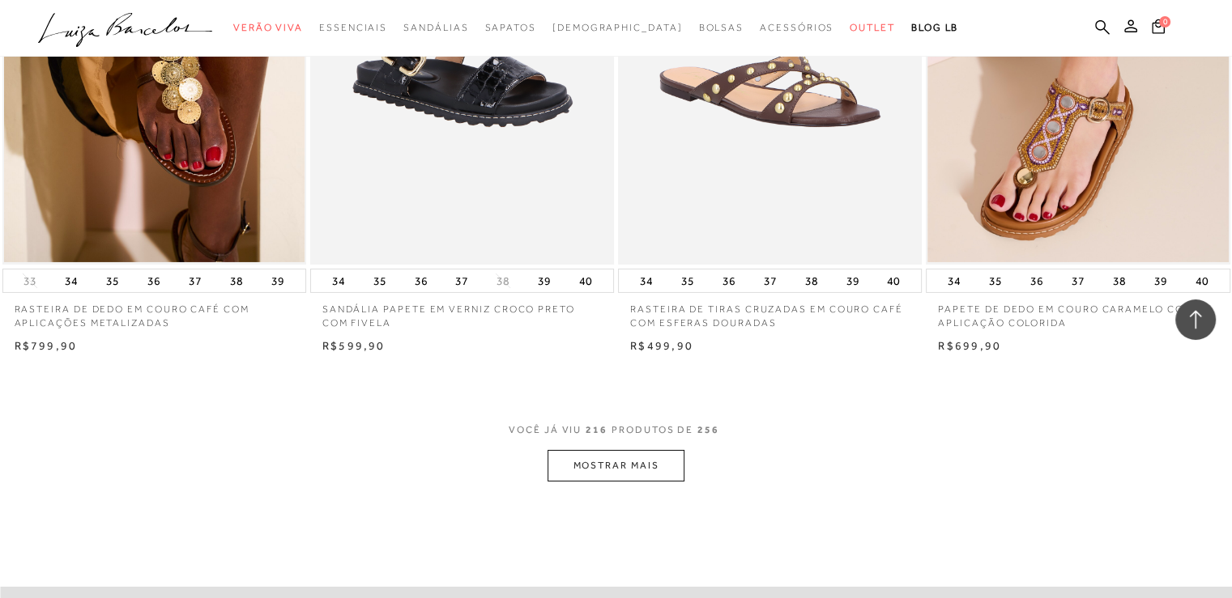
scroll to position [30369, 0]
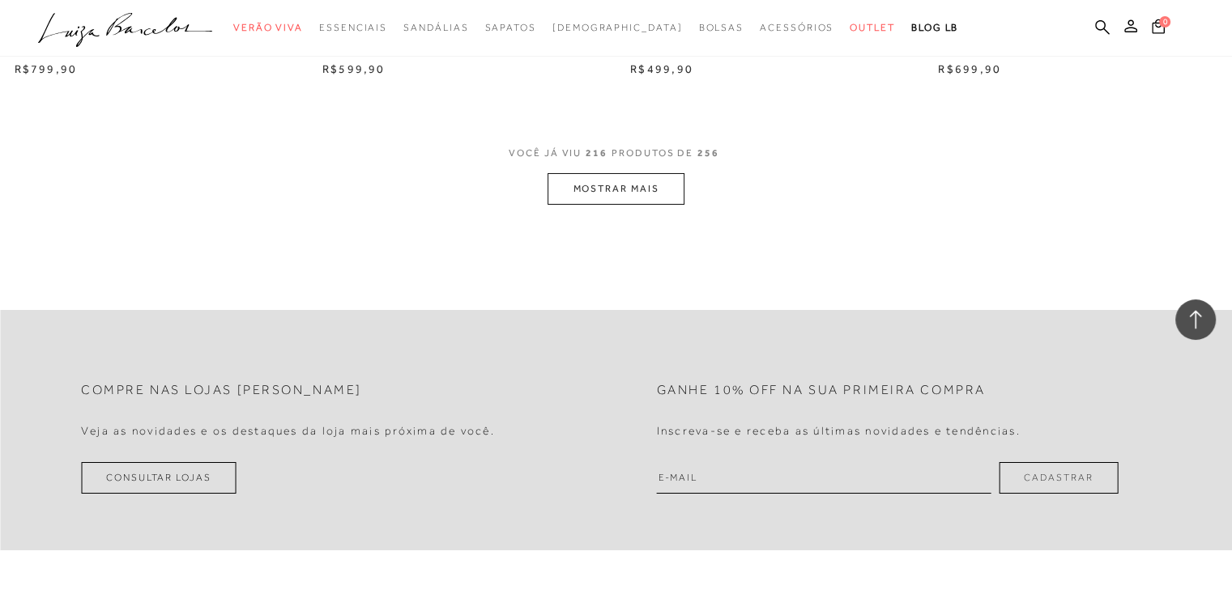
click at [646, 189] on button "MOSTRAR MAIS" at bounding box center [615, 189] width 136 height 32
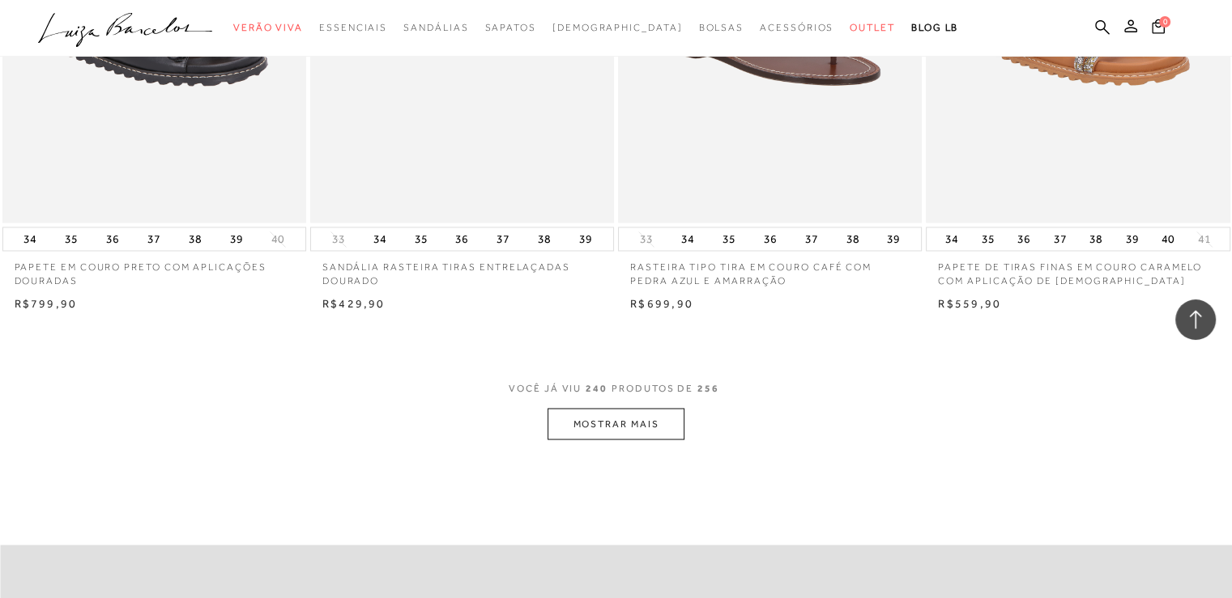
scroll to position [33609, 0]
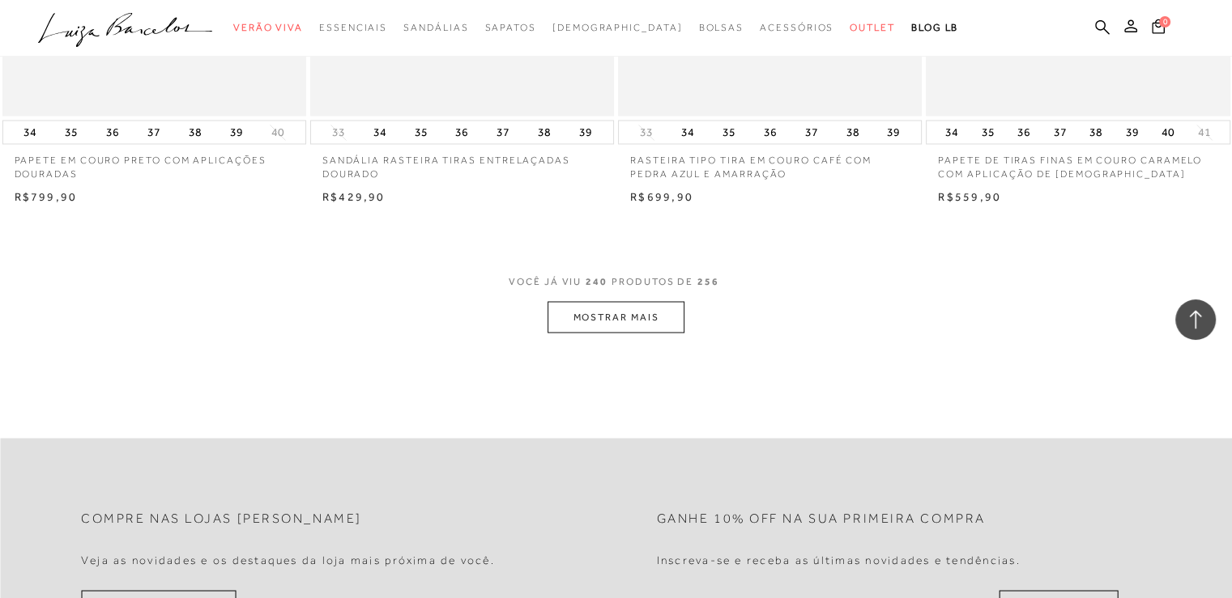
click at [632, 316] on button "MOSTRAR MAIS" at bounding box center [615, 317] width 136 height 32
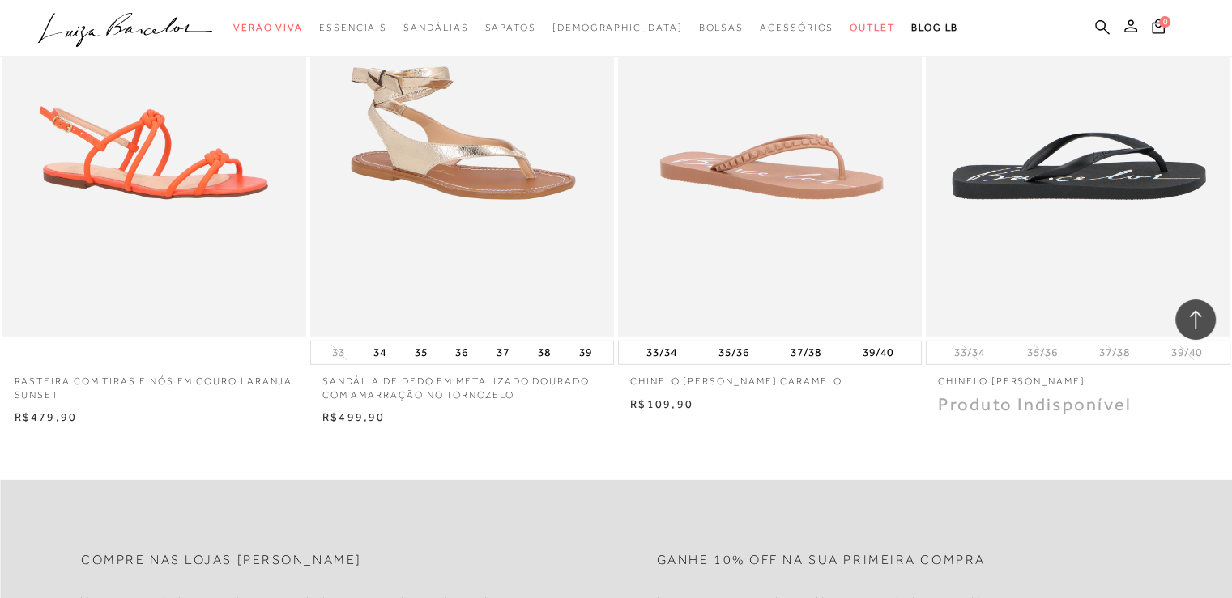
scroll to position [36038, 0]
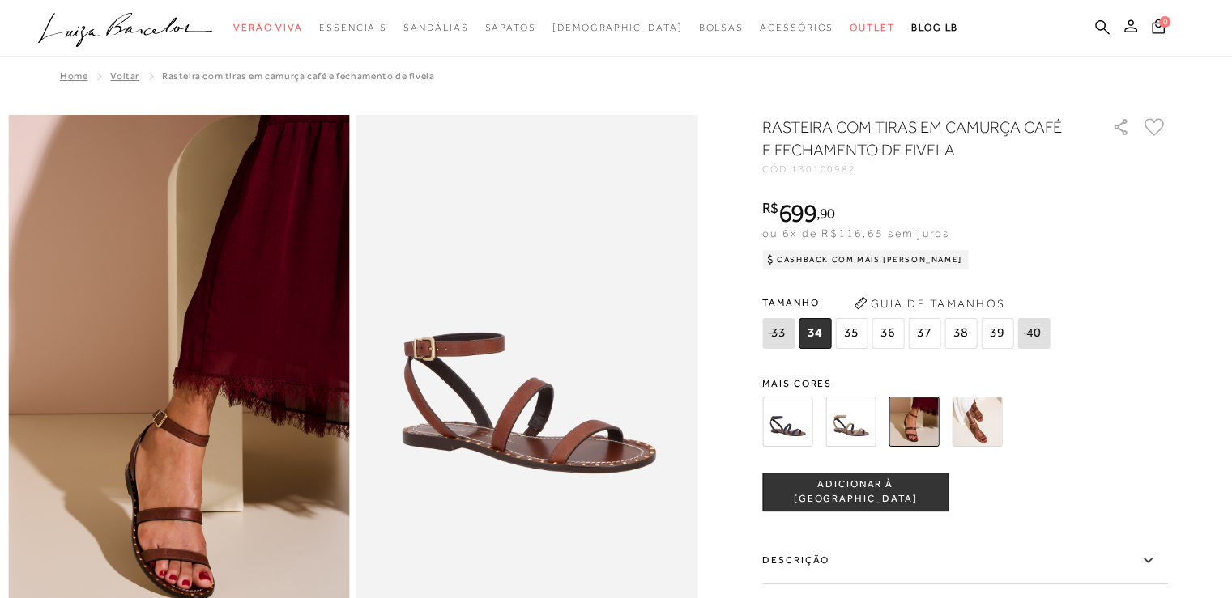
click at [849, 422] on img at bounding box center [850, 422] width 50 height 50
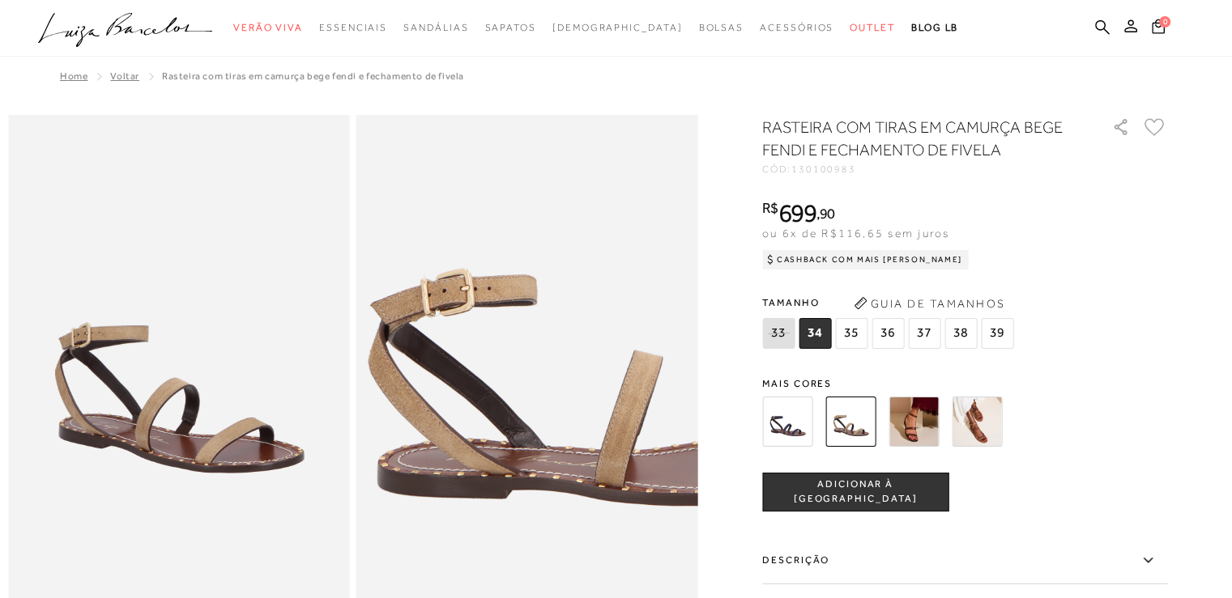
scroll to position [405, 0]
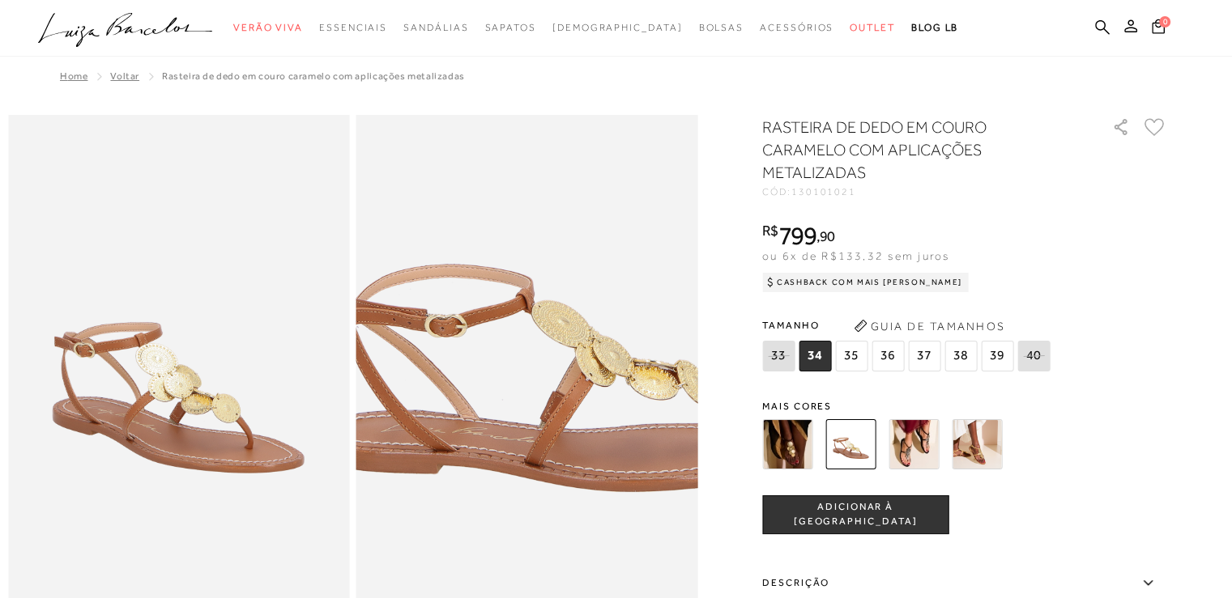
click at [493, 462] on img at bounding box center [562, 286] width 683 height 1024
